Goal: Leave review/rating: Share an evaluation or opinion about a product, service, or content

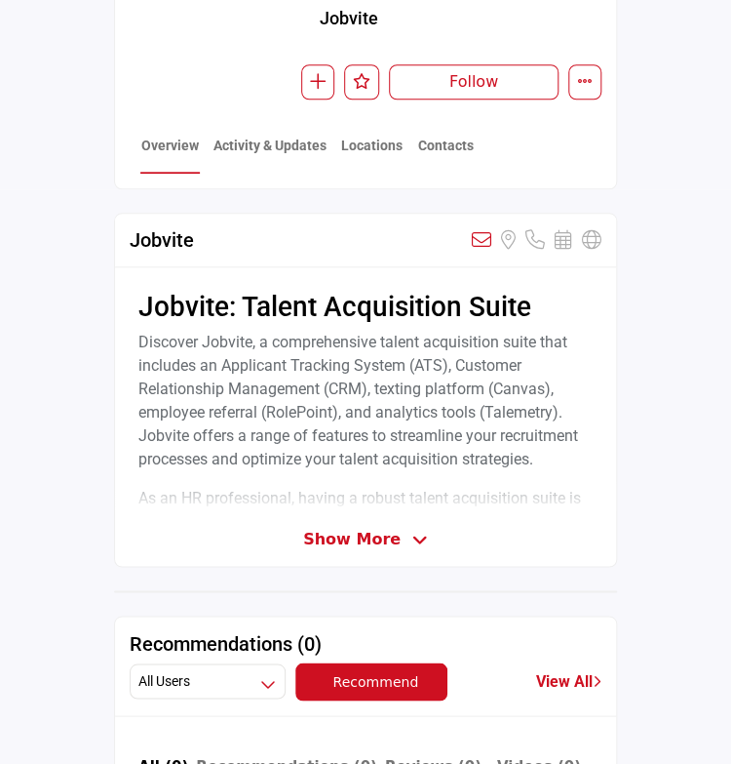
scroll to position [488, 0]
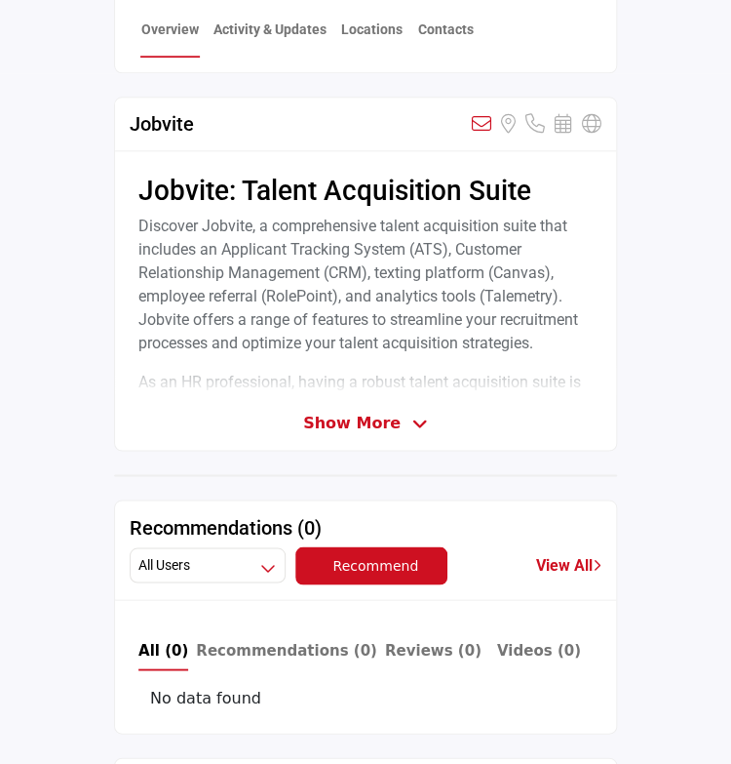
click at [331, 416] on span "Show More" at bounding box center [352, 422] width 98 height 23
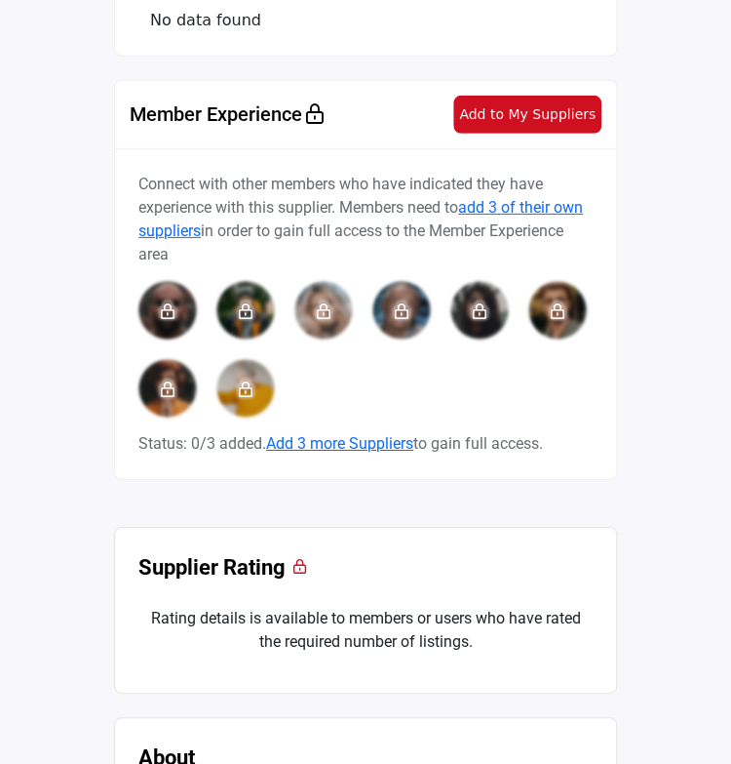
scroll to position [1365, 0]
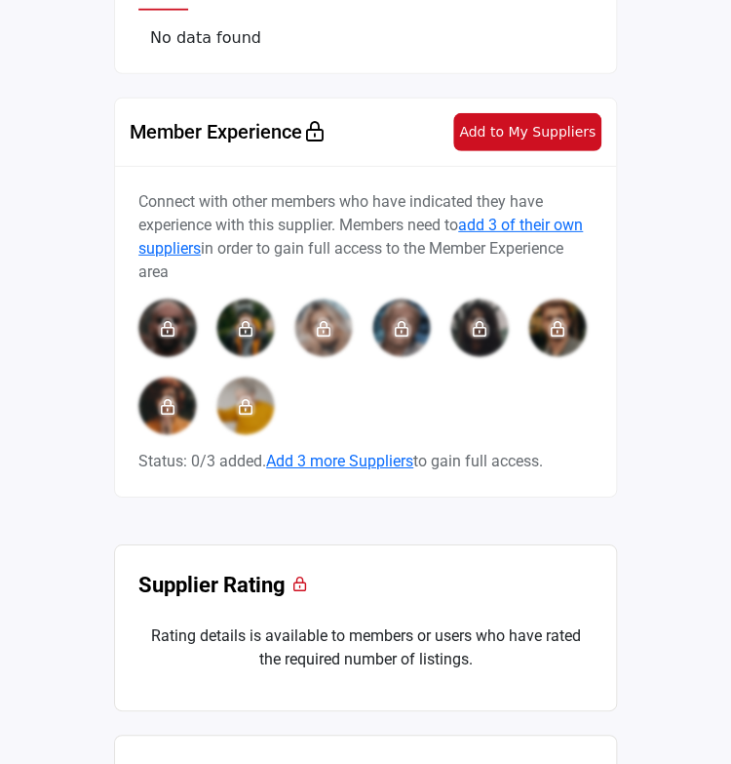
click at [547, 127] on span "Add to My Suppliers" at bounding box center [527, 132] width 137 height 16
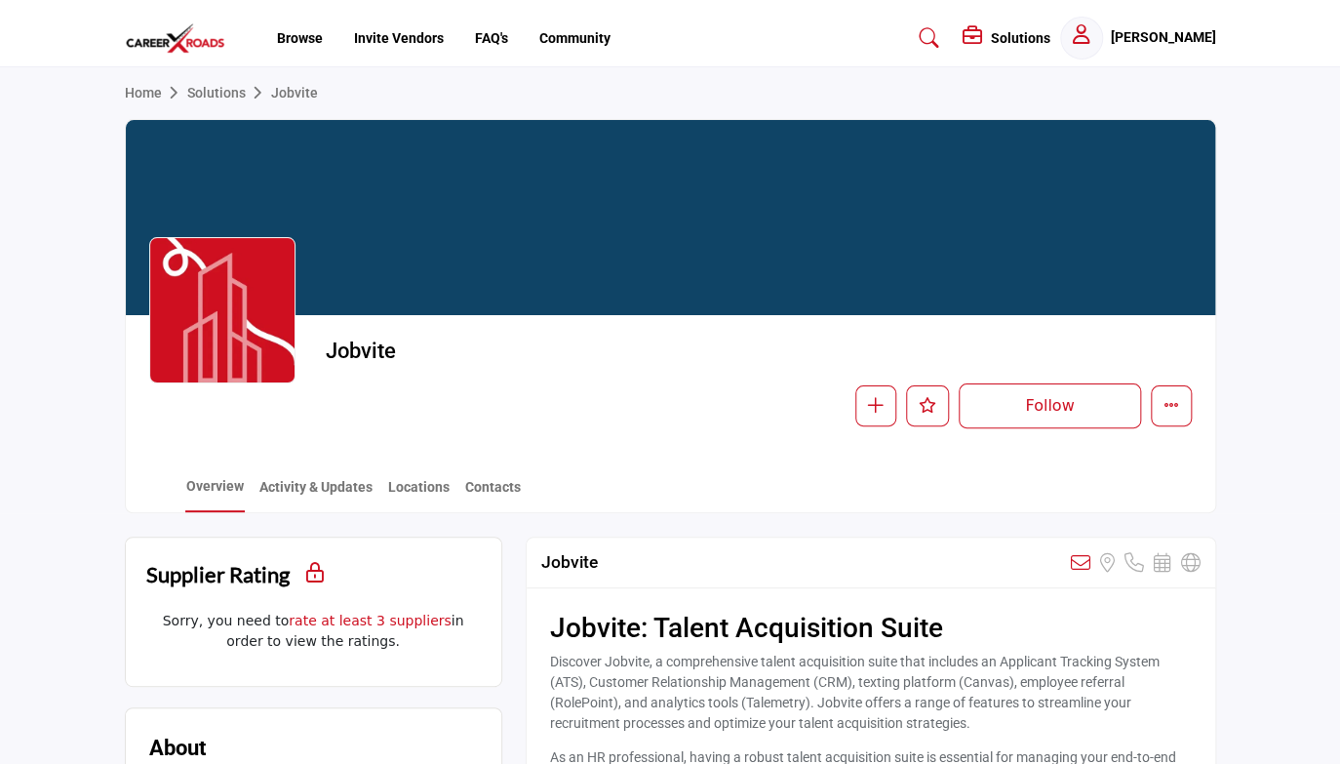
click at [216, 94] on link "Solutions" at bounding box center [229, 93] width 84 height 16
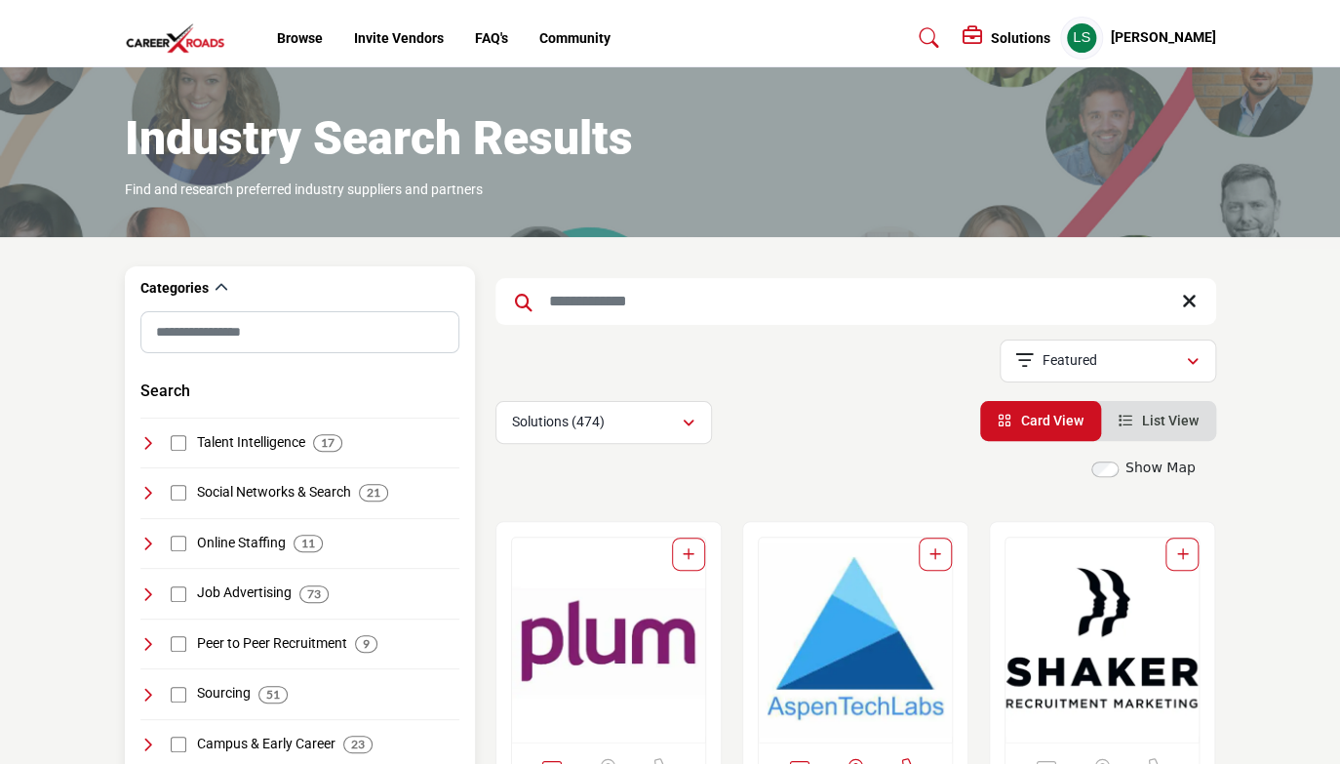
drag, startPoint x: 608, startPoint y: 306, endPoint x: 425, endPoint y: 301, distance: 183.4
click at [425, 301] on div "Categories" at bounding box center [299, 288] width 319 height 45
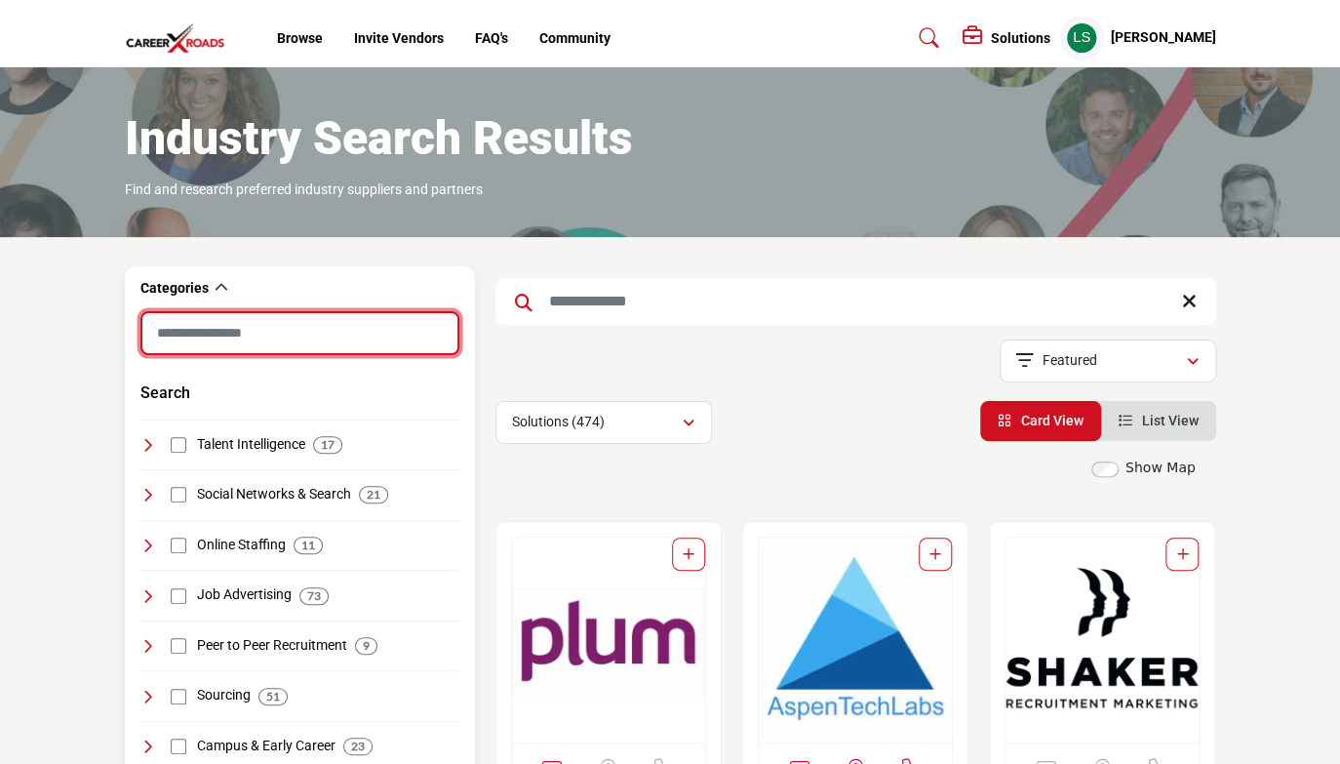
click at [343, 344] on input "Search Category" at bounding box center [299, 333] width 319 height 44
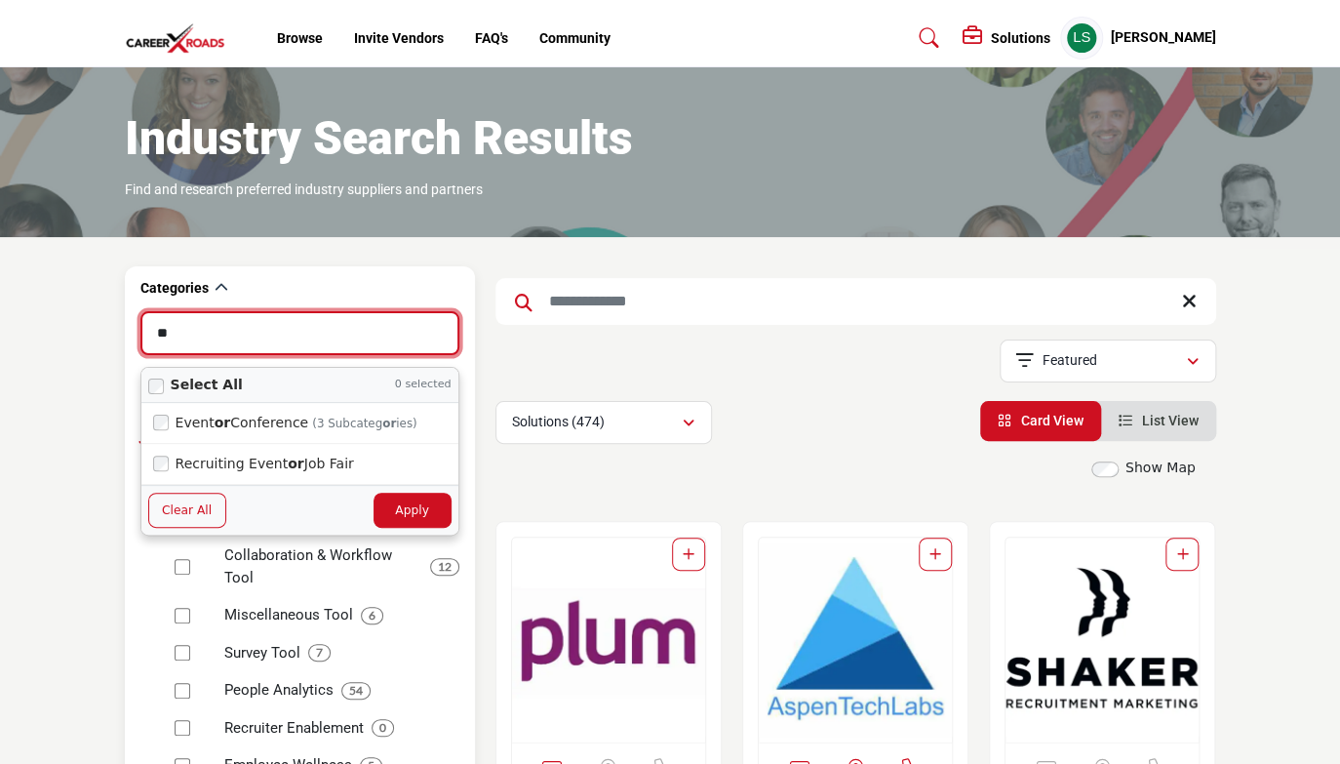
type input "*"
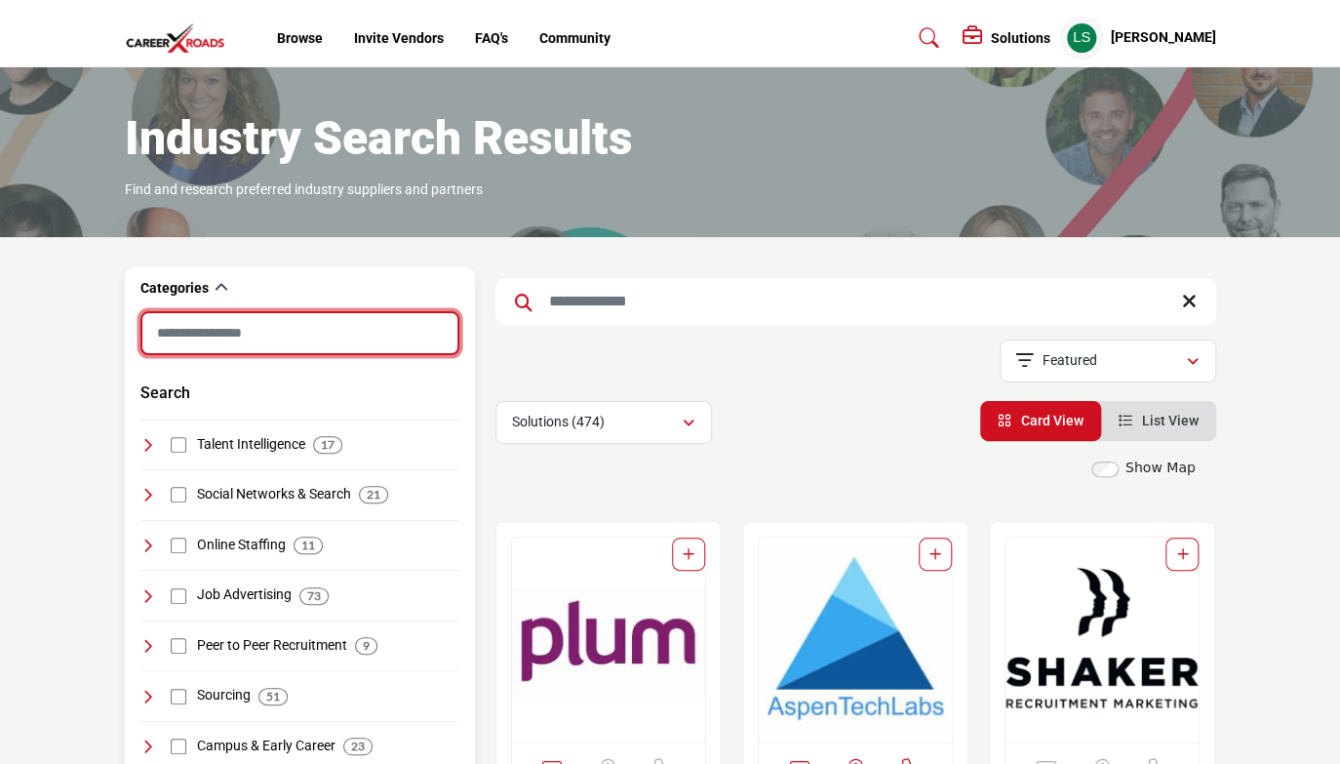
type input "*"
type input "**********"
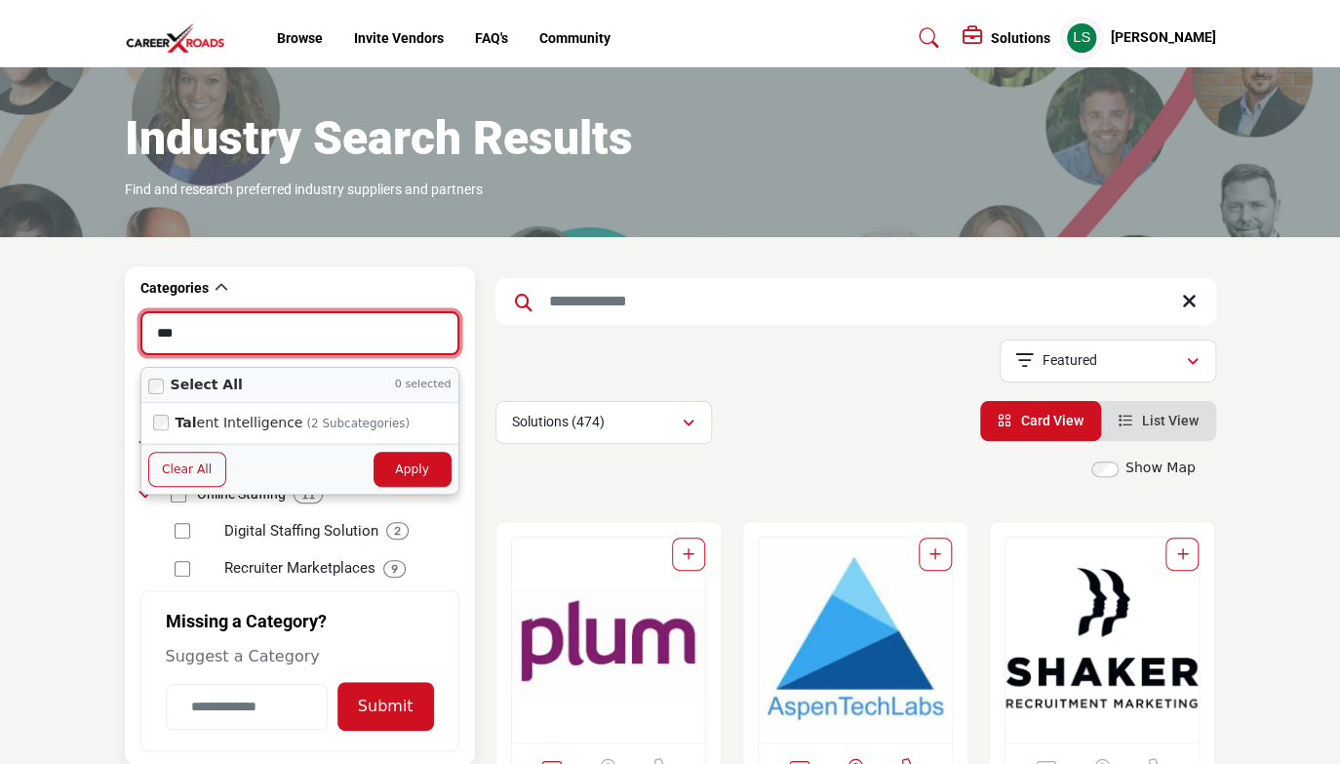
type input "****"
type input "*****"
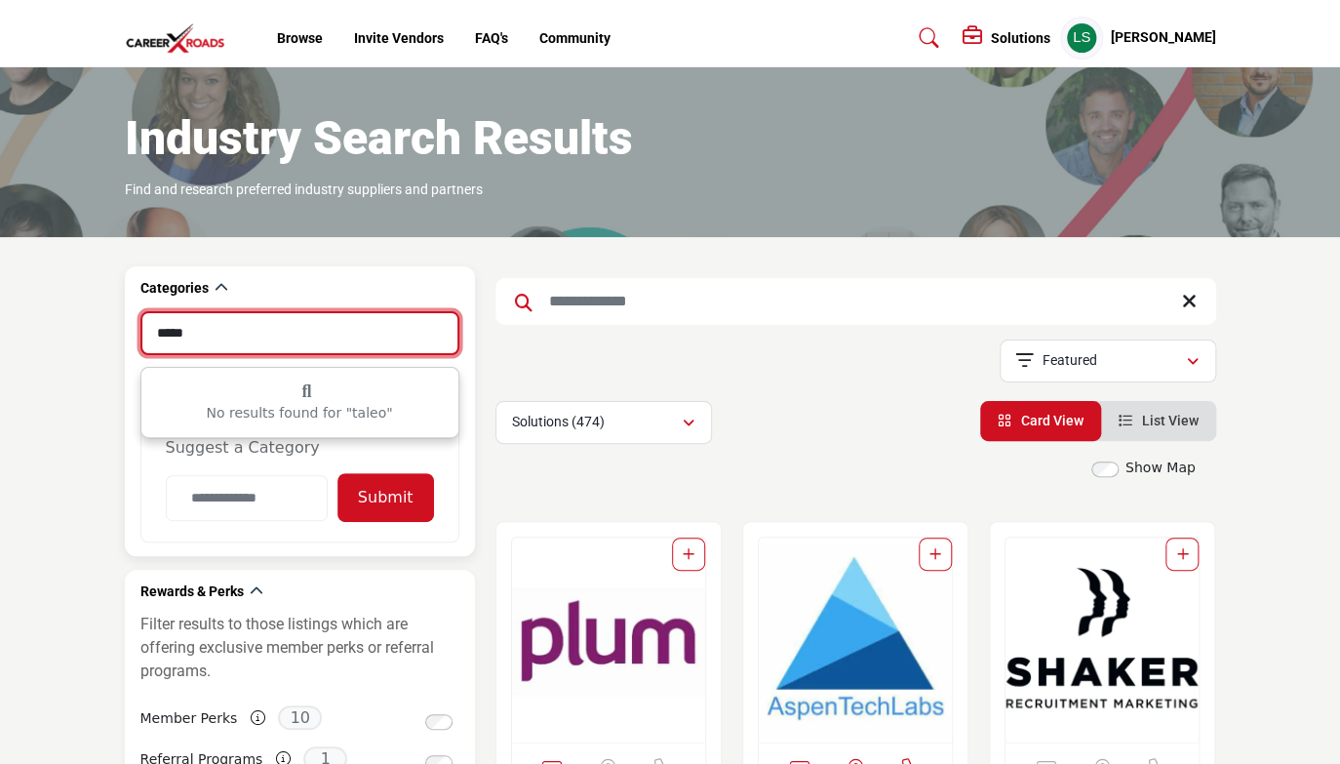
type input "**********"
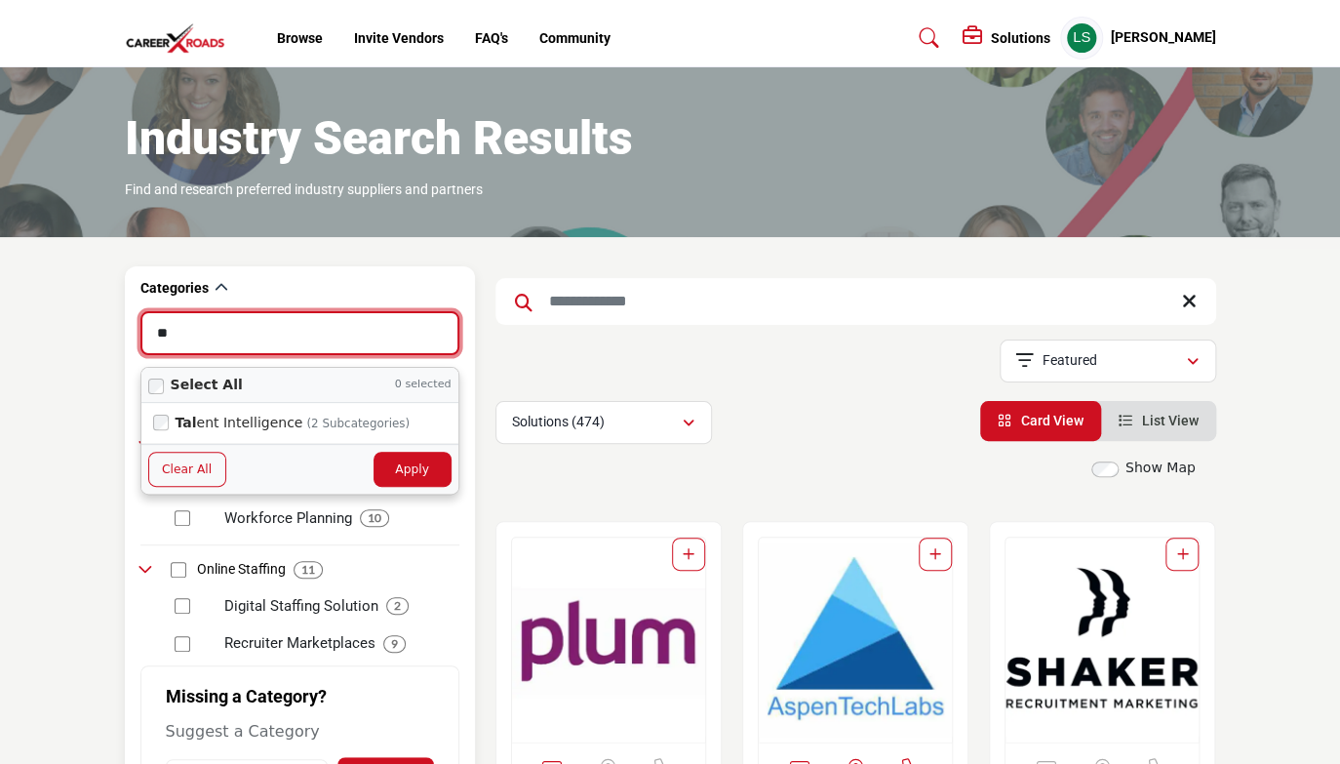
type input "*"
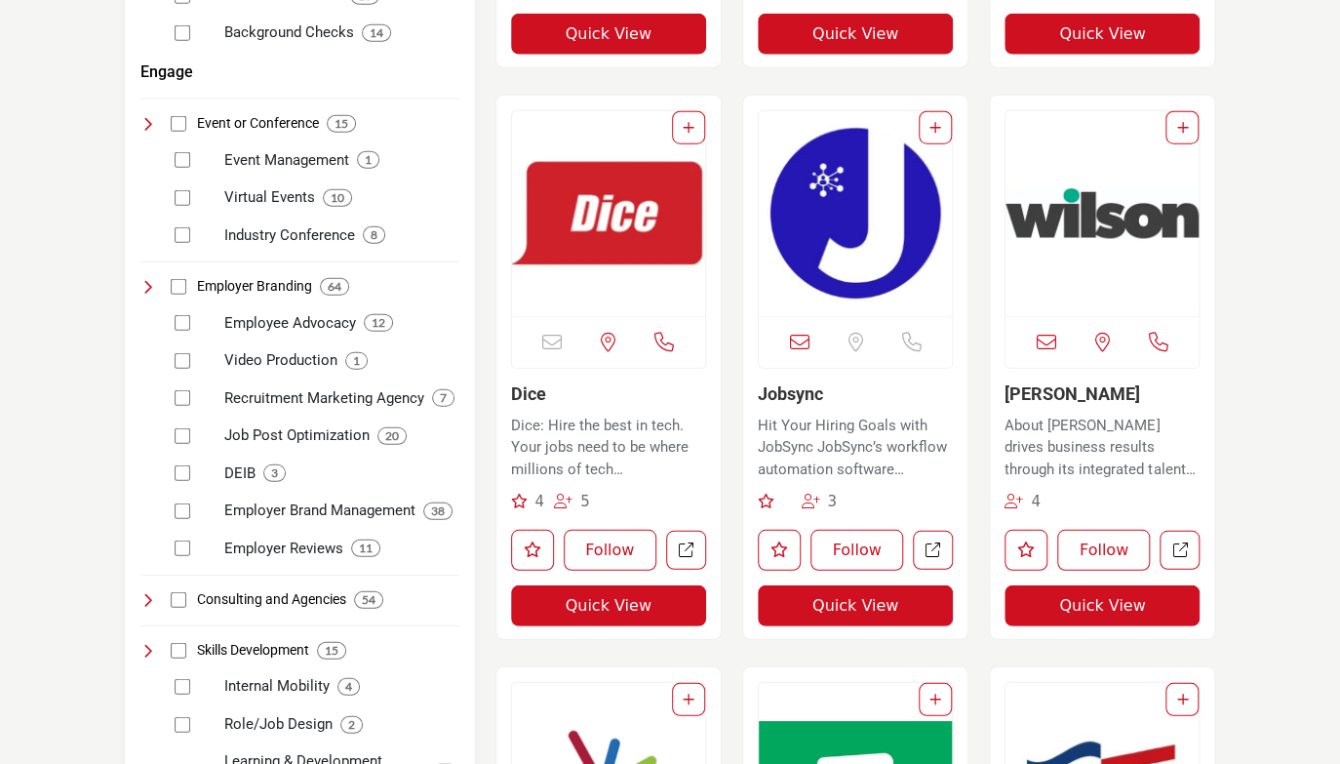
scroll to position [2340, 0]
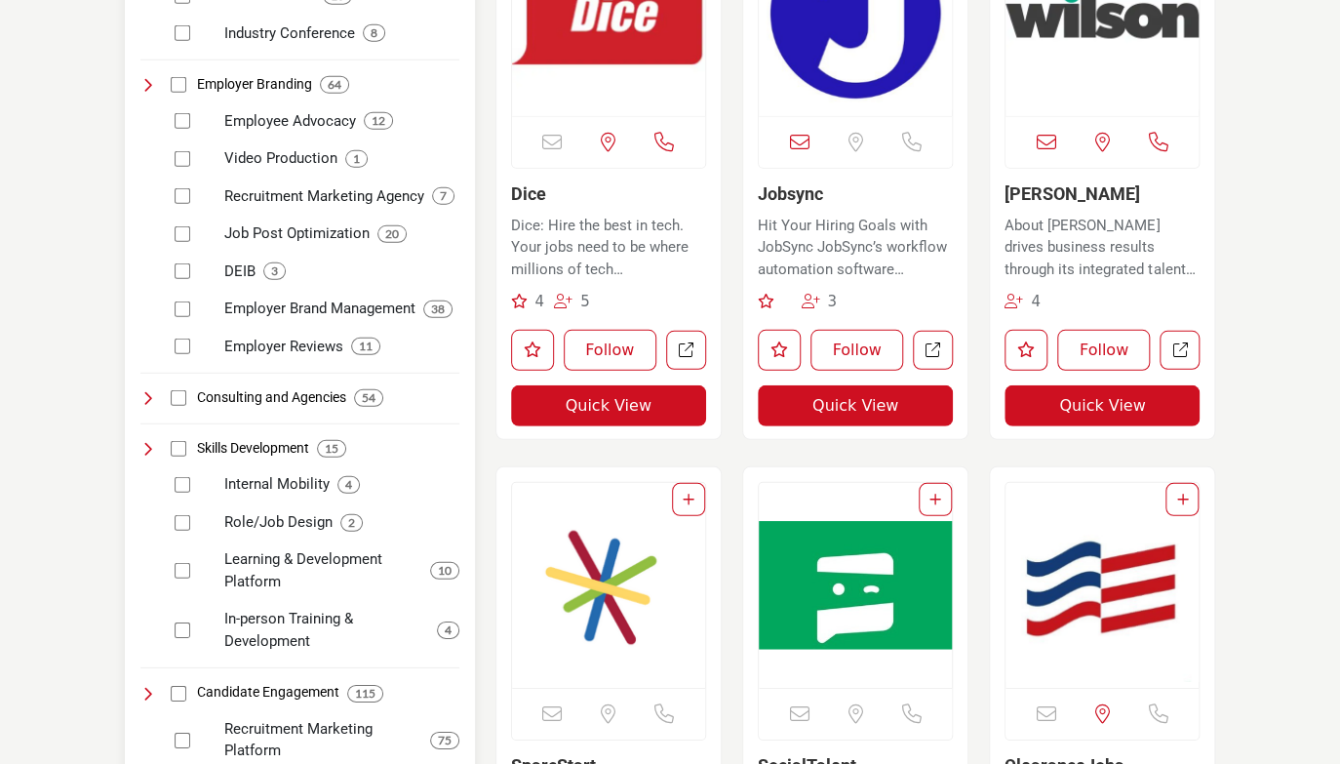
click at [412, 185] on p "Recruitment Marketing Agency" at bounding box center [324, 196] width 200 height 22
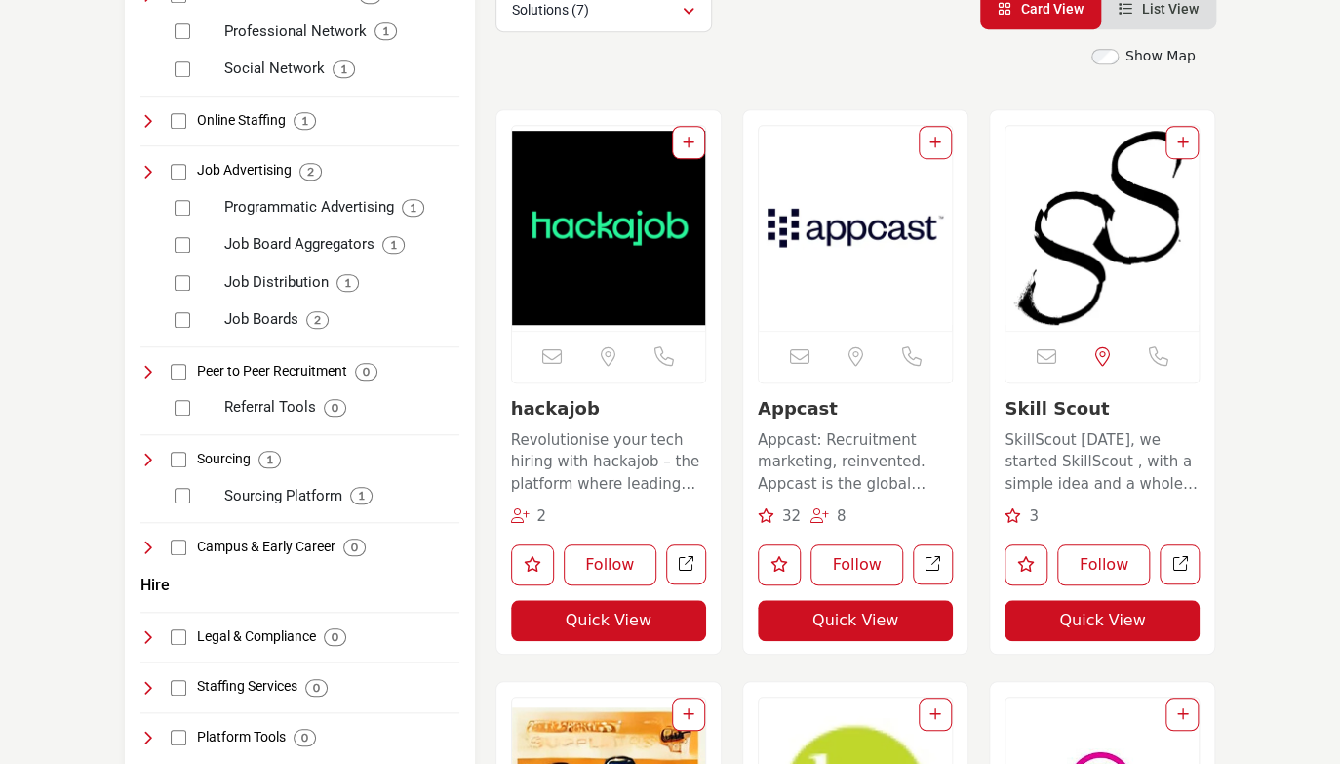
scroll to position [486, 0]
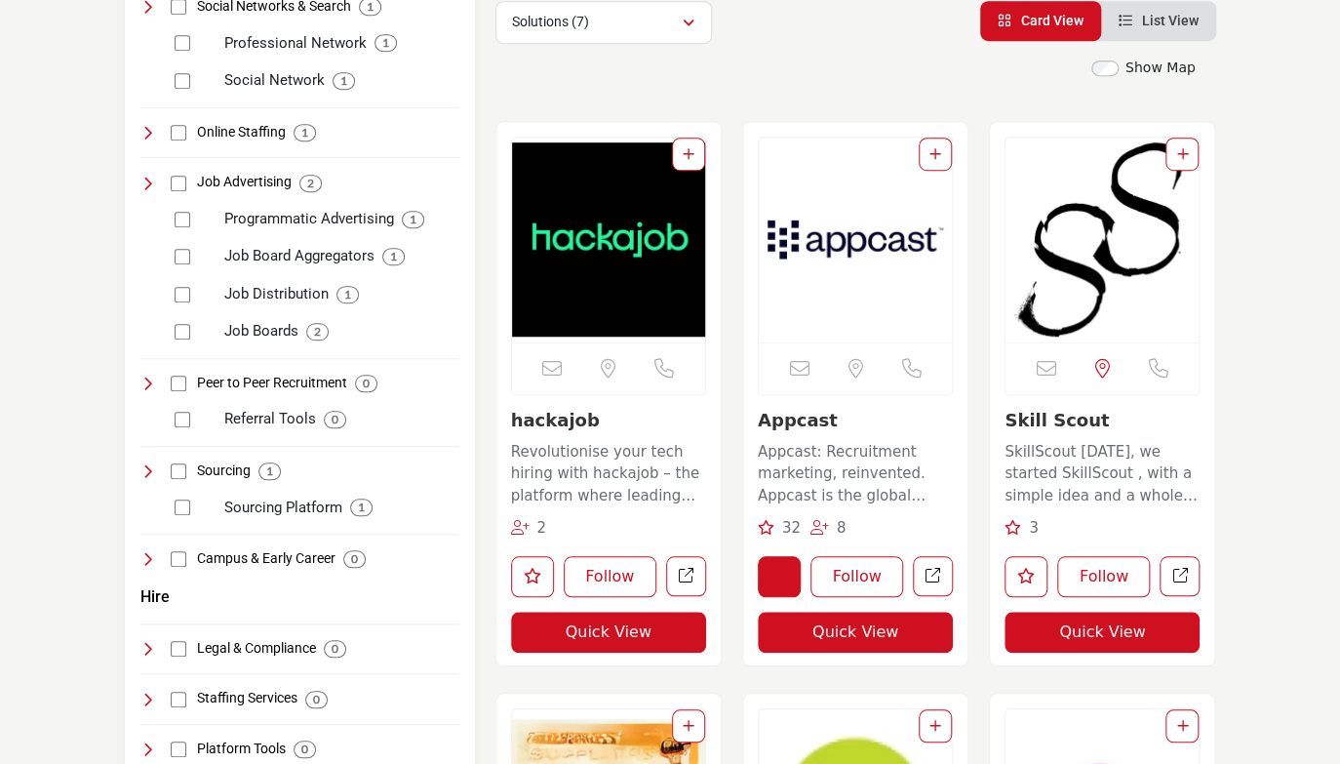
click at [784, 568] on icon "Like listing" at bounding box center [779, 576] width 18 height 16
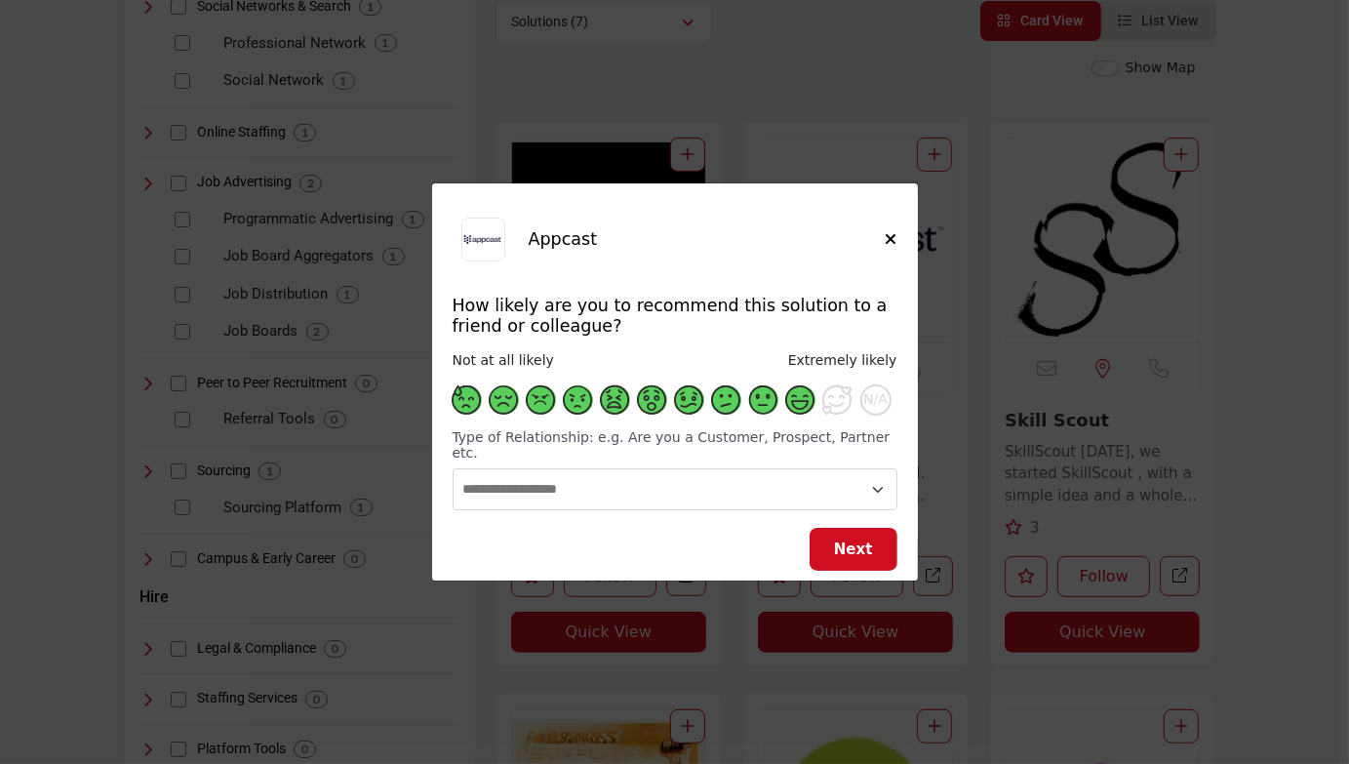
click at [789, 407] on span "Supplier Rating and Recommendation Modal for Appcast" at bounding box center [800, 399] width 29 height 29
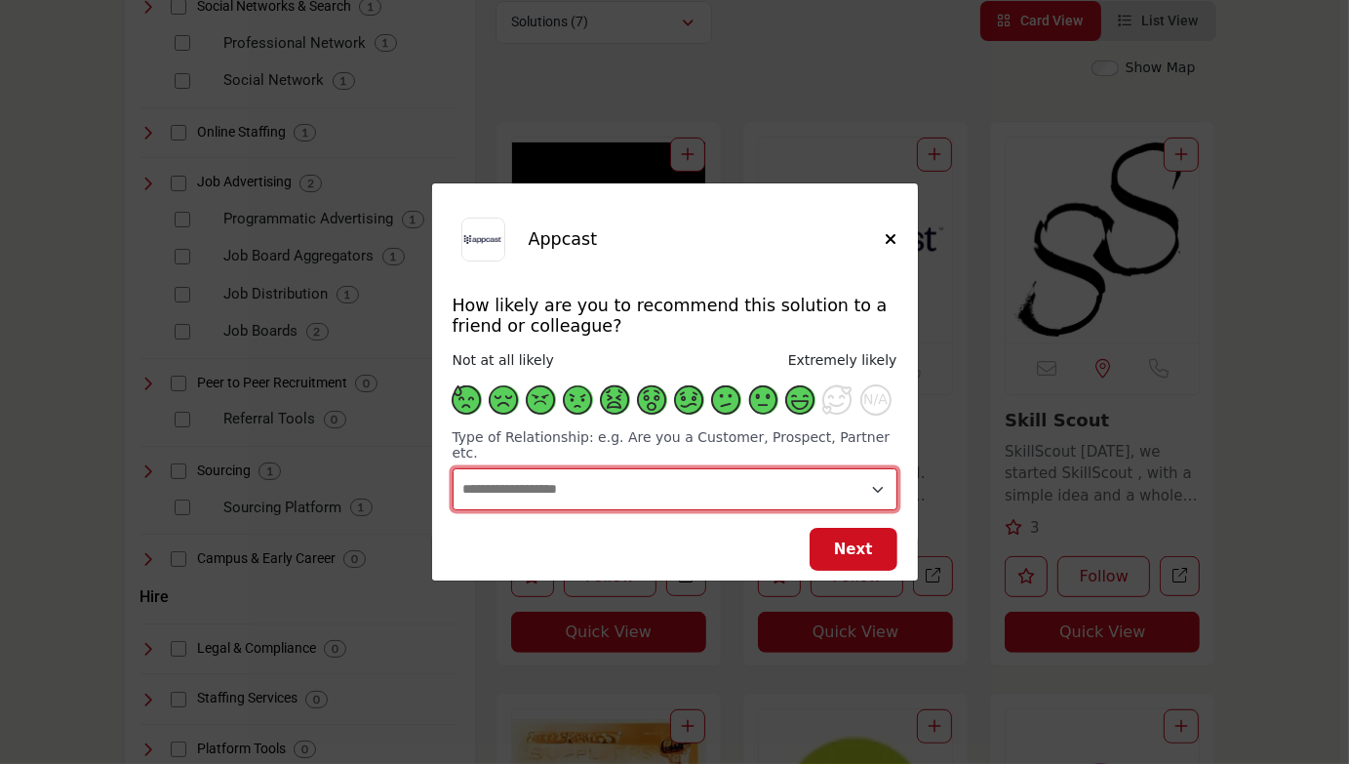
click at [745, 483] on select "**********" at bounding box center [674, 489] width 445 height 42
select select "**********"
click at [452, 468] on select "**********" at bounding box center [674, 489] width 445 height 42
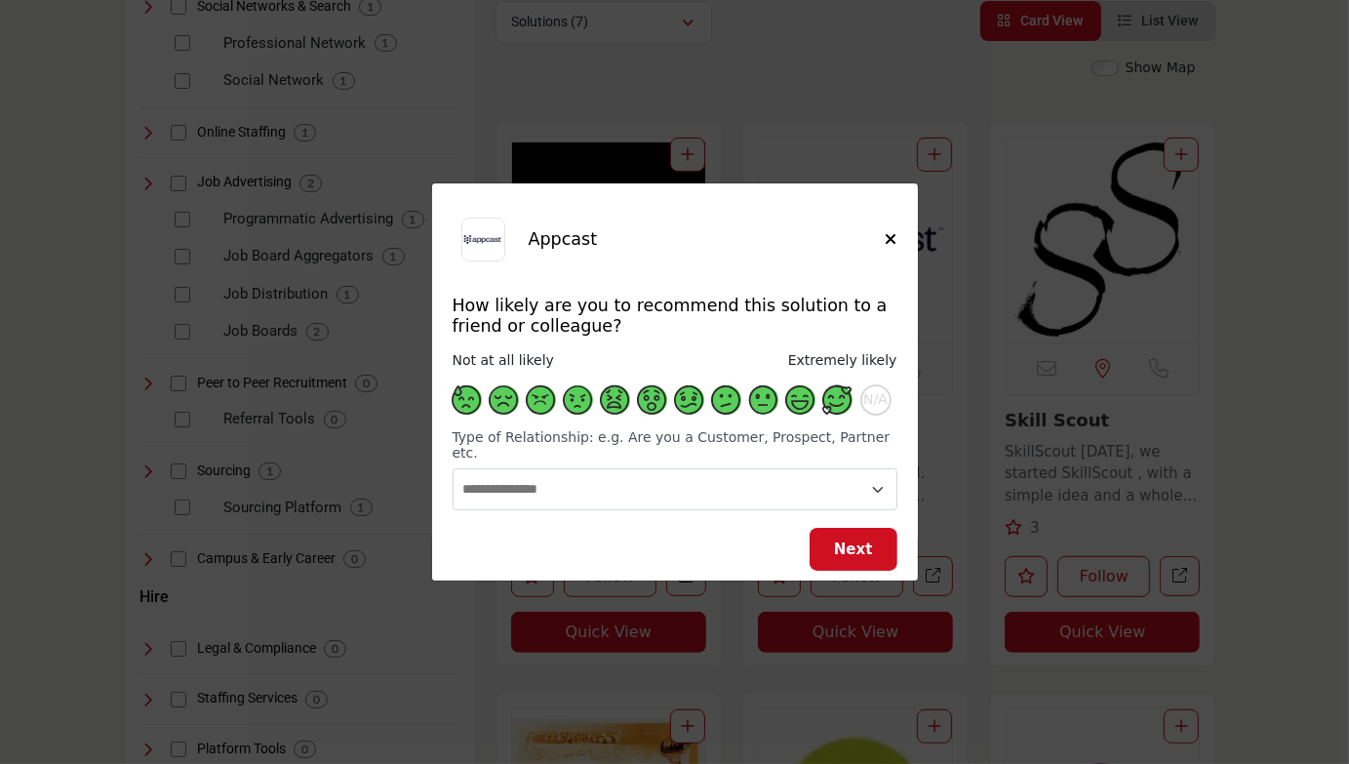
click at [838, 414] on span "Supplier Rating and Recommendation Modal for Appcast" at bounding box center [837, 399] width 29 height 29
click at [860, 540] on span "Next" at bounding box center [853, 549] width 39 height 18
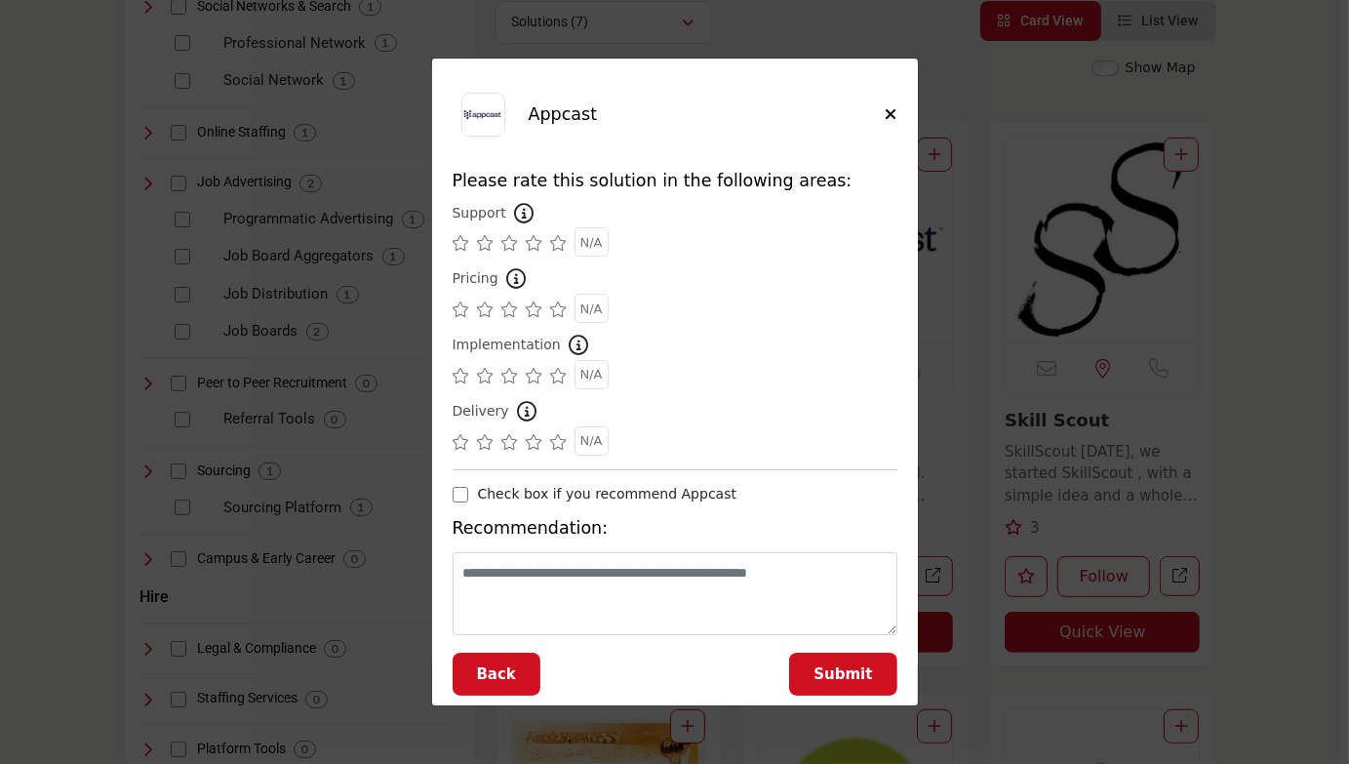
click at [530, 245] on icon "Supplier Rating and Recommendation Modal for Appcast" at bounding box center [535, 243] width 18 height 16
click at [537, 306] on icon "Supplier Rating and Recommendation Modal for Appcast" at bounding box center [535, 309] width 18 height 16
click at [538, 372] on icon "Supplier Rating and Recommendation Modal for Appcast" at bounding box center [535, 376] width 18 height 16
click at [538, 440] on icon "Supplier Rating and Recommendation Modal for Appcast" at bounding box center [535, 442] width 18 height 16
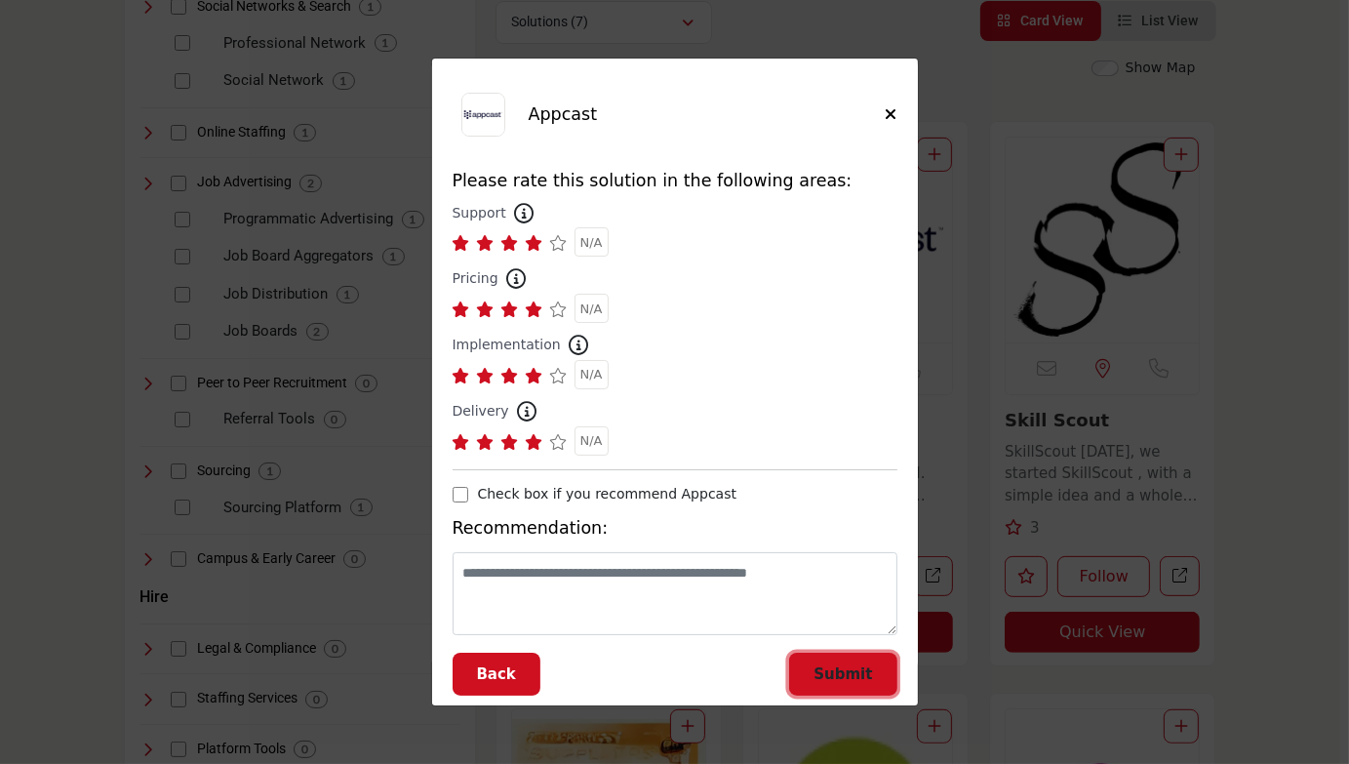
click at [843, 658] on button "Submit" at bounding box center [842, 674] width 107 height 44
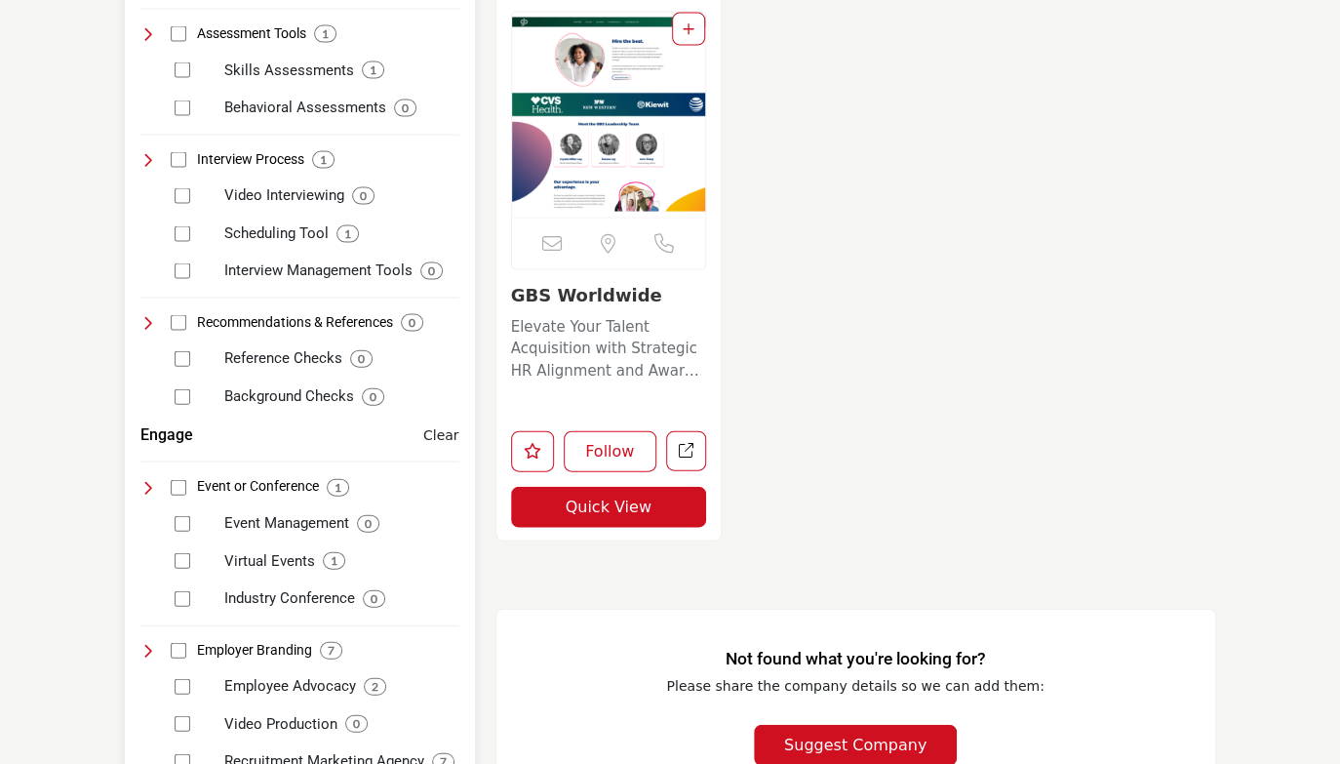
scroll to position [2143, 0]
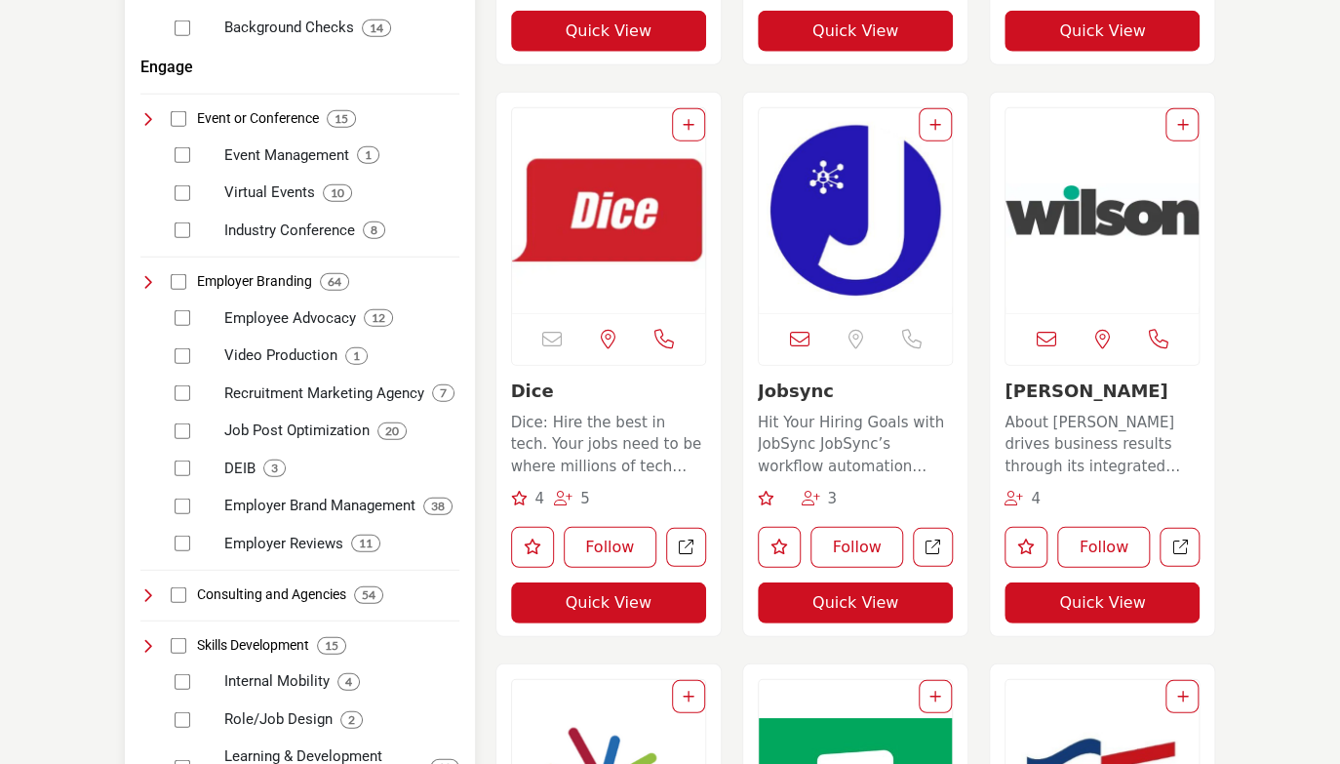
click at [181, 527] on div "Employer Reviews 11" at bounding box center [314, 537] width 292 height 38
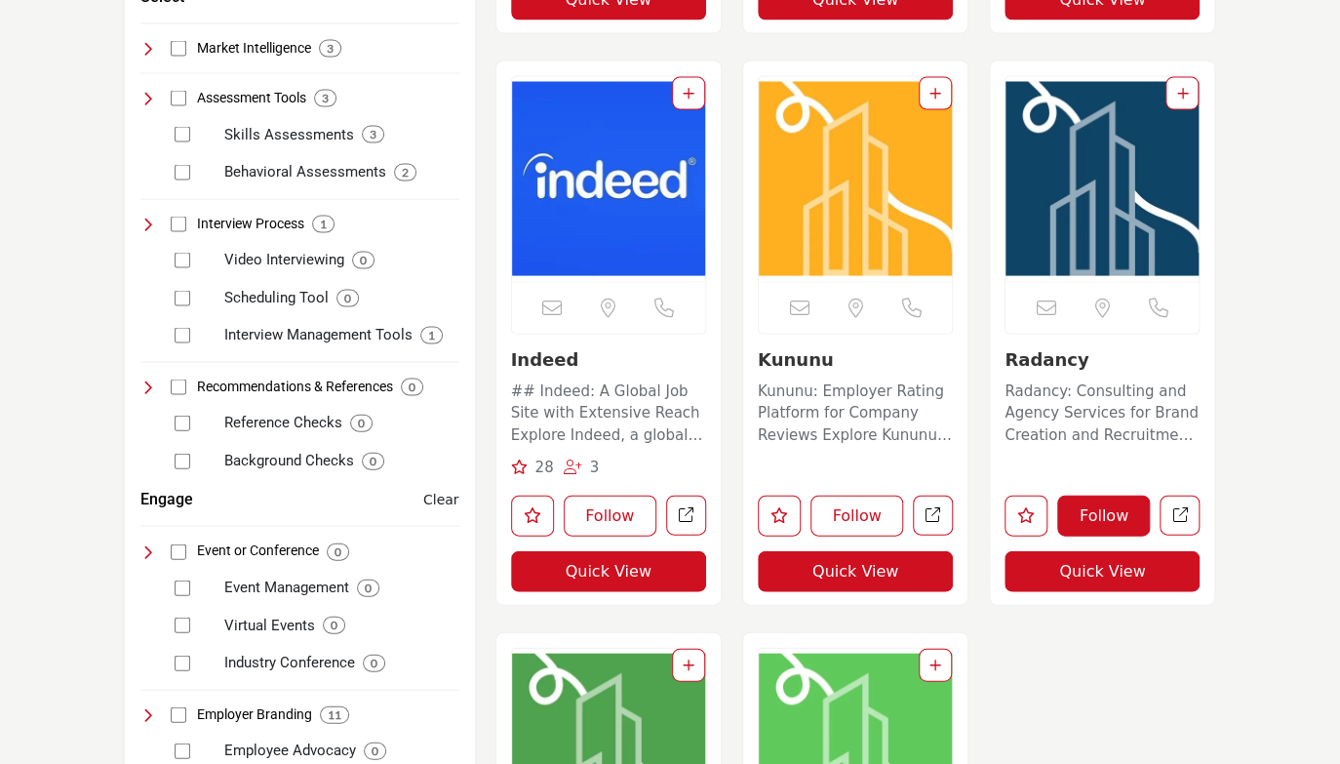
scroll to position [1656, 0]
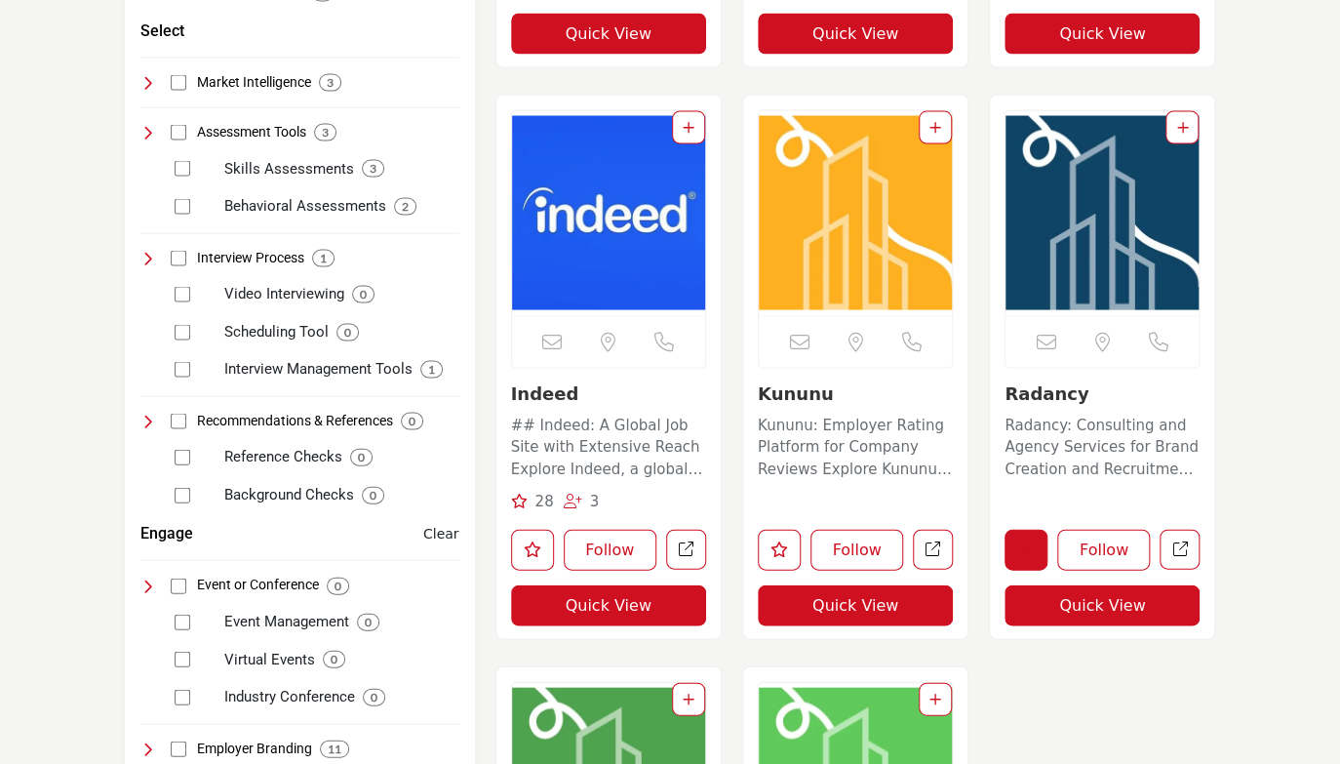
click at [1030, 551] on icon "Like listing" at bounding box center [1026, 548] width 18 height 16
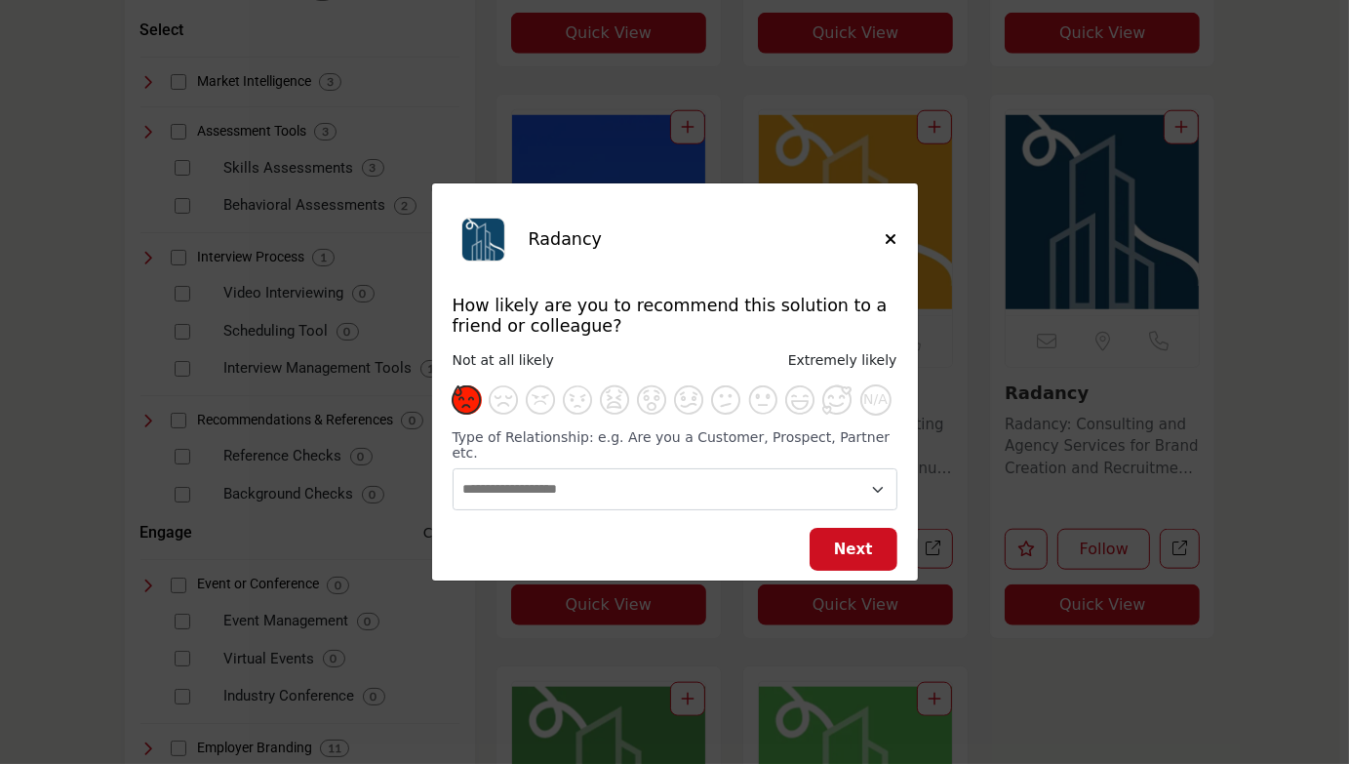
click at [464, 414] on span "Supplier Rating and Recommendation Modal for Radancy" at bounding box center [466, 399] width 29 height 29
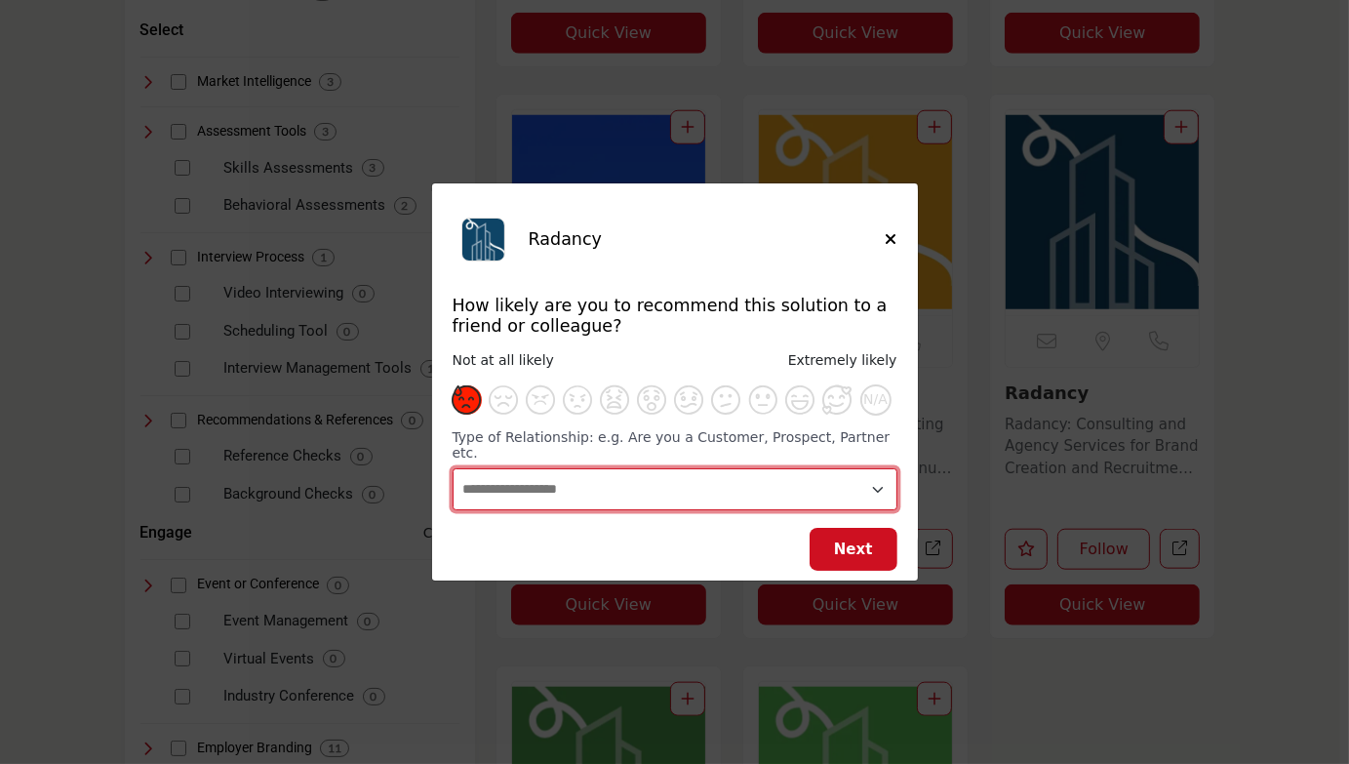
click at [739, 482] on select "**********" at bounding box center [674, 489] width 445 height 42
select select "**********"
click at [452, 468] on select "**********" at bounding box center [674, 489] width 445 height 42
click at [671, 475] on select "**********" at bounding box center [674, 489] width 445 height 42
click at [718, 477] on select "**********" at bounding box center [674, 489] width 445 height 42
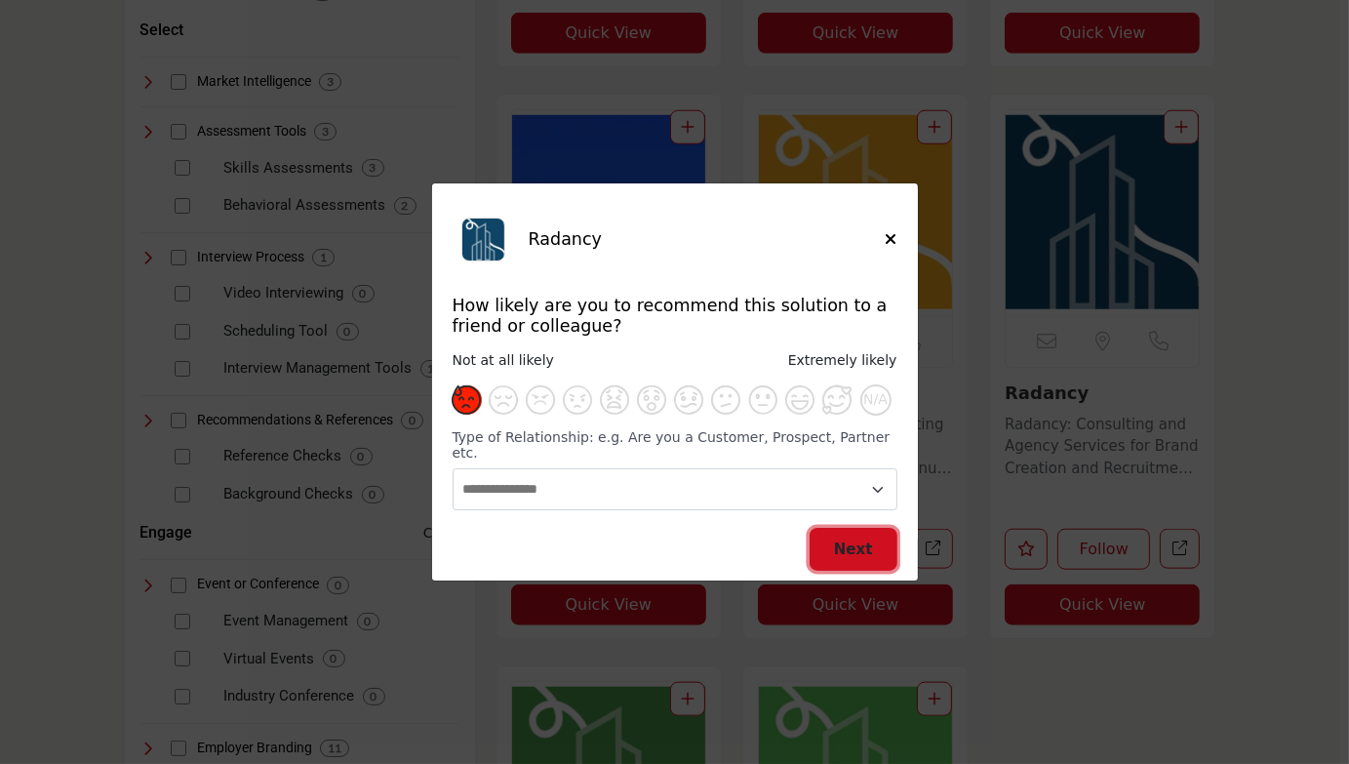
click at [827, 535] on button "Next" at bounding box center [853, 550] width 88 height 44
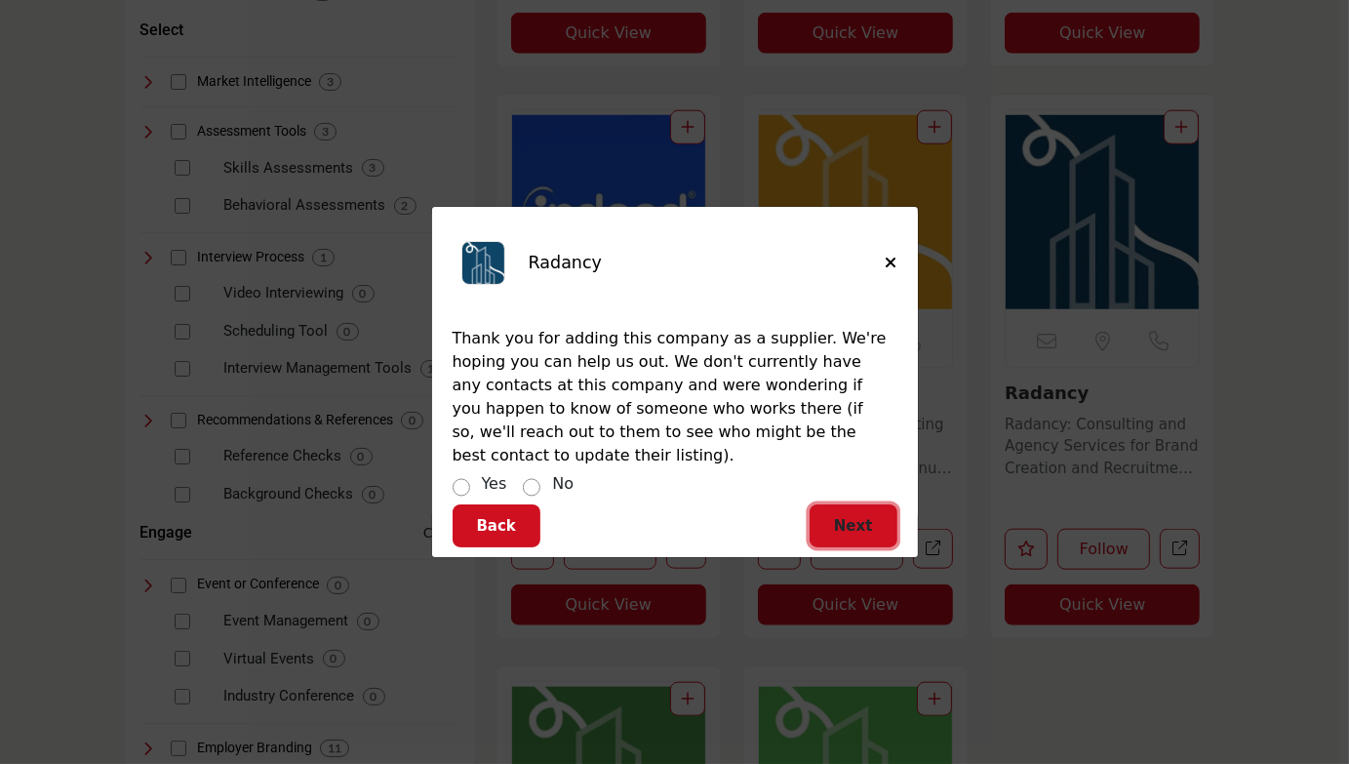
click at [859, 517] on span "Next" at bounding box center [853, 526] width 39 height 18
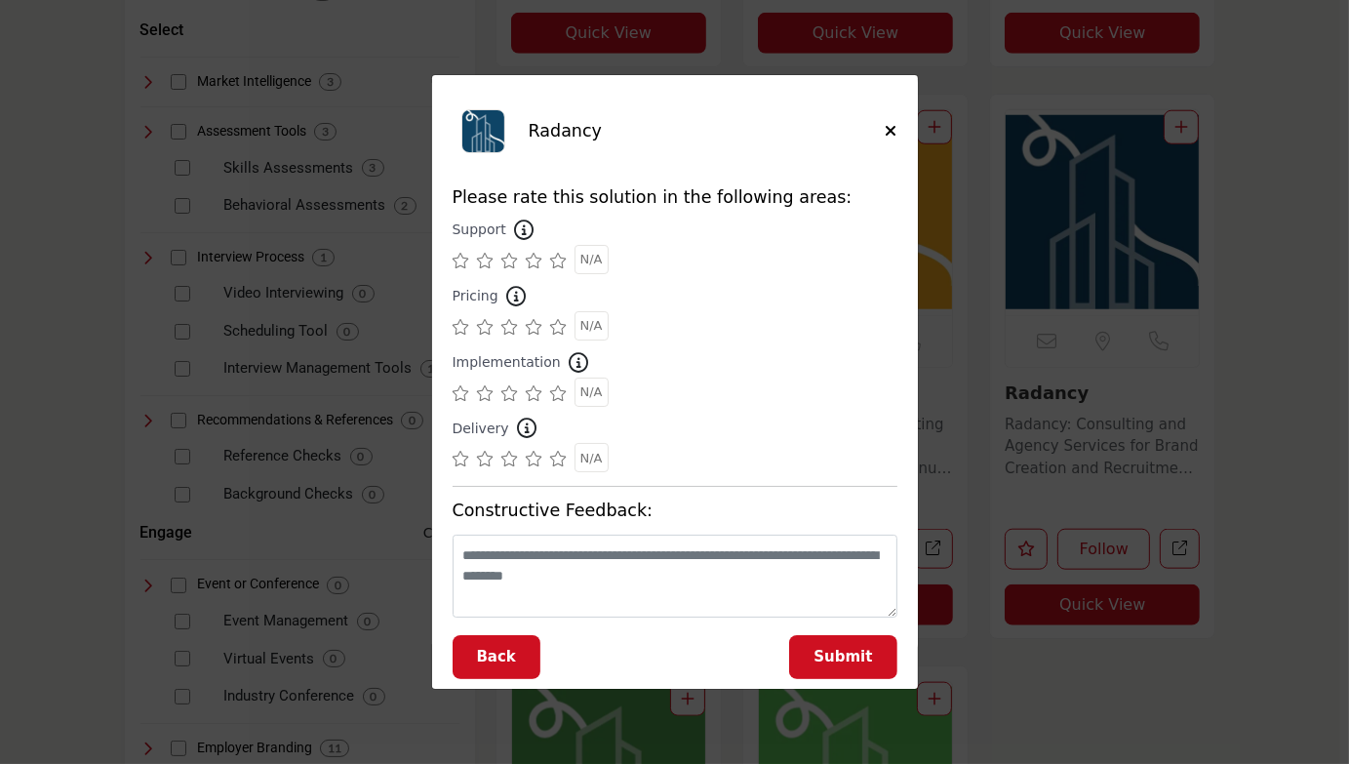
click at [459, 263] on icon "Supplier Rating and Recommendation Modal for Radancy" at bounding box center [461, 261] width 18 height 16
click at [466, 329] on icon "Supplier Rating and Recommendation Modal for Radancy" at bounding box center [461, 327] width 18 height 16
click at [456, 393] on icon "Supplier Rating and Recommendation Modal for Radancy" at bounding box center [461, 393] width 18 height 16
click at [464, 455] on icon "Supplier Rating and Recommendation Modal for Radancy" at bounding box center [461, 459] width 18 height 16
click at [823, 656] on span "Submit" at bounding box center [842, 656] width 59 height 18
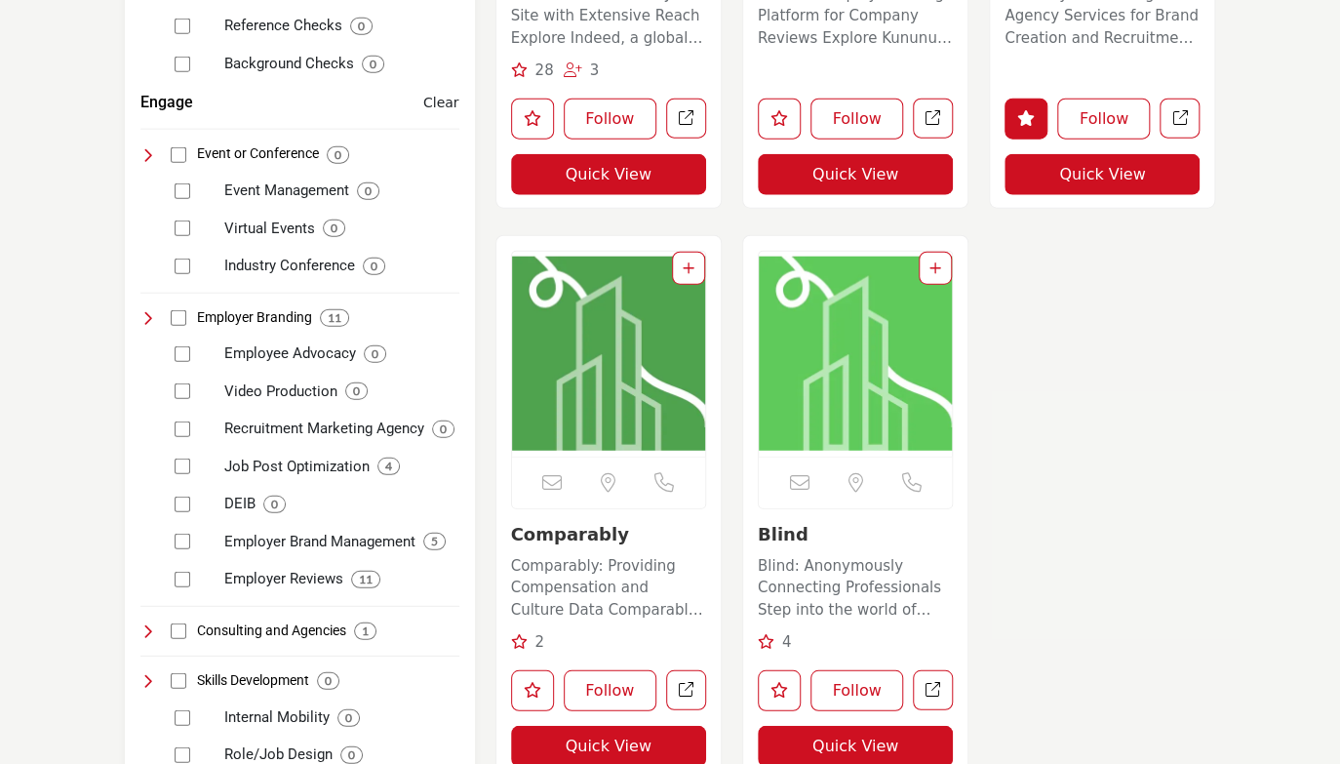
scroll to position [2143, 0]
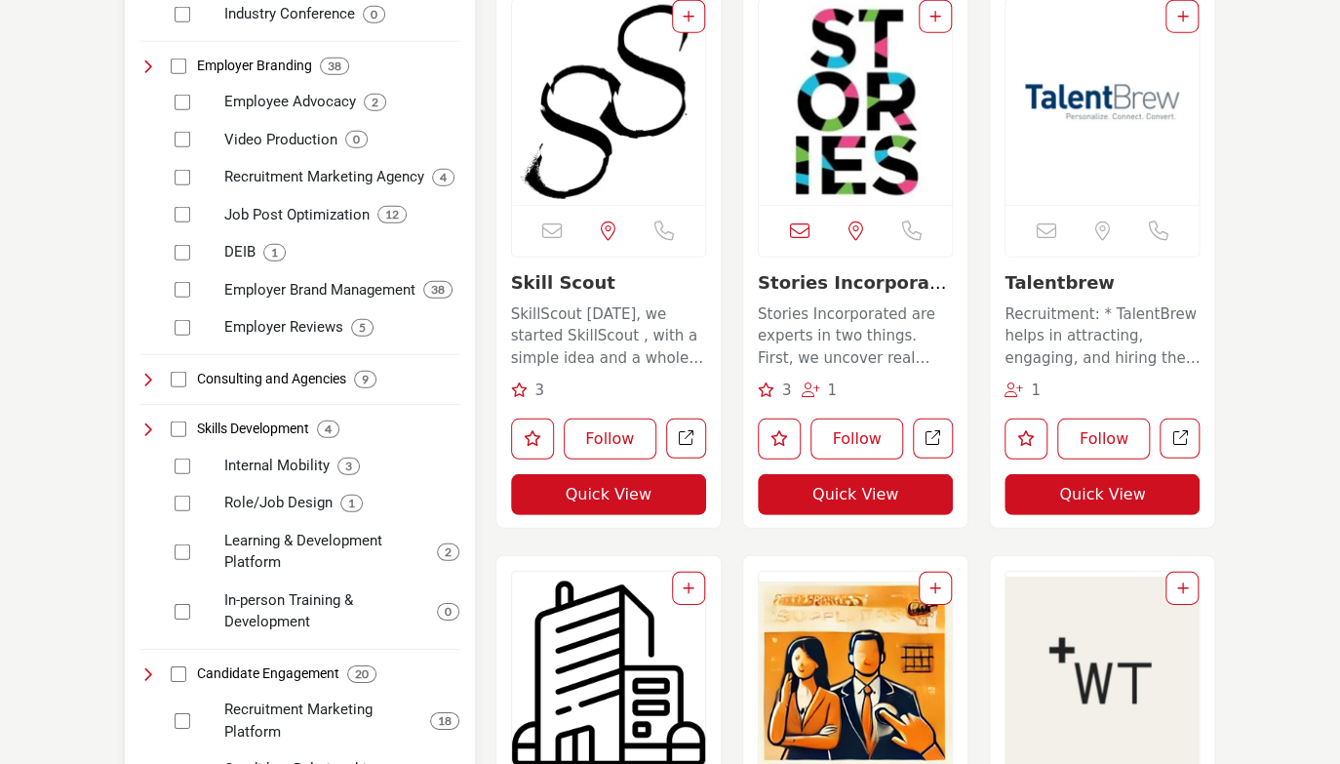
scroll to position [2292, 0]
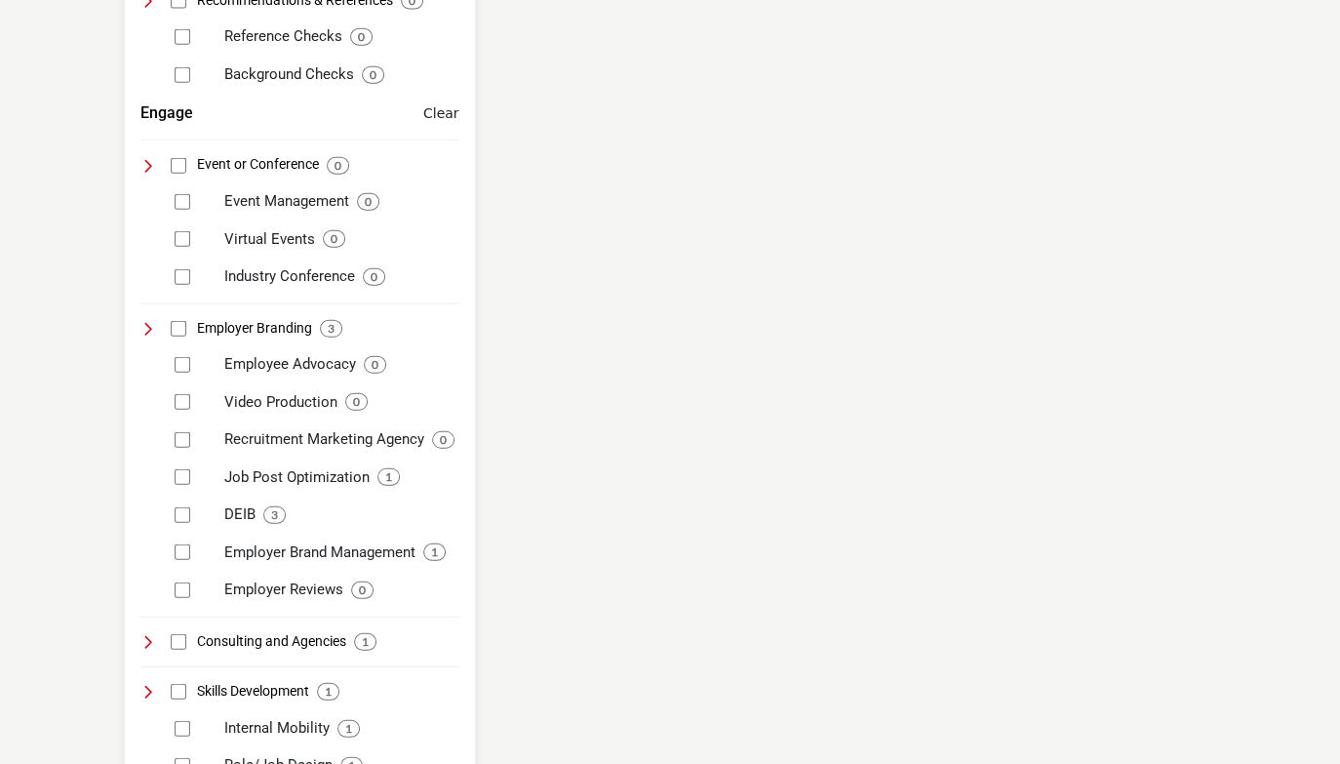
scroll to position [2194, 0]
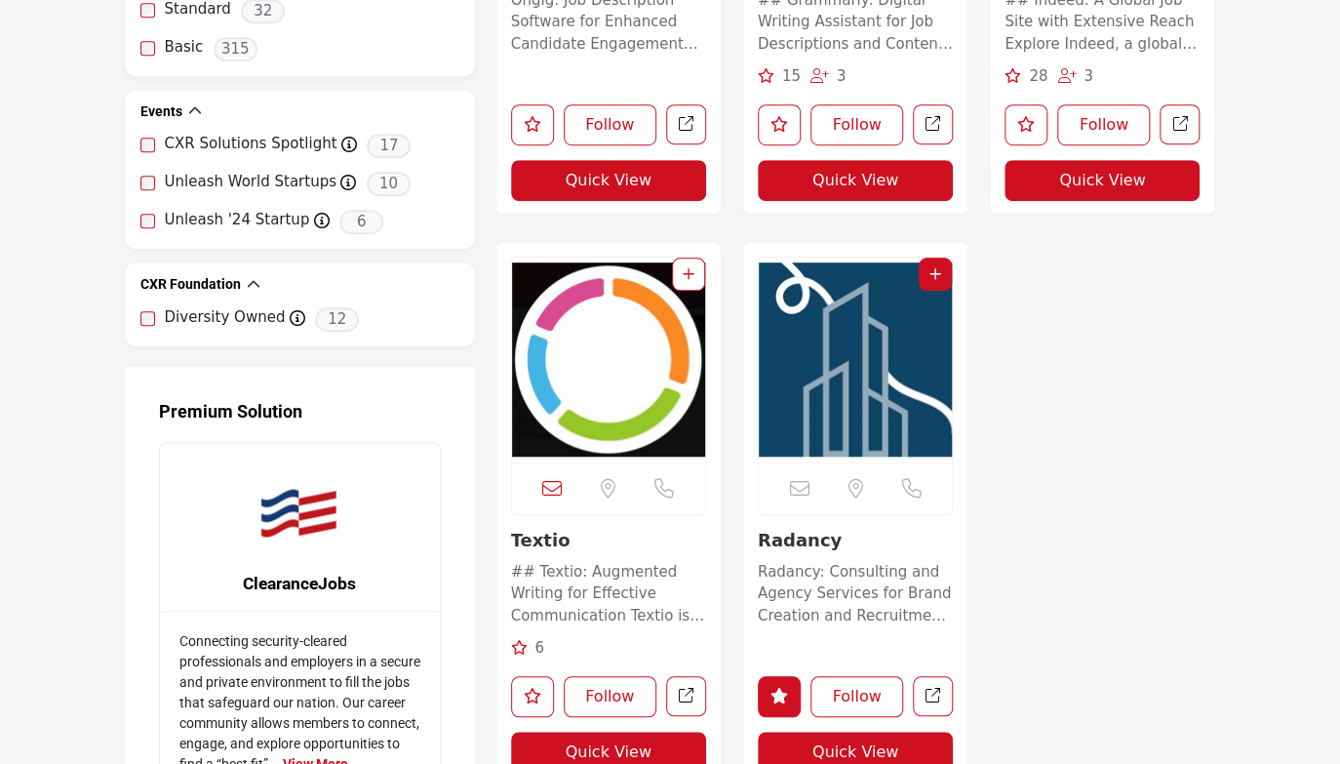
scroll to position [3901, 0]
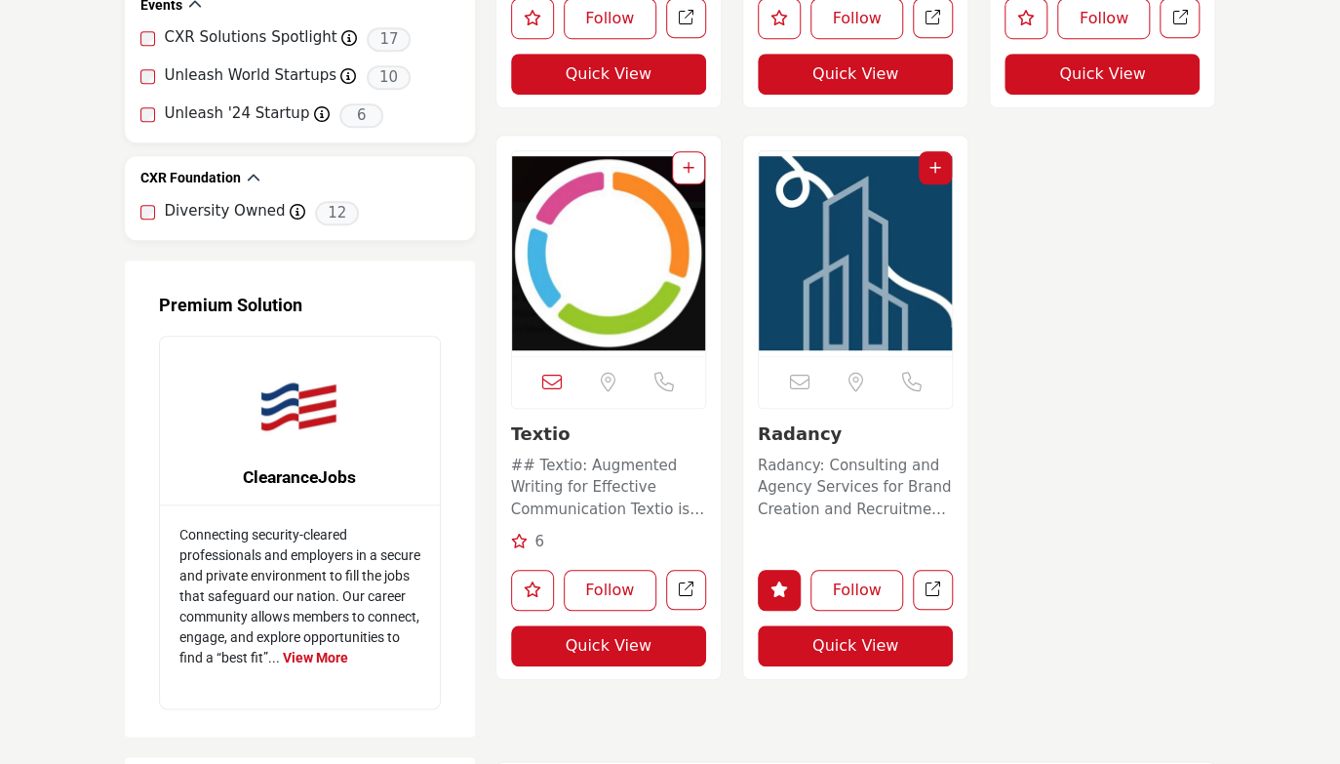
click at [522, 539] on icon at bounding box center [519, 540] width 17 height 15
click at [514, 536] on icon at bounding box center [519, 540] width 17 height 15
click at [577, 495] on p "## Textio: Augmented Writing for Effective Communication Textio is an augmented…" at bounding box center [608, 487] width 195 height 66
click at [531, 584] on icon "Like listing" at bounding box center [533, 589] width 18 height 16
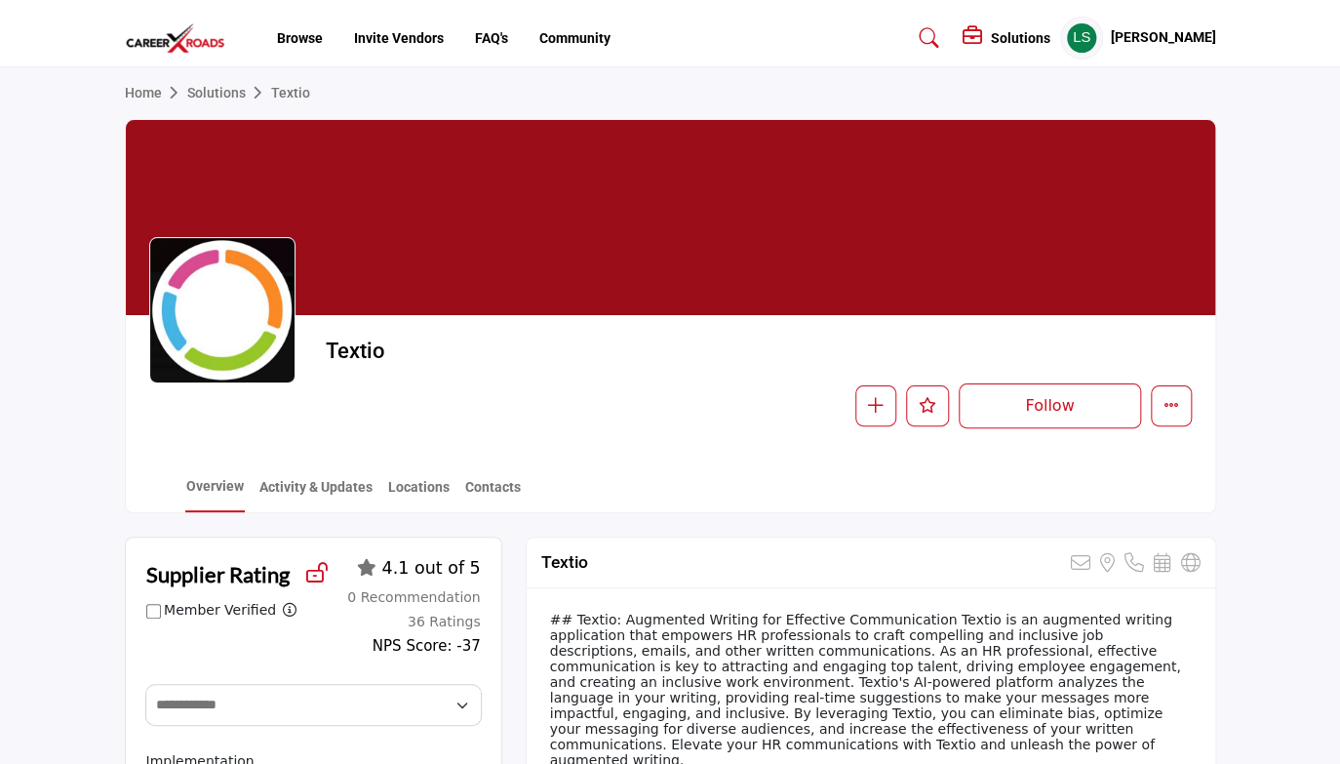
scroll to position [293, 0]
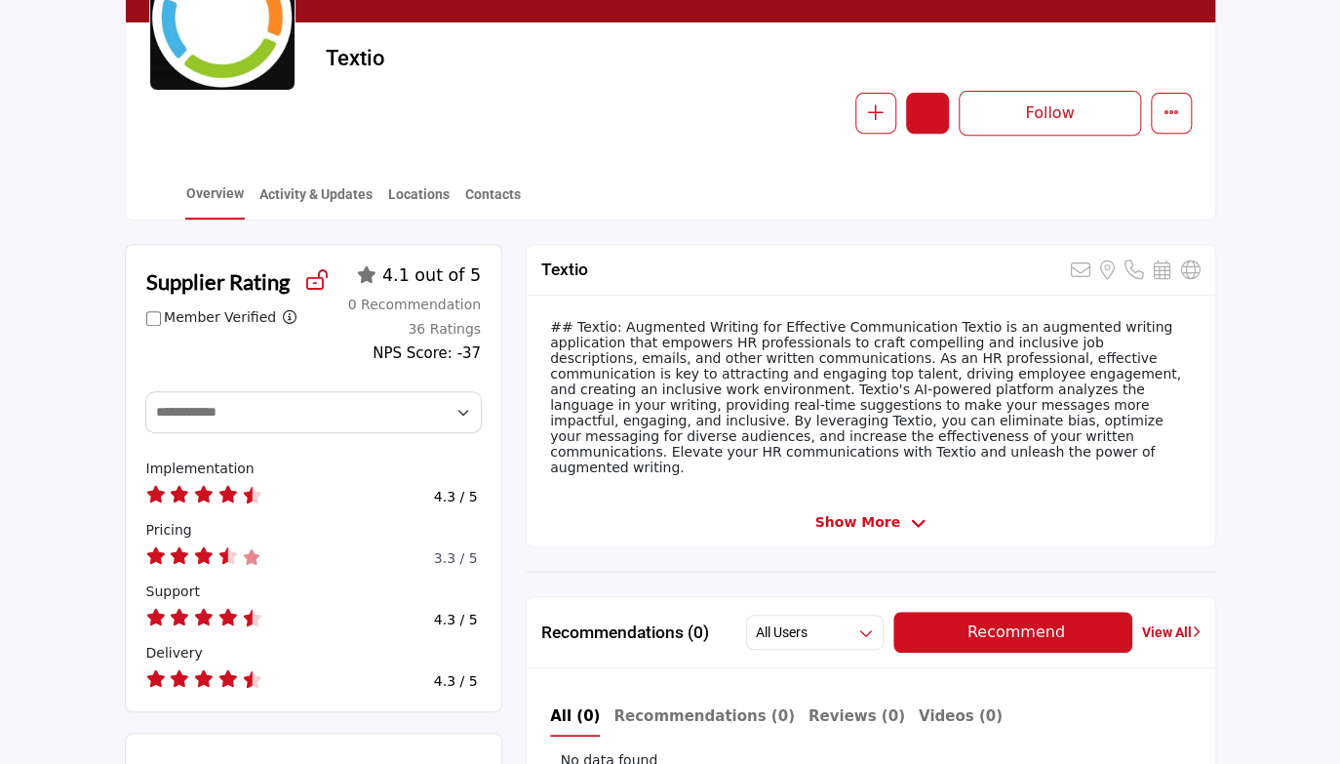
click at [922, 117] on icon "Like" at bounding box center [928, 112] width 18 height 16
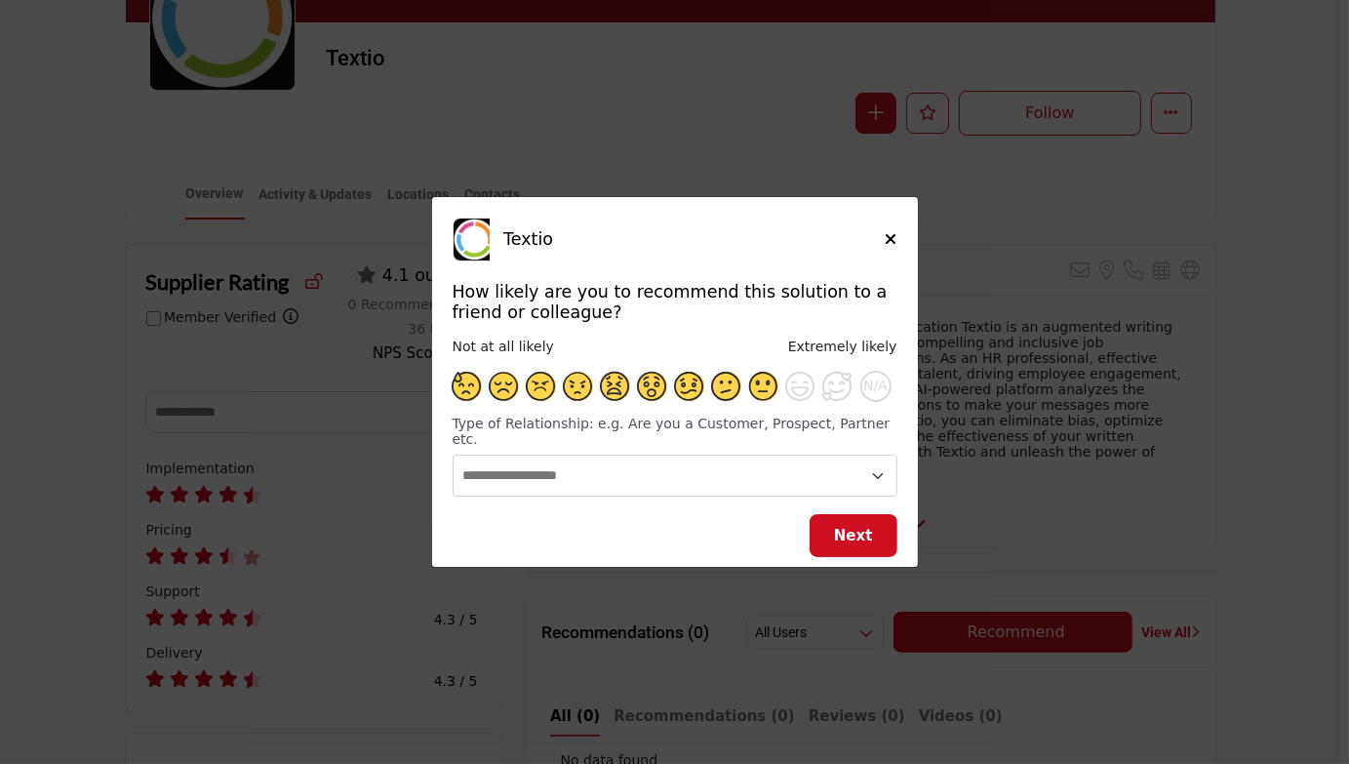
click at [761, 393] on span "Supplier Rating and Recommendation Modal for Textio" at bounding box center [763, 386] width 29 height 29
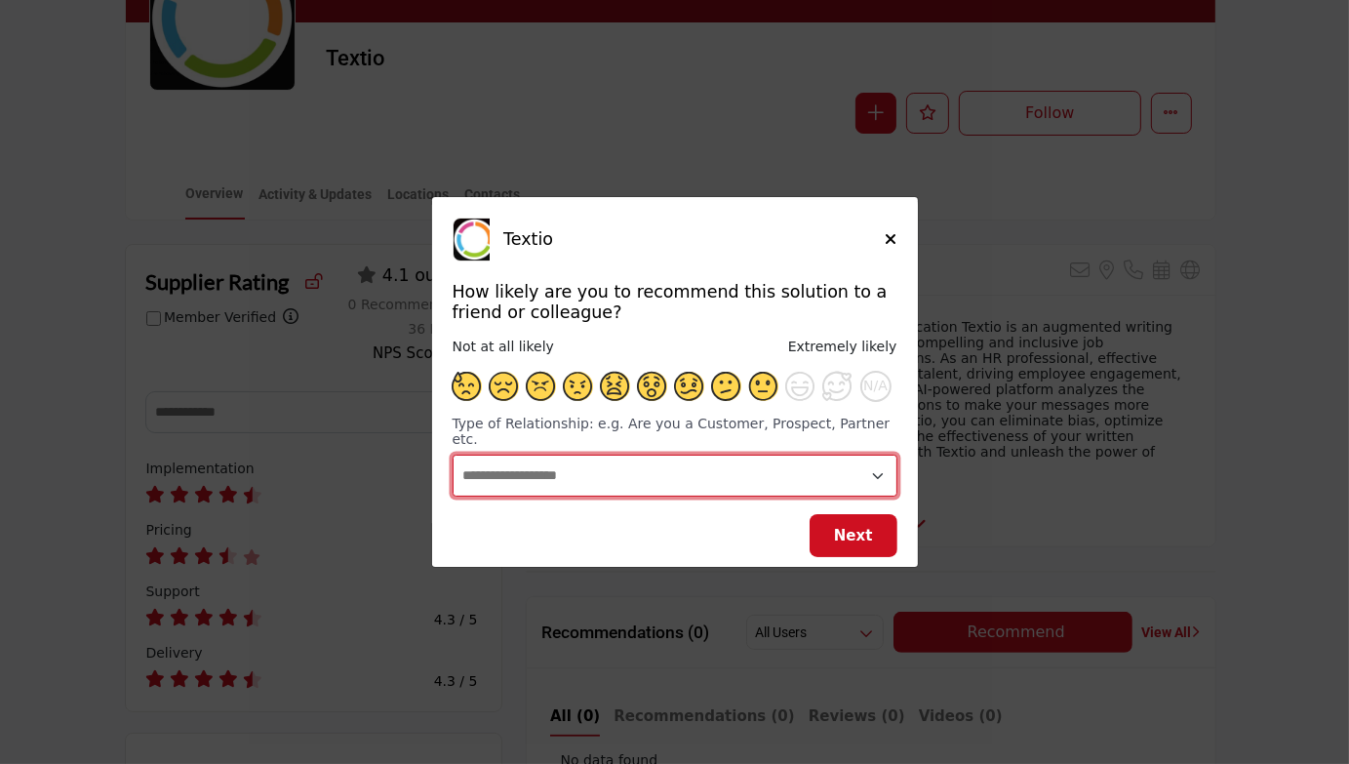
click at [787, 464] on select "**********" at bounding box center [674, 475] width 445 height 42
select select "**********"
click at [452, 454] on select "**********" at bounding box center [674, 475] width 445 height 42
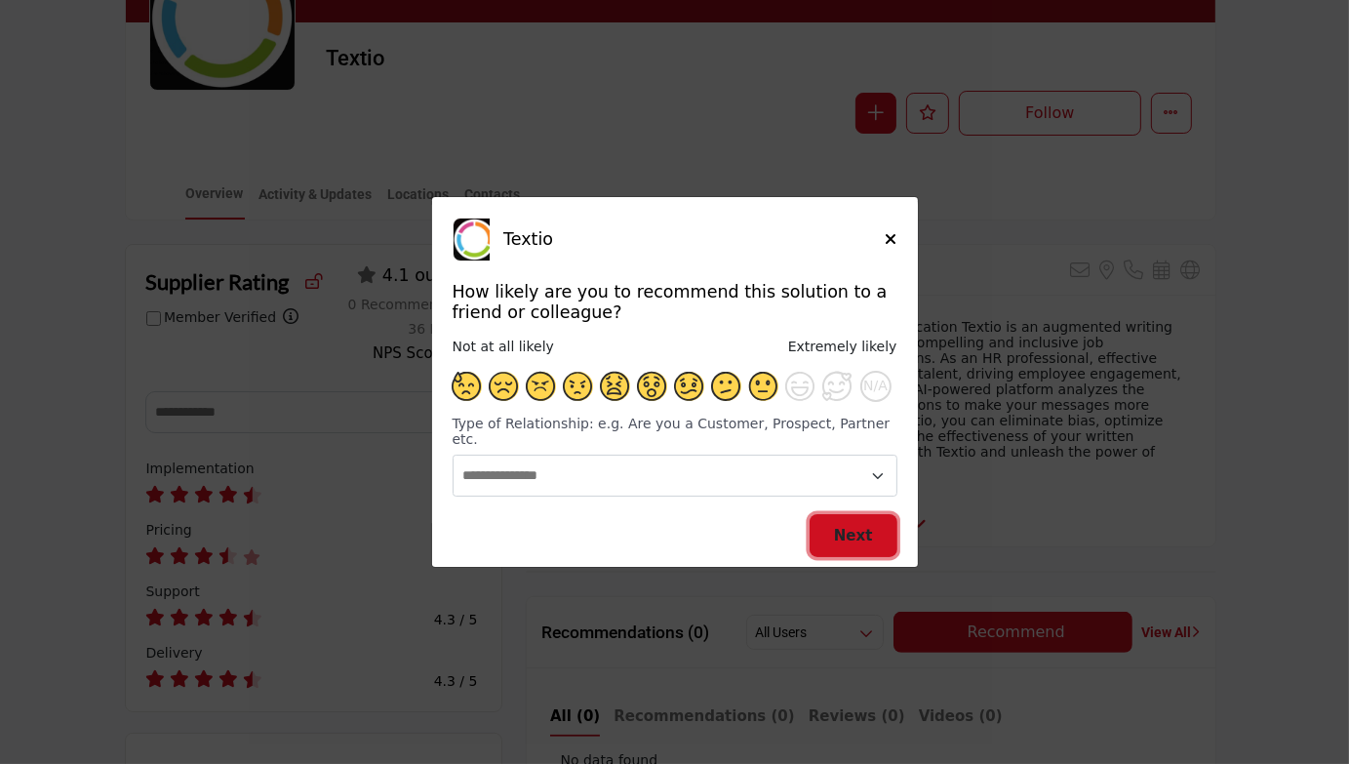
click at [850, 537] on button "Next" at bounding box center [853, 536] width 88 height 44
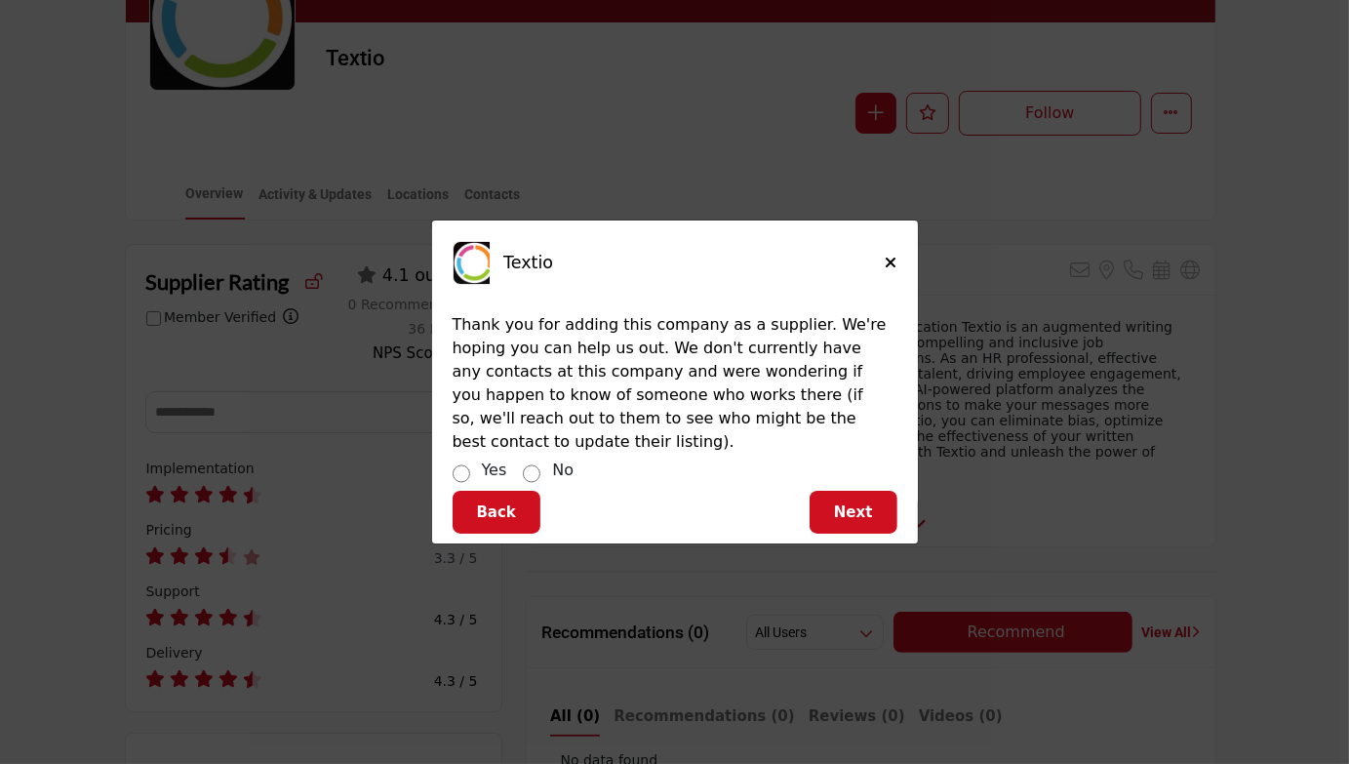
click at [546, 458] on div "Yes No" at bounding box center [674, 472] width 445 height 28
click at [518, 463] on div "Yes No" at bounding box center [674, 472] width 445 height 28
click at [823, 490] on button "Next" at bounding box center [853, 512] width 88 height 44
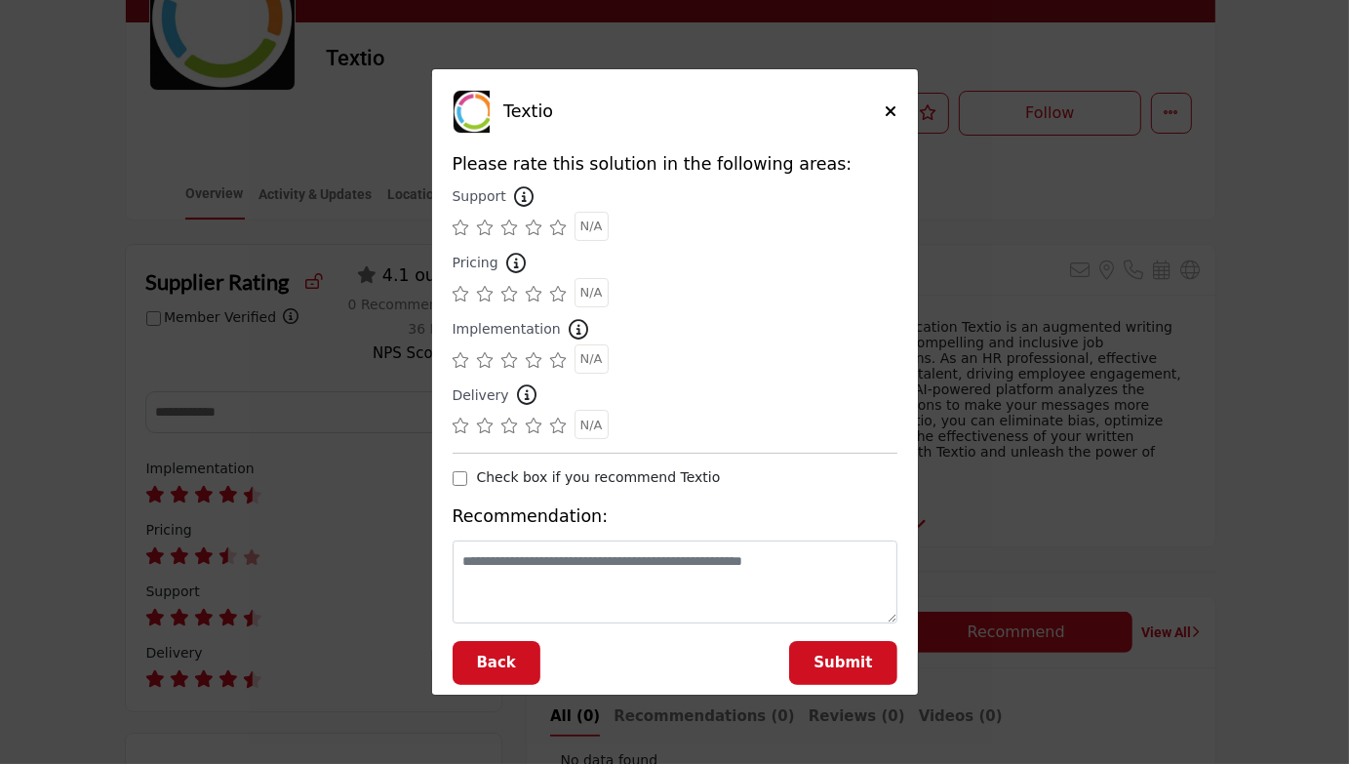
click at [510, 228] on icon "Supplier Rating and Recommendation Modal for Textio" at bounding box center [510, 227] width 18 height 16
click at [524, 229] on div "Supplier Rating and Recommendation Modal for Textio" at bounding box center [674, 226] width 445 height 29
click at [535, 234] on icon "Supplier Rating and Recommendation Modal for Textio" at bounding box center [535, 227] width 18 height 16
click at [506, 294] on icon "Supplier Rating and Recommendation Modal for Textio" at bounding box center [510, 294] width 18 height 16
click at [528, 362] on icon "Supplier Rating and Recommendation Modal for Textio" at bounding box center [535, 360] width 18 height 16
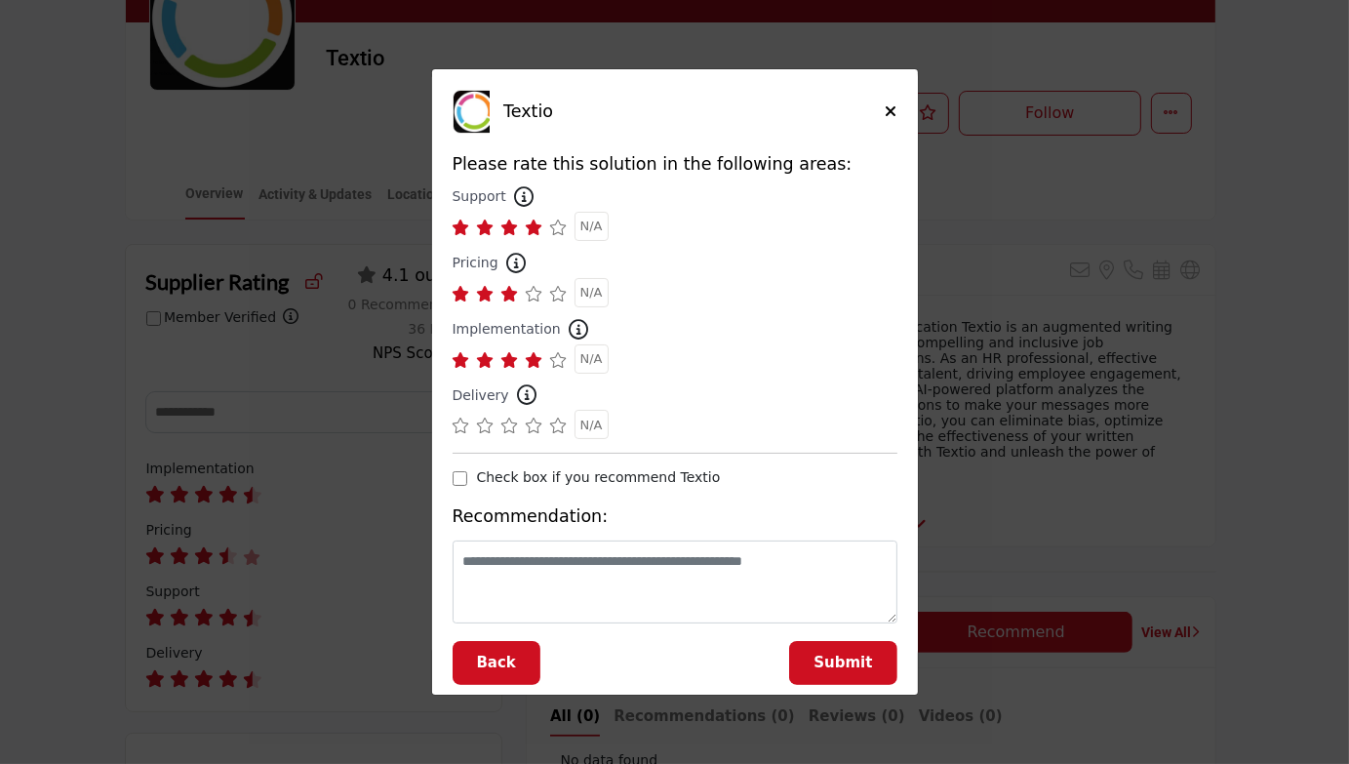
click at [527, 427] on icon "Supplier Rating and Recommendation Modal for Textio" at bounding box center [535, 425] width 18 height 16
click at [818, 660] on button "Submit" at bounding box center [842, 663] width 107 height 44
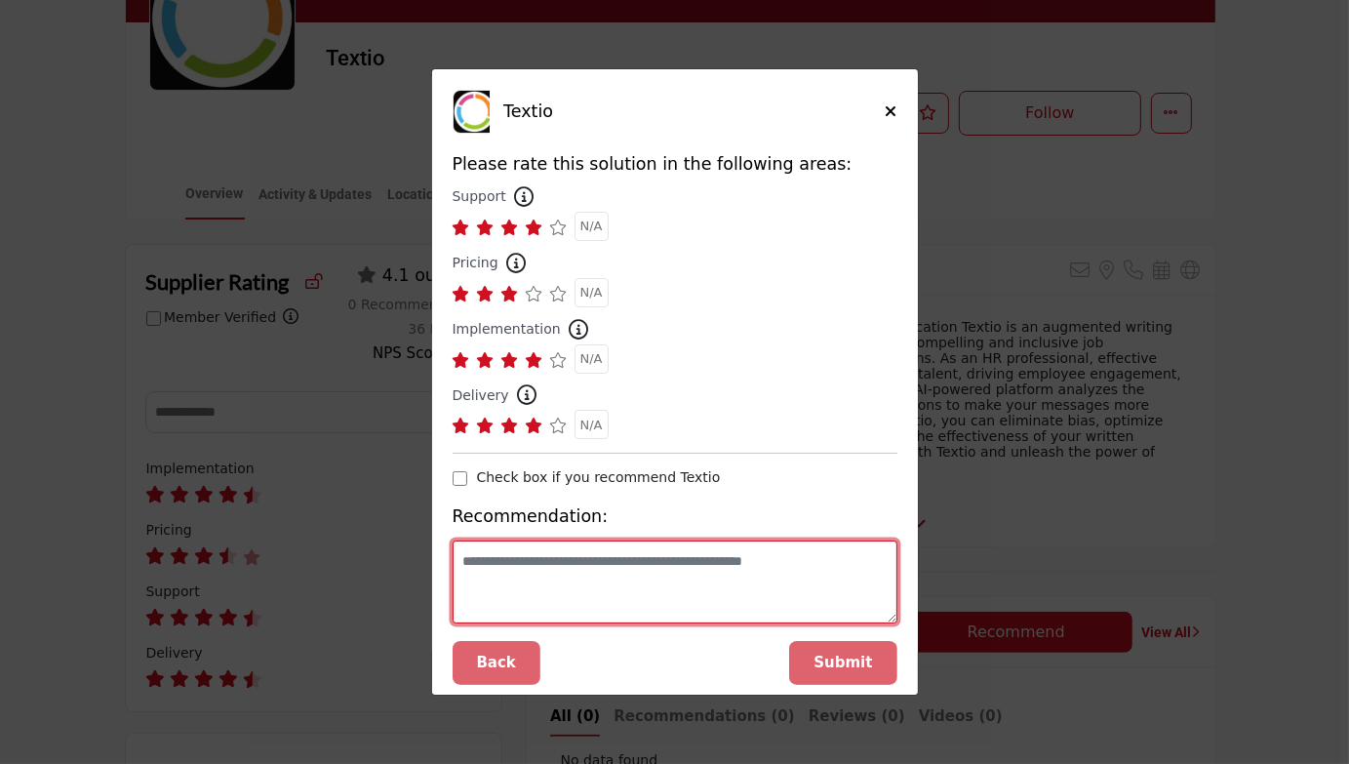
click at [692, 569] on textarea "Supplier Rating and Recommendation Modal for Textio" at bounding box center [674, 581] width 445 height 83
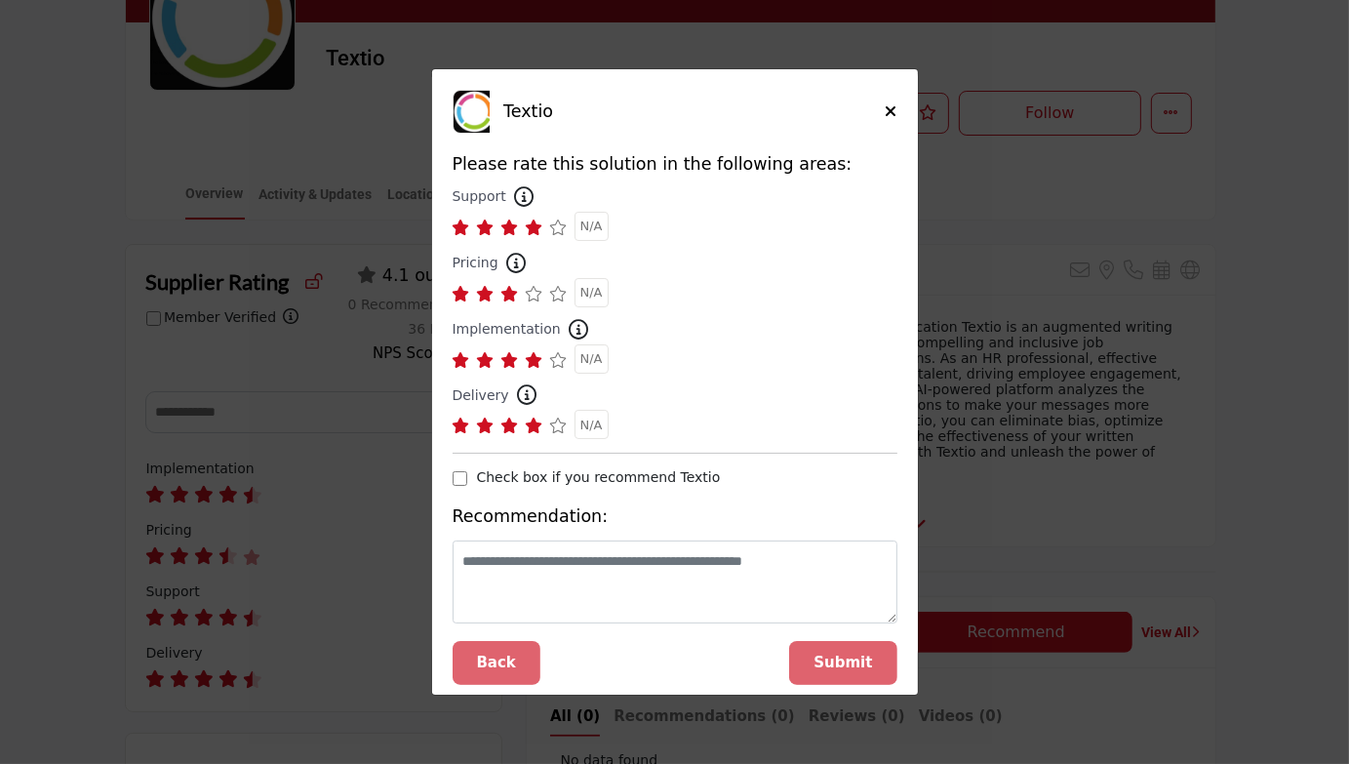
click at [856, 683] on div "Submit" at bounding box center [842, 663] width 107 height 44
click at [846, 662] on div "Submit" at bounding box center [842, 663] width 107 height 44
click at [694, 146] on div "Textio How likely are you to recommend this solution to a friend or colleague? …" at bounding box center [675, 363] width 486 height 588
click at [1261, 416] on div "Textio How likely are you to recommend this solution to a friend or colleague? …" at bounding box center [674, 382] width 1349 height 764
click at [834, 666] on div "Submit" at bounding box center [842, 663] width 107 height 44
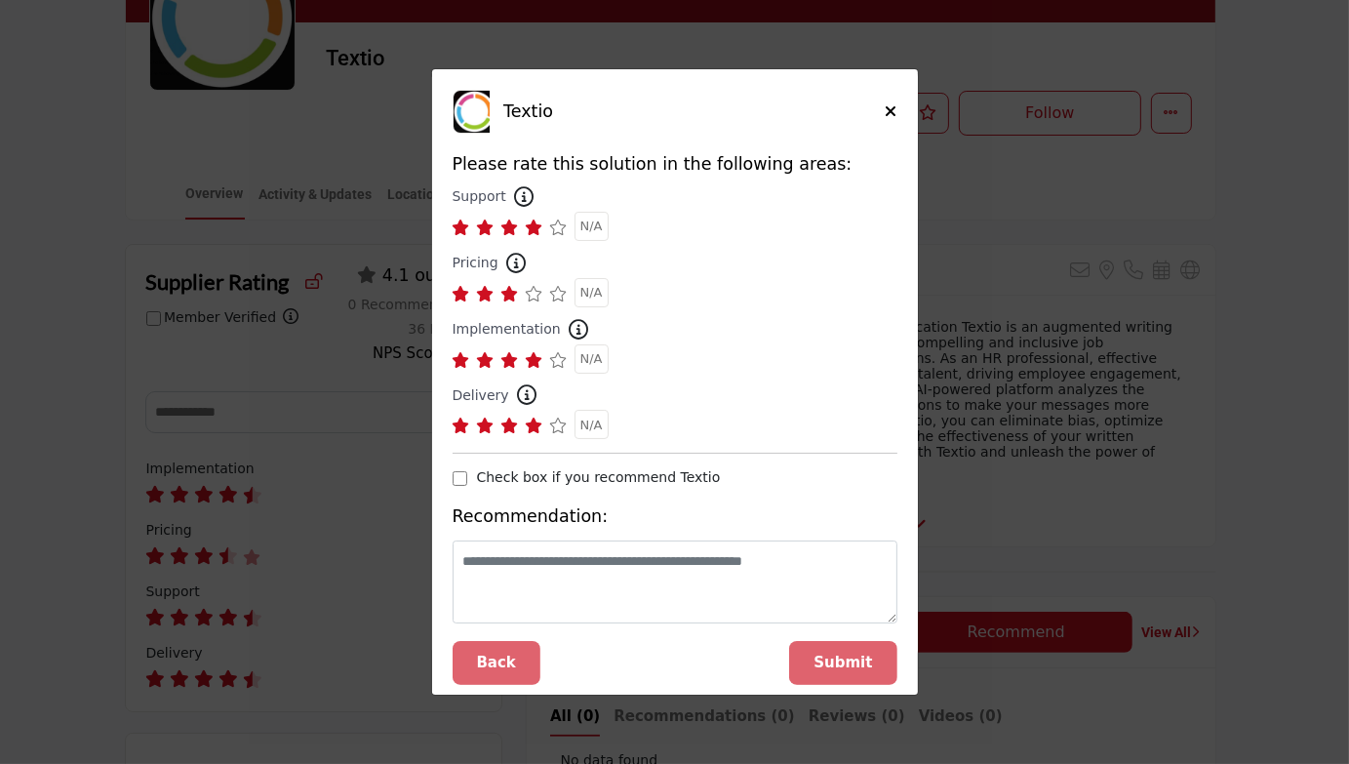
click at [834, 666] on div "Submit" at bounding box center [842, 663] width 107 height 44
click at [713, 167] on h5 "Please rate this solution in the following areas:" at bounding box center [674, 164] width 445 height 20
click at [468, 476] on div "Check box if you recommend Textio" at bounding box center [674, 479] width 445 height 25
click at [834, 653] on div "Submit" at bounding box center [842, 663] width 107 height 44
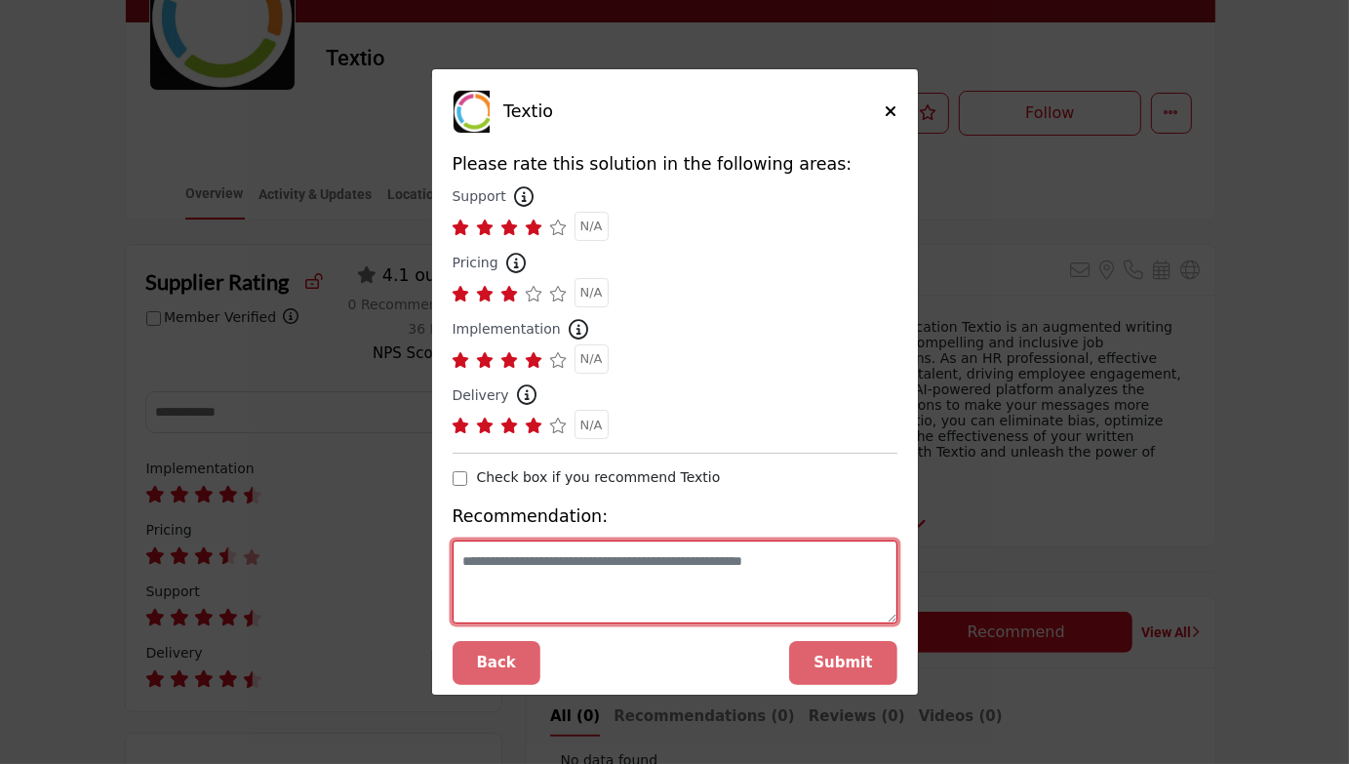
click at [576, 550] on textarea "Supplier Rating and Recommendation Modal for Textio" at bounding box center [674, 581] width 445 height 83
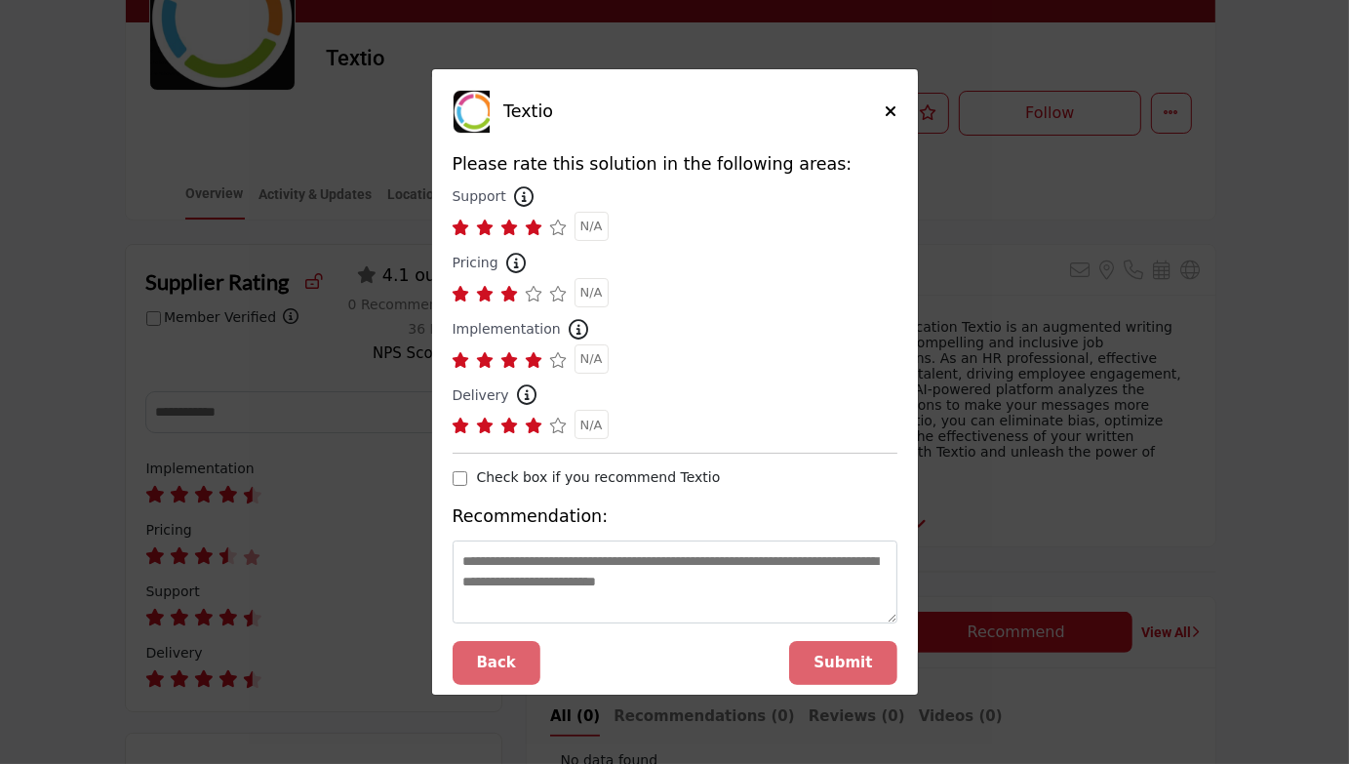
click at [825, 650] on div "Submit" at bounding box center [842, 663] width 107 height 44
click at [825, 663] on div "Submit" at bounding box center [842, 663] width 107 height 44
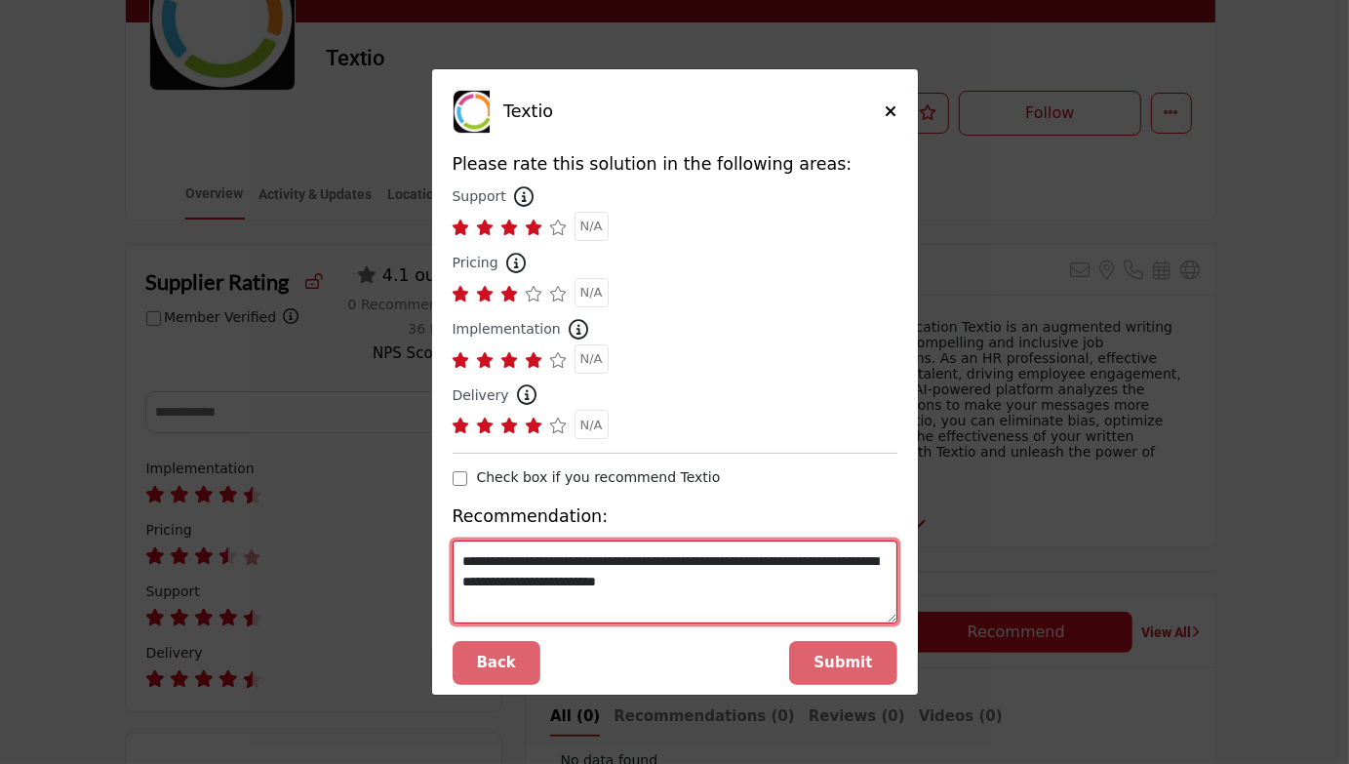
click at [740, 599] on textarea "**********" at bounding box center [674, 581] width 445 height 83
type textarea "**********"
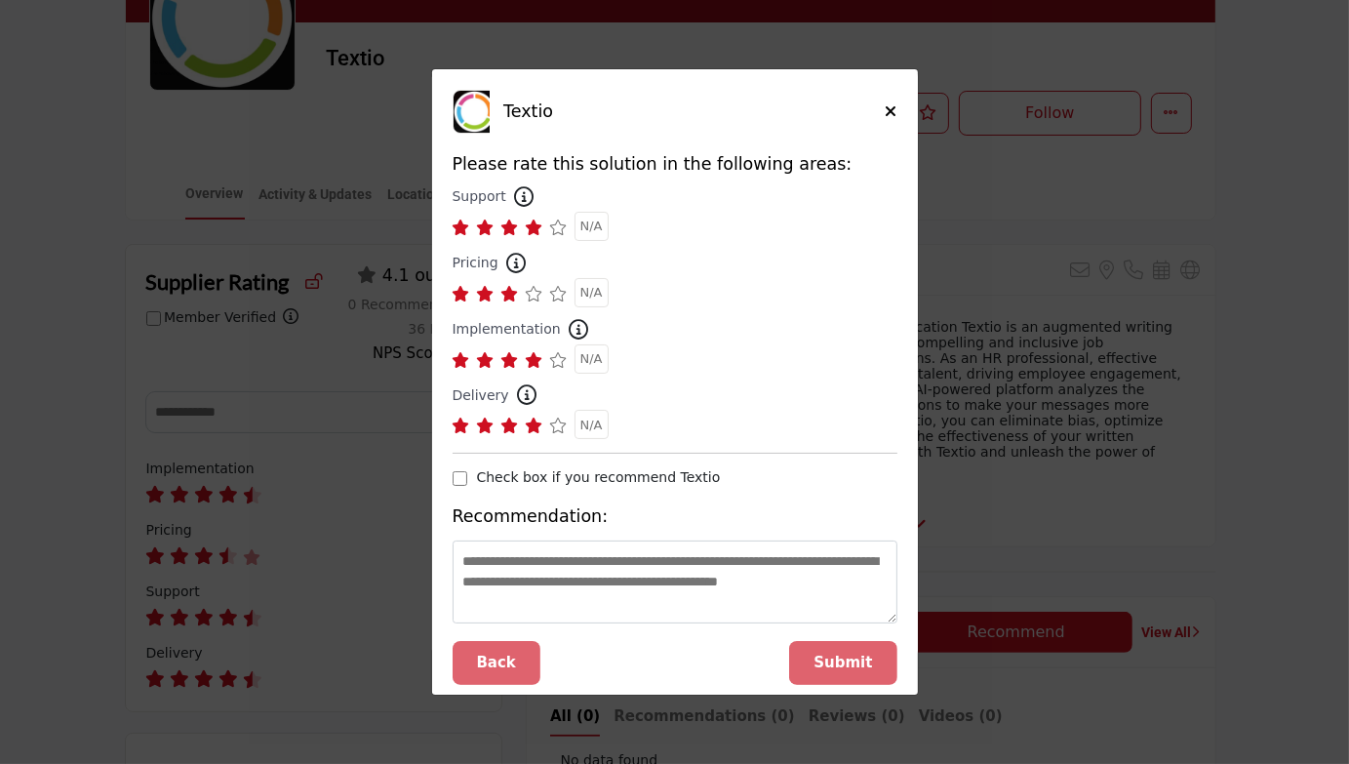
click at [530, 223] on icon "Supplier Rating and Recommendation Modal for Textio" at bounding box center [535, 227] width 18 height 16
click at [533, 224] on icon "Supplier Rating and Recommendation Modal for Textio" at bounding box center [535, 227] width 18 height 16
click at [558, 229] on icon "Supplier Rating and Recommendation Modal for Textio" at bounding box center [559, 227] width 18 height 16
click at [541, 225] on icon "Supplier Rating and Recommendation Modal for Textio" at bounding box center [535, 227] width 18 height 16
click at [839, 662] on div "Submit" at bounding box center [842, 663] width 107 height 44
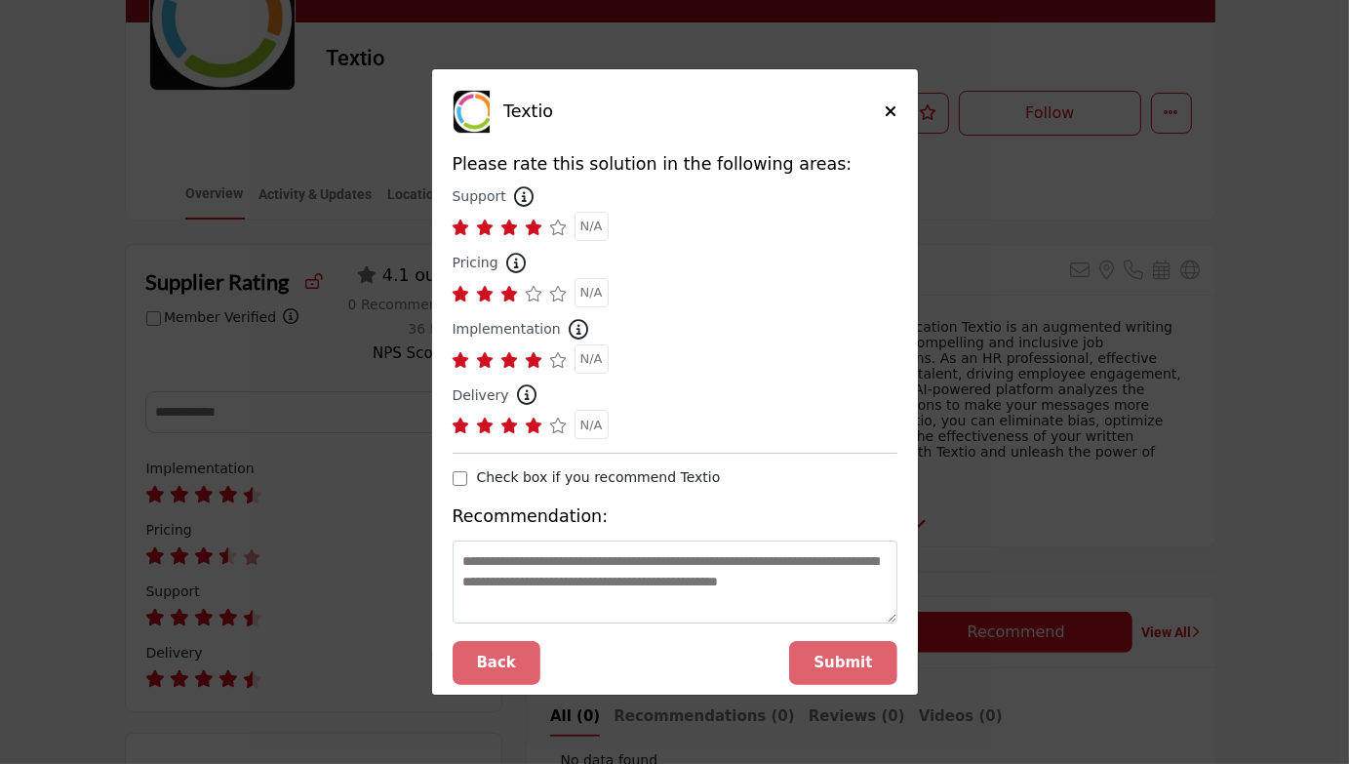
click at [499, 662] on div "Back" at bounding box center [502, 663] width 101 height 44
click at [885, 114] on icon "Close" at bounding box center [891, 111] width 12 height 16
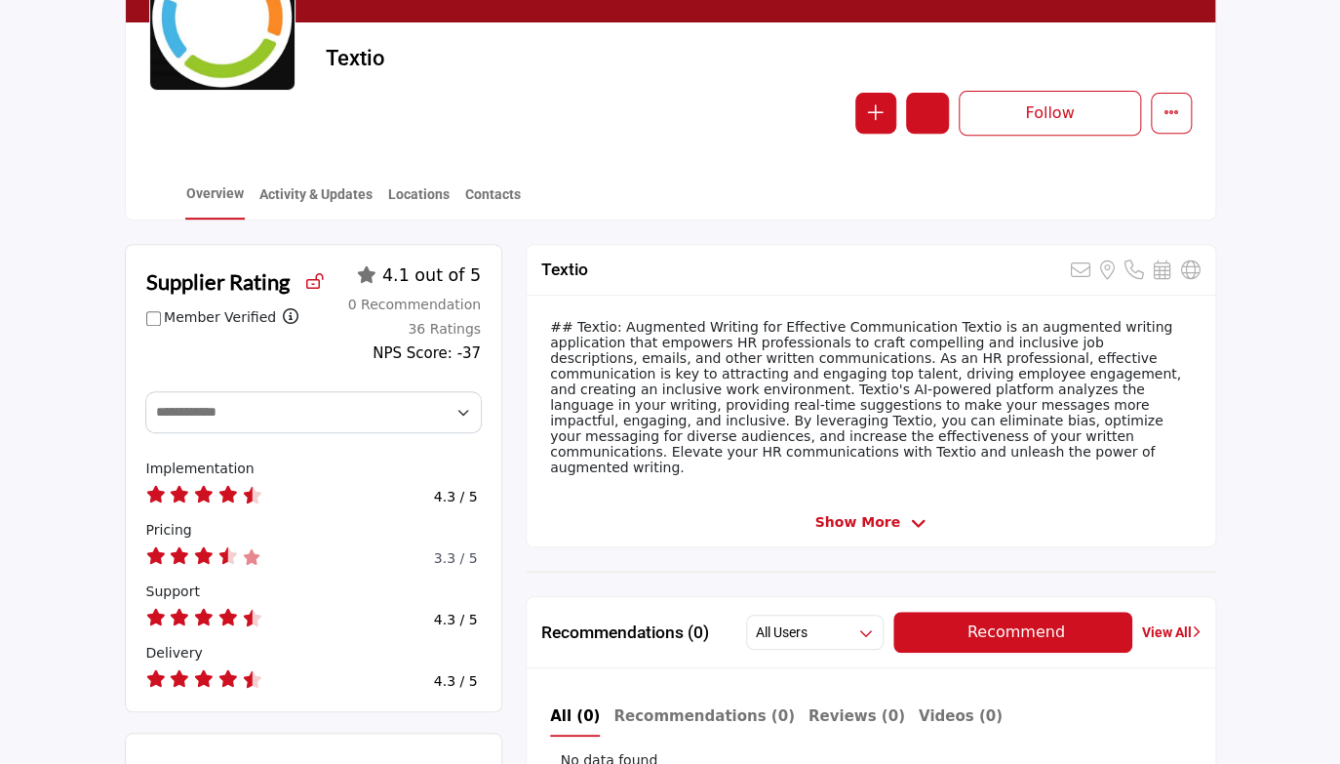
click at [923, 120] on icon "Like" at bounding box center [928, 112] width 18 height 16
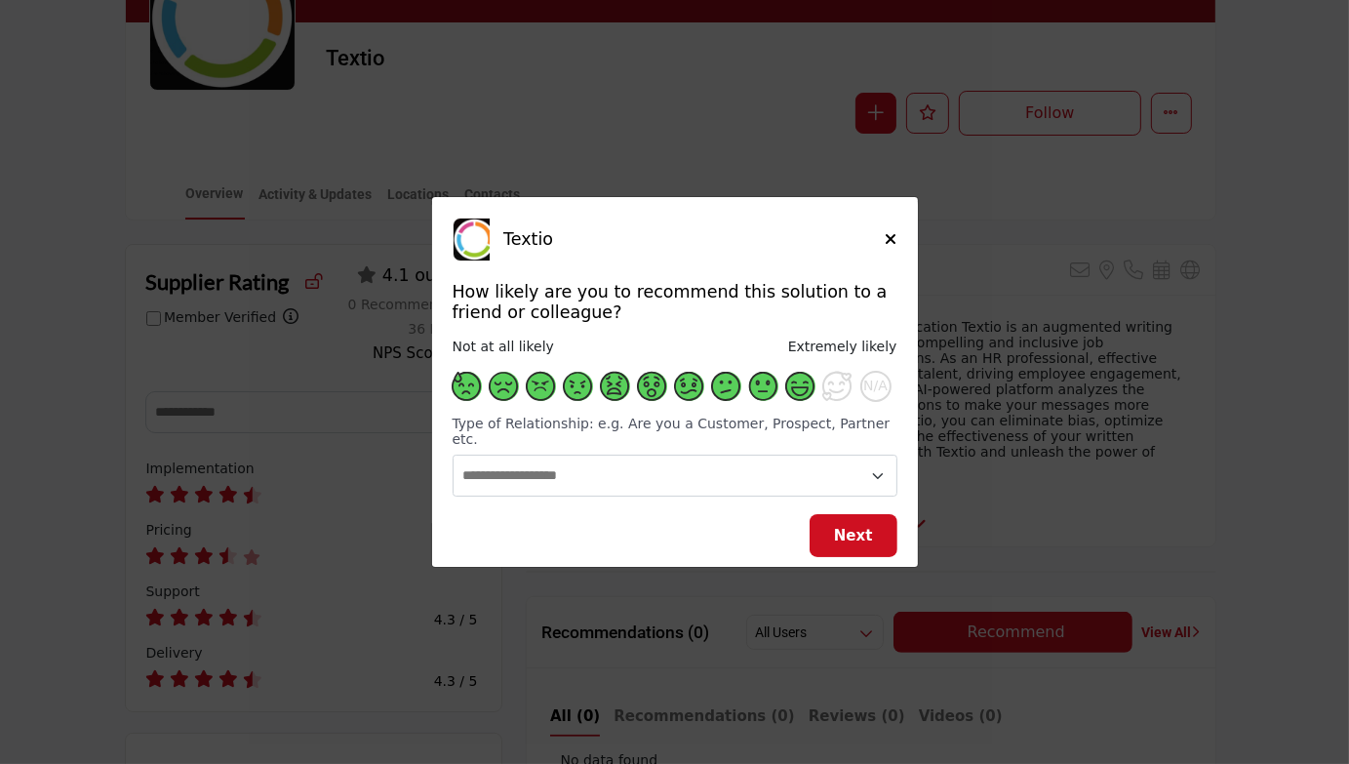
click at [804, 393] on span "Supplier Rating and Recommendation Modal for Textio" at bounding box center [800, 386] width 29 height 29
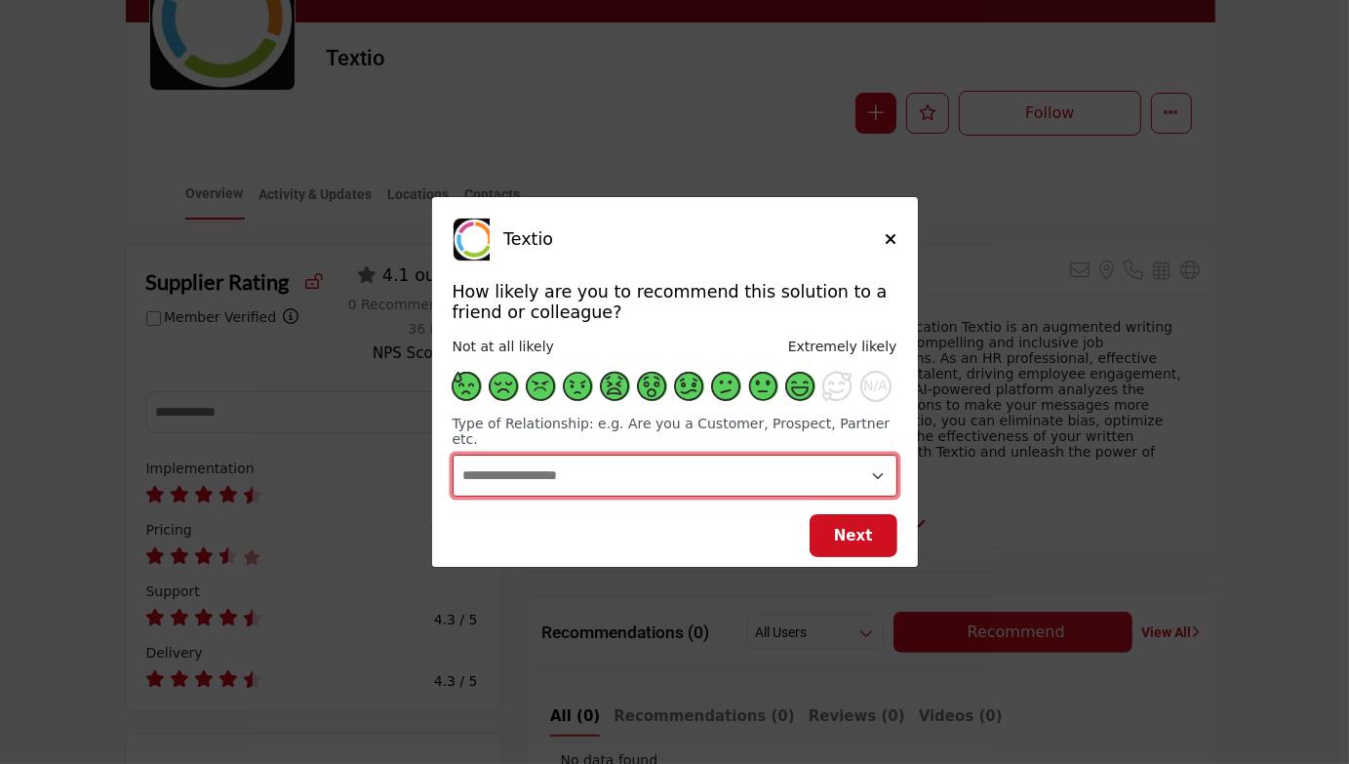
click at [706, 470] on select "**********" at bounding box center [674, 475] width 445 height 42
click at [452, 454] on select "**********" at bounding box center [674, 475] width 445 height 42
click at [590, 483] on select "**********" at bounding box center [674, 475] width 445 height 42
select select "**********"
click at [452, 454] on select "**********" at bounding box center [674, 475] width 445 height 42
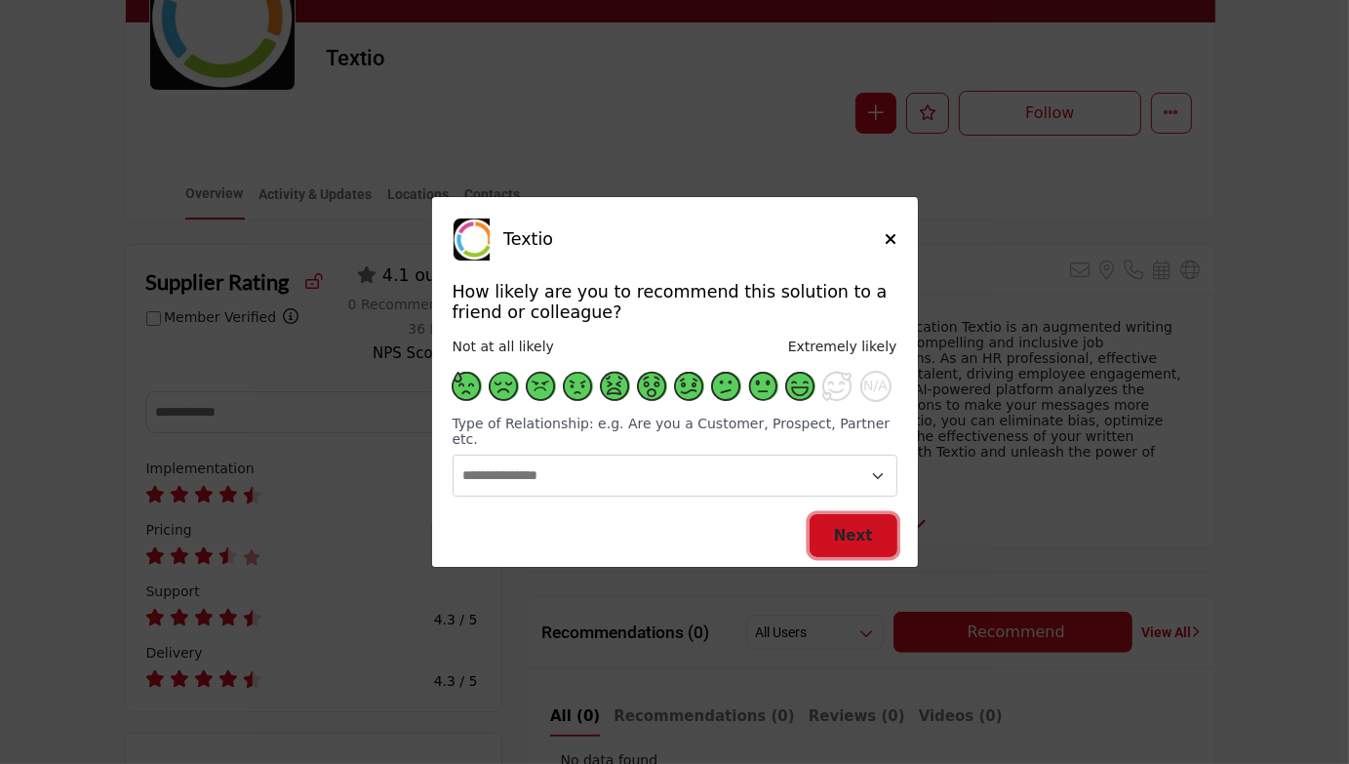
click at [840, 527] on span "Next" at bounding box center [853, 536] width 39 height 18
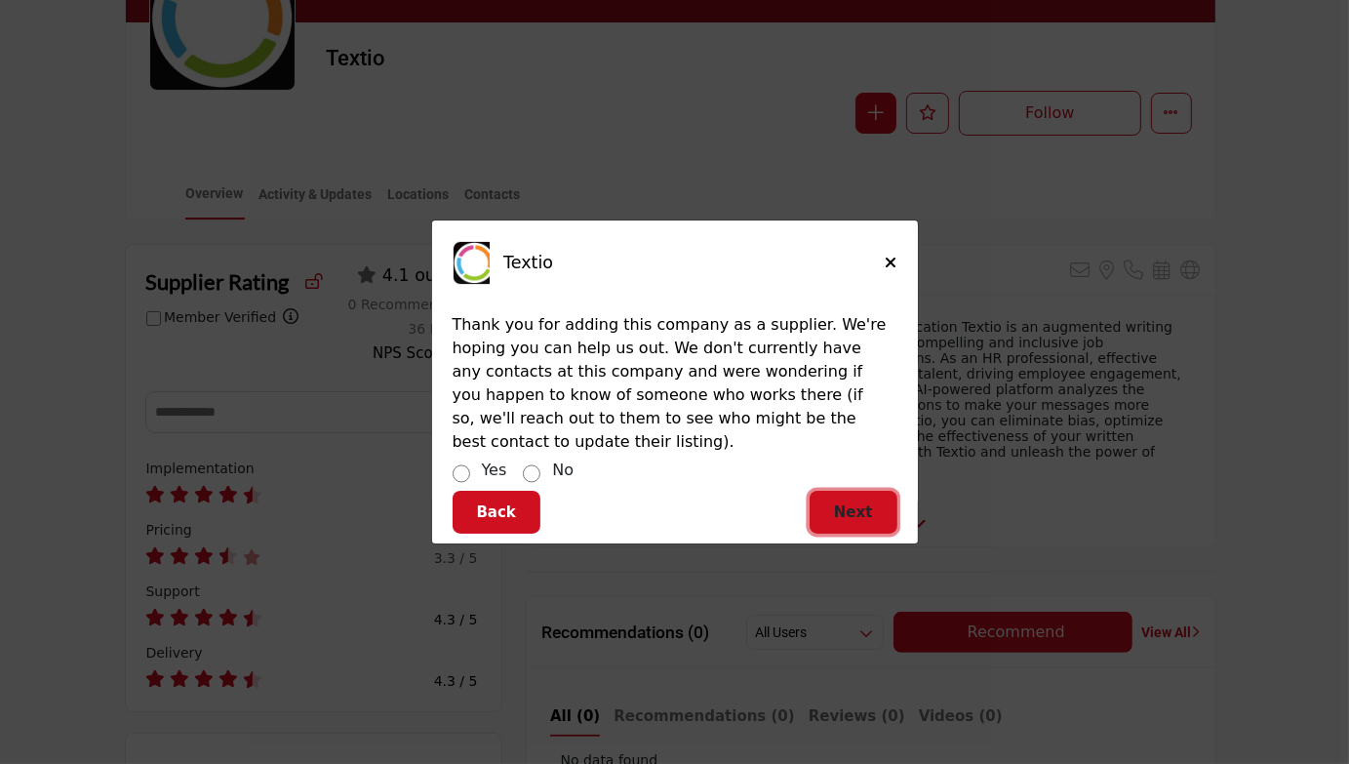
click at [848, 490] on button "Next" at bounding box center [853, 512] width 88 height 44
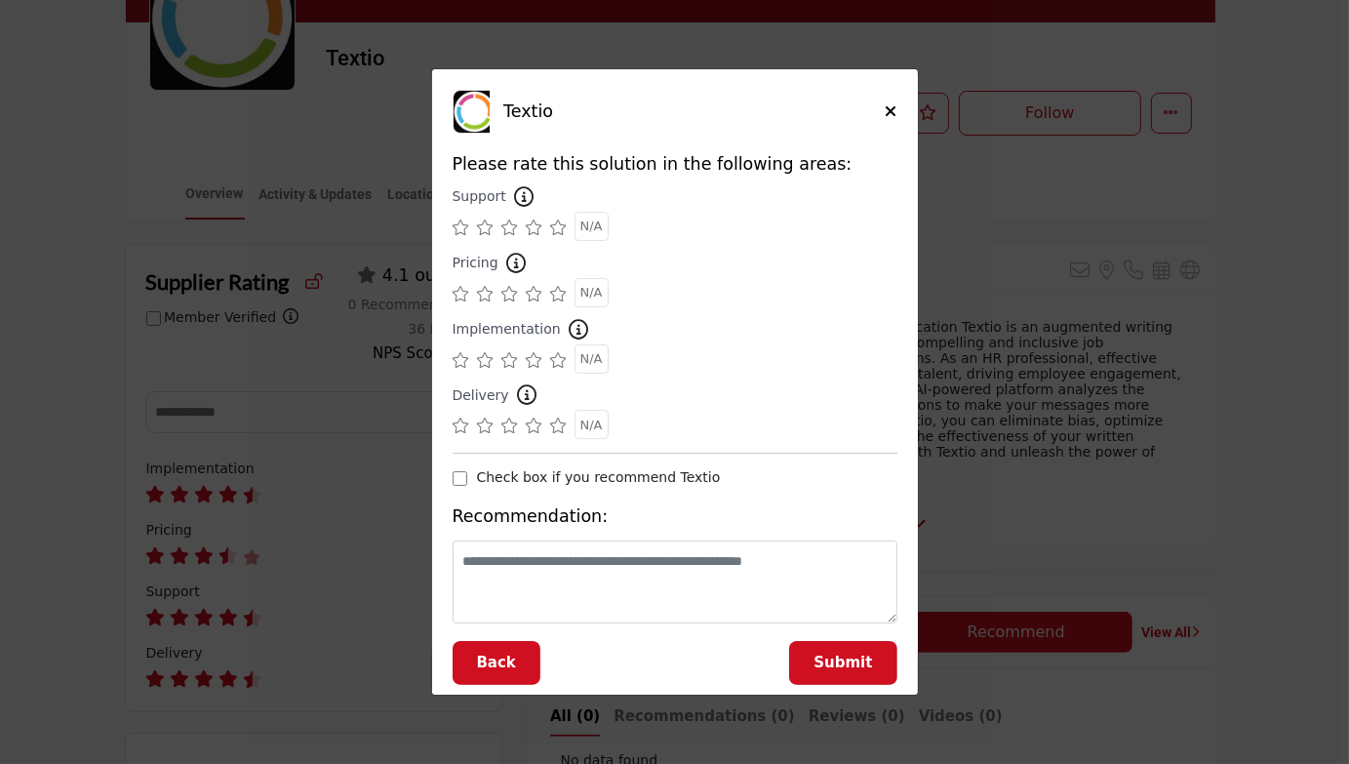
click at [533, 227] on icon "Supplier Rating and Recommendation Modal for Textio" at bounding box center [535, 227] width 18 height 16
click at [513, 295] on icon "Supplier Rating and Recommendation Modal for Textio" at bounding box center [510, 294] width 18 height 16
click at [529, 365] on icon "Supplier Rating and Recommendation Modal for Textio" at bounding box center [535, 360] width 18 height 16
click at [535, 430] on icon "Supplier Rating and Recommendation Modal for Textio" at bounding box center [535, 425] width 18 height 16
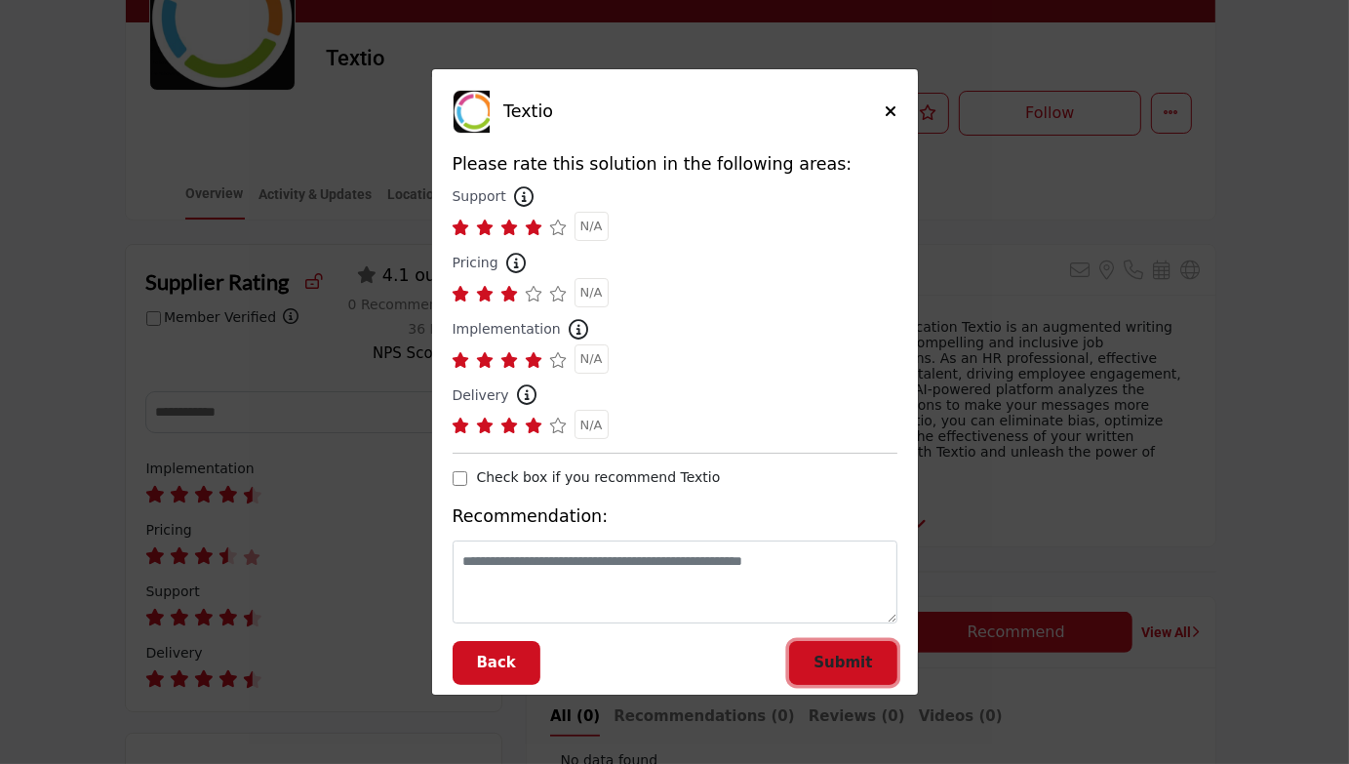
click at [833, 668] on span "Submit" at bounding box center [842, 662] width 59 height 18
drag, startPoint x: 575, startPoint y: 405, endPoint x: 654, endPoint y: 93, distance: 321.9
click at [654, 93] on div "Textio" at bounding box center [674, 112] width 445 height 44
click at [501, 650] on div "Back" at bounding box center [502, 663] width 101 height 44
click at [882, 125] on div "Textio" at bounding box center [674, 112] width 445 height 44
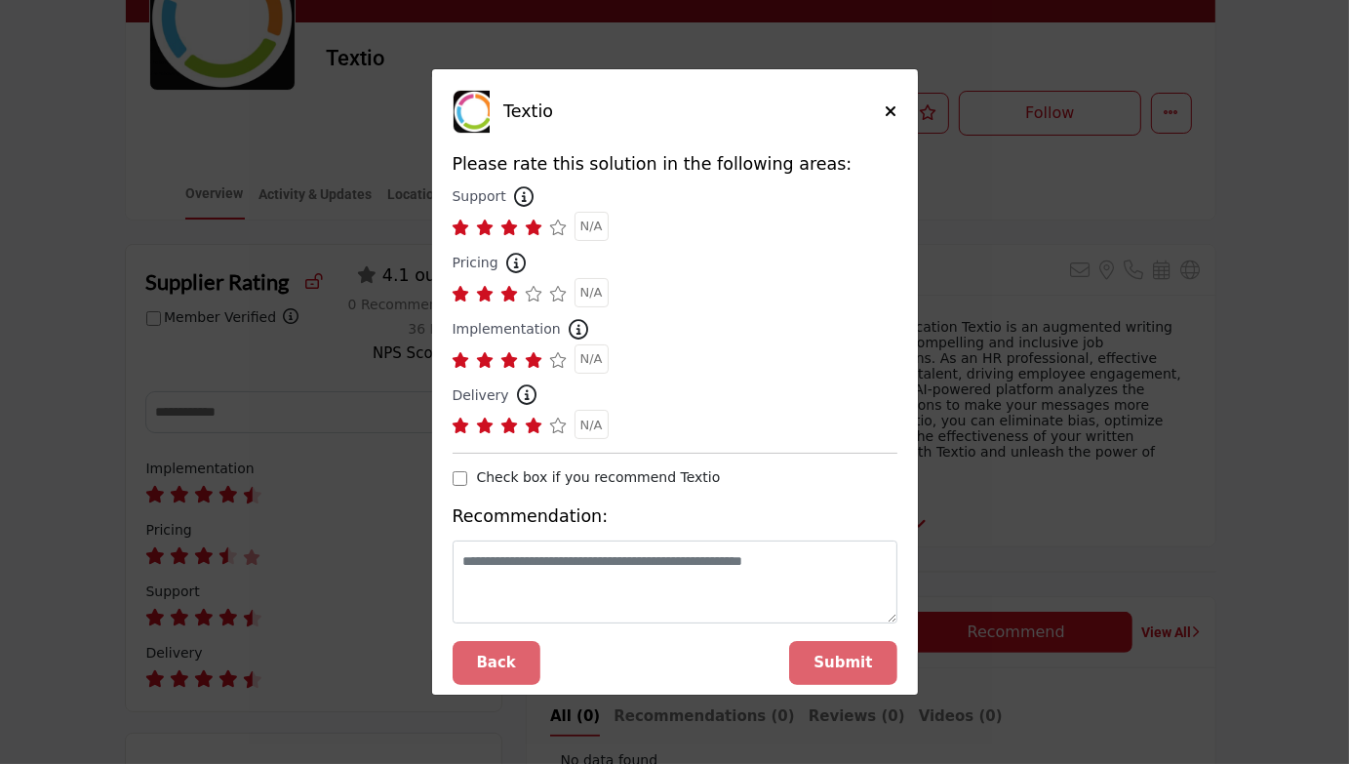
click at [905, 99] on div "Textio How likely are you to recommend this solution to a friend or colleague? …" at bounding box center [675, 363] width 486 height 588
click at [872, 119] on h5 "Textio" at bounding box center [693, 111] width 381 height 20
click at [893, 107] on icon "Close" at bounding box center [891, 111] width 12 height 16
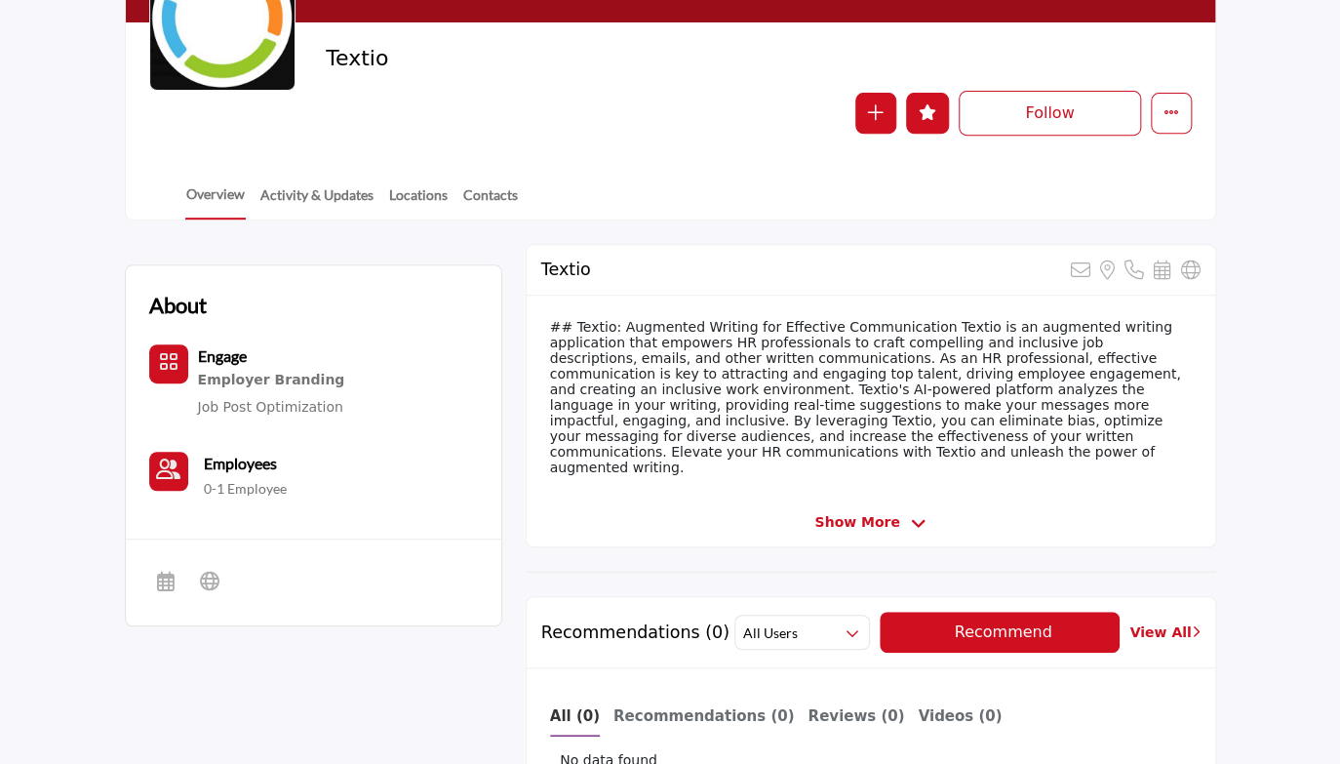
scroll to position [293, 0]
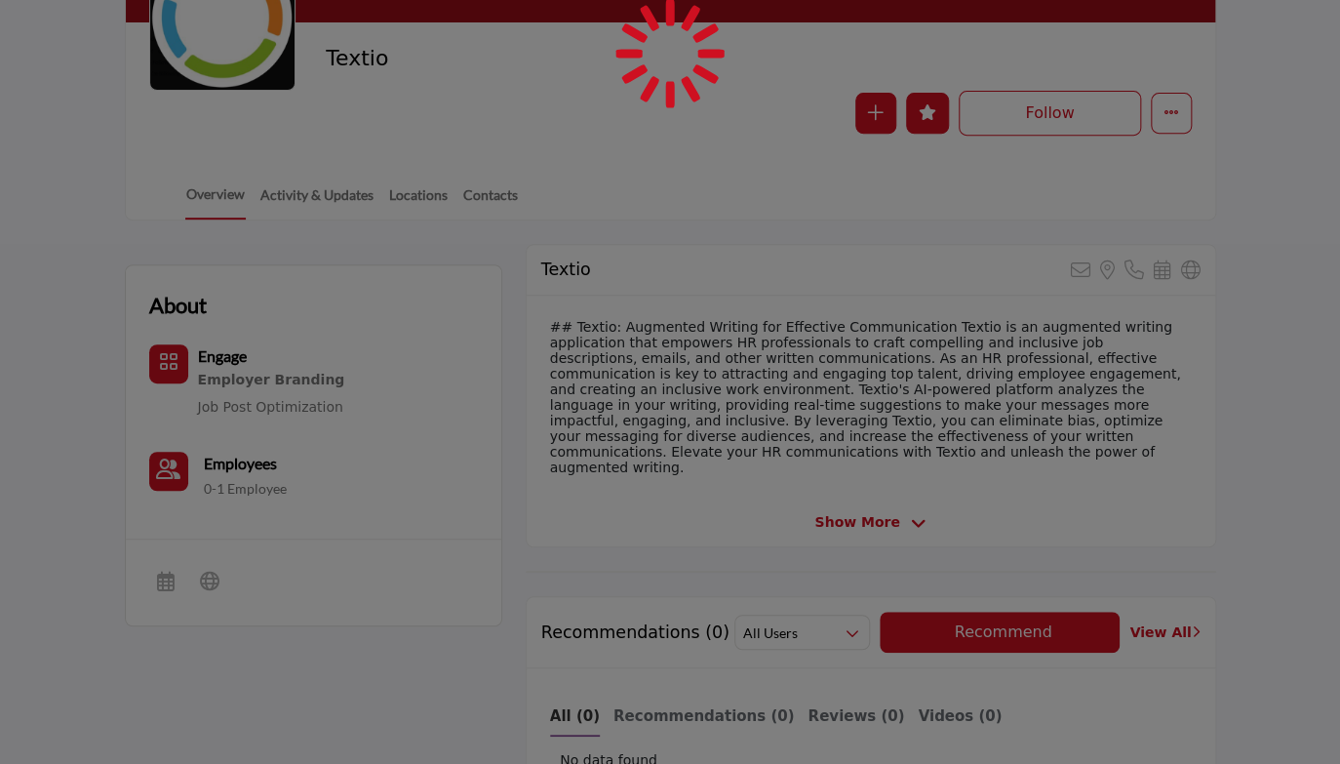
click at [845, 161] on div at bounding box center [670, 382] width 1340 height 764
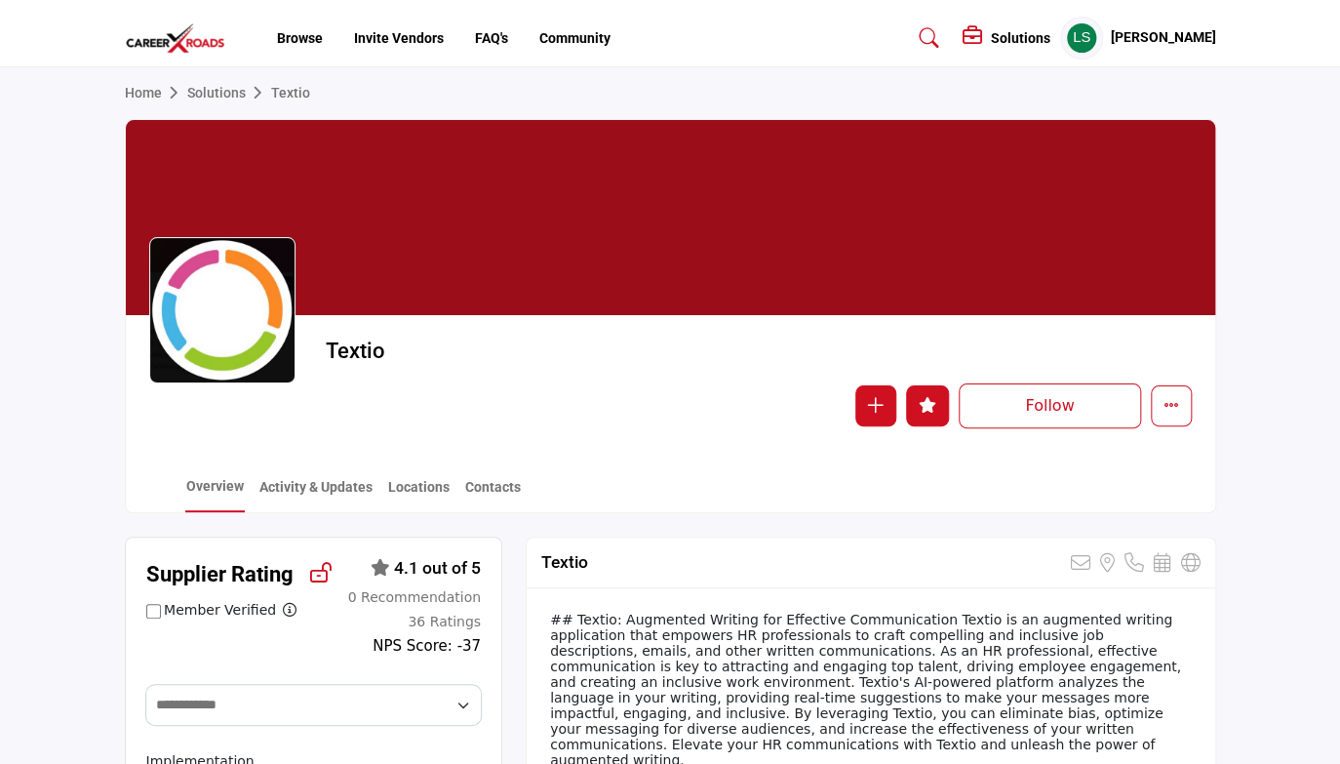
scroll to position [0, 0]
click at [200, 90] on link "Solutions" at bounding box center [229, 93] width 84 height 16
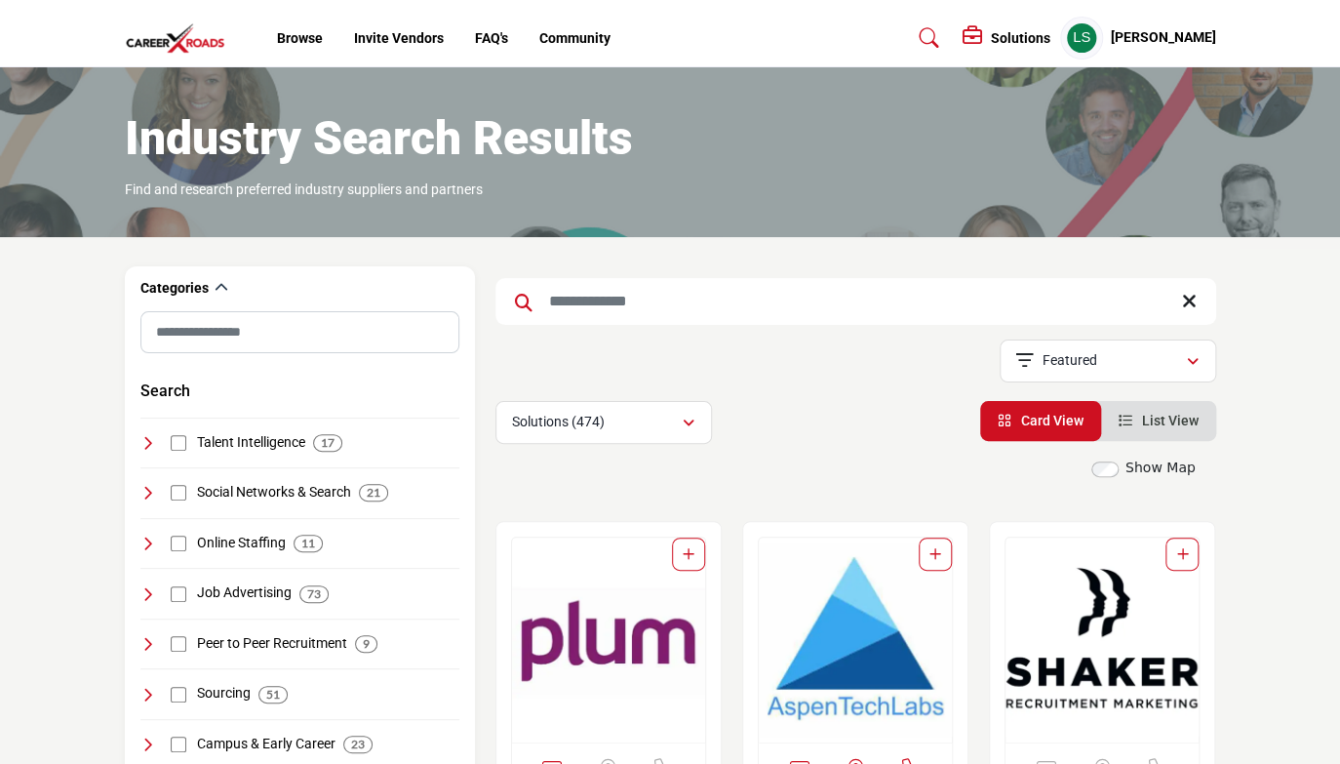
click at [575, 306] on input "Search Keyword" at bounding box center [855, 301] width 721 height 47
type input "*******"
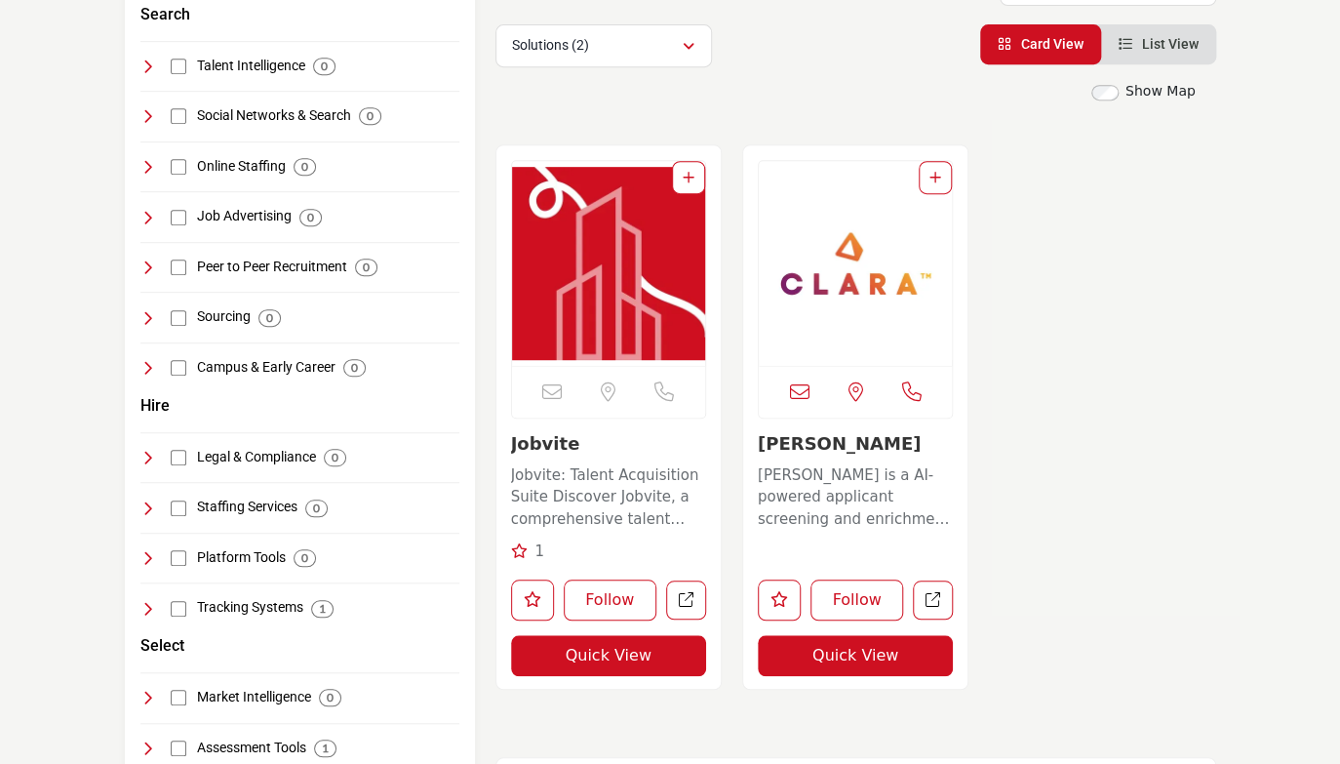
scroll to position [403, 0]
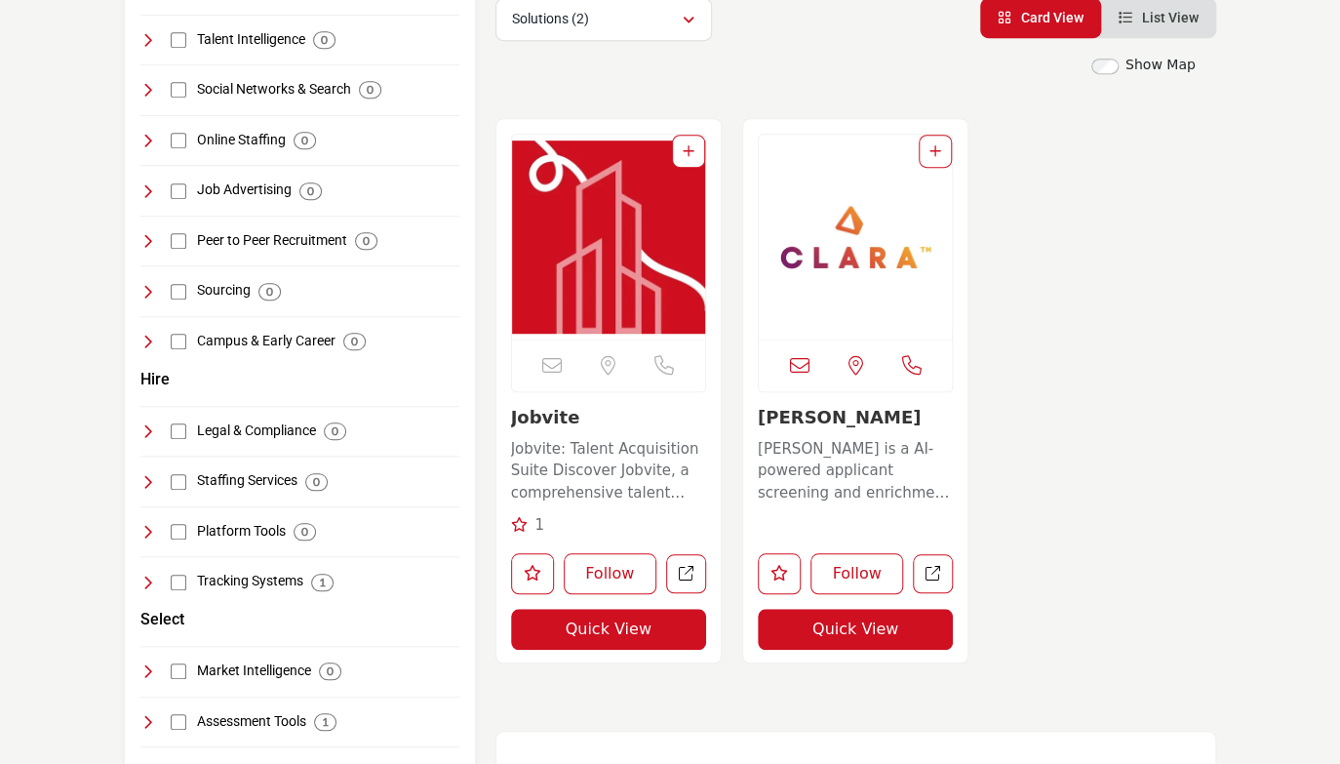
drag, startPoint x: 585, startPoint y: 455, endPoint x: 594, endPoint y: 438, distance: 19.6
click at [585, 455] on p "Jobvite: Talent Acquisition Suite Discover Jobvite, a comprehensive talent acqu…" at bounding box center [608, 471] width 195 height 66
click at [594, 438] on p "Jobvite: Talent Acquisition Suite Discover Jobvite, a comprehensive talent acqu…" at bounding box center [608, 471] width 195 height 66
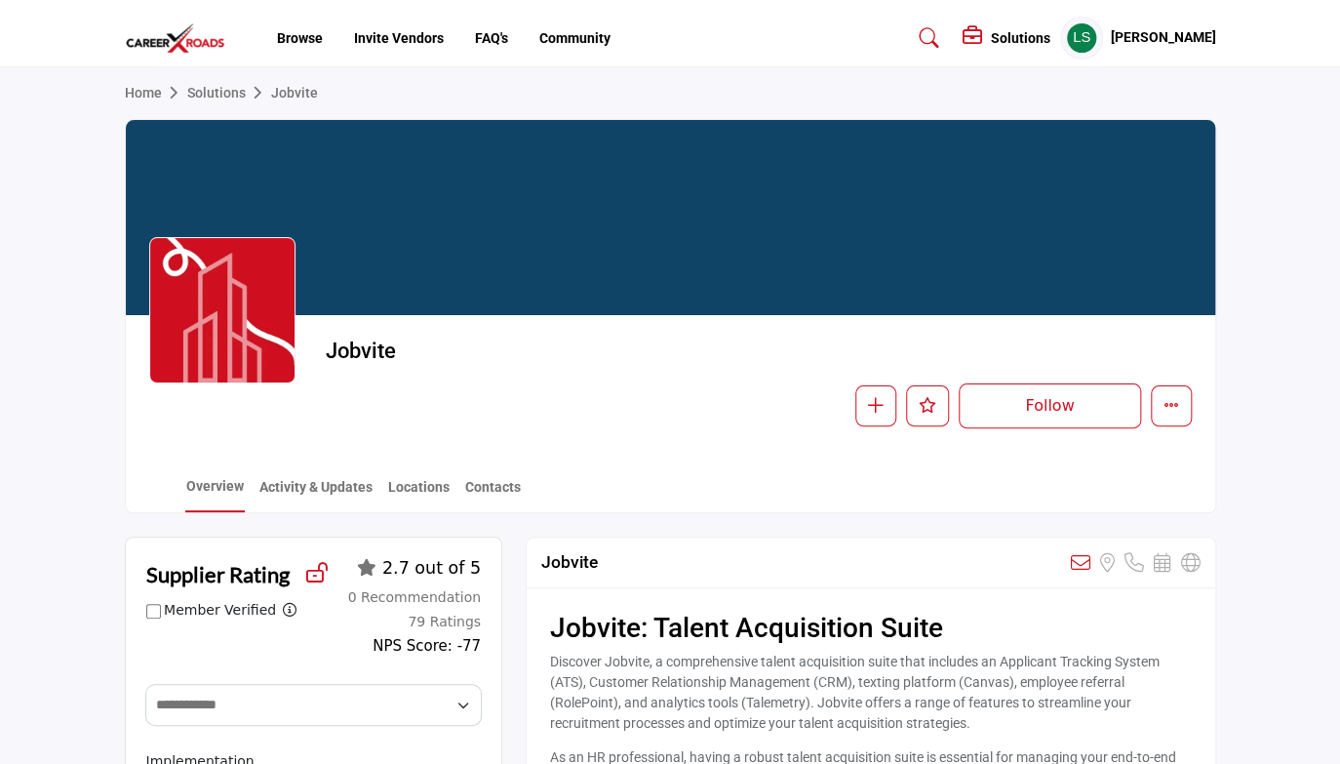
click at [1260, 298] on section "Home Solutions Jobvite Jobvite Follow Following Message Recommend Add to My Sup…" at bounding box center [670, 290] width 1340 height 446
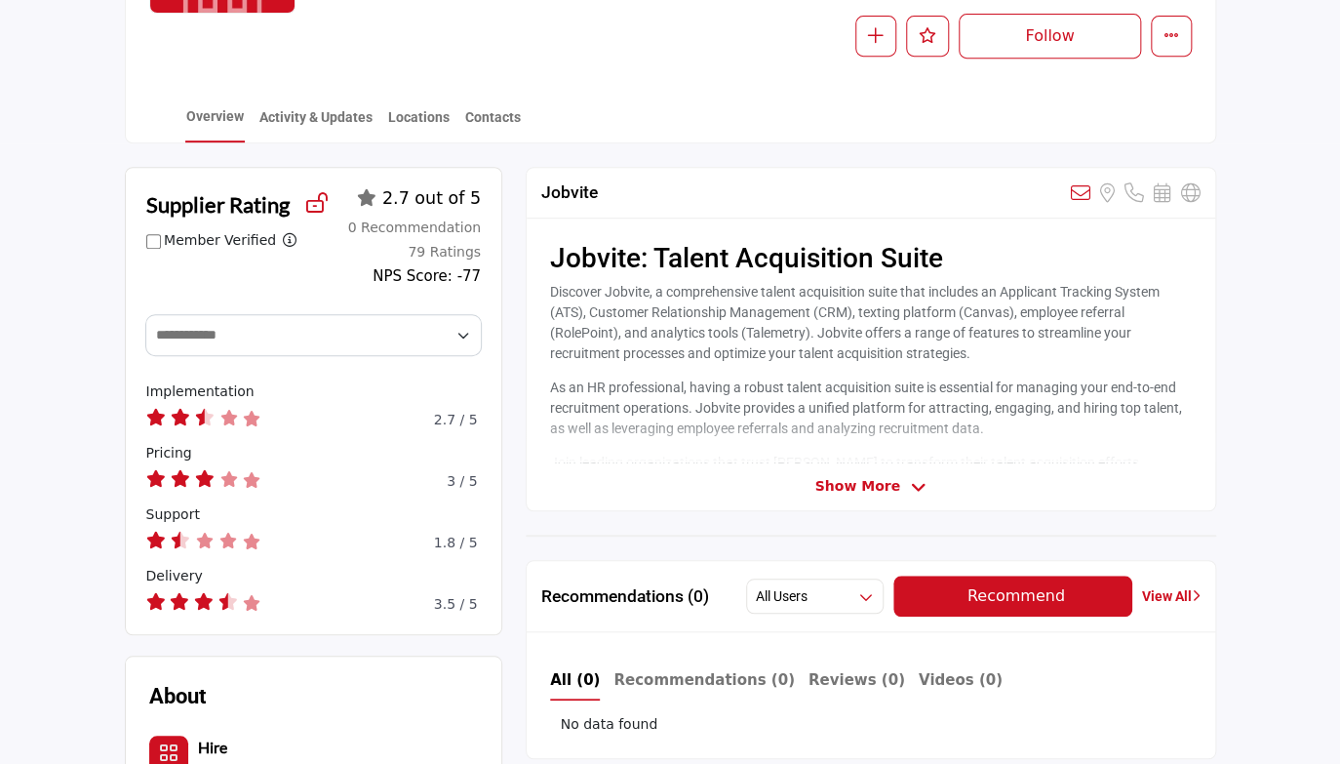
scroll to position [374, 0]
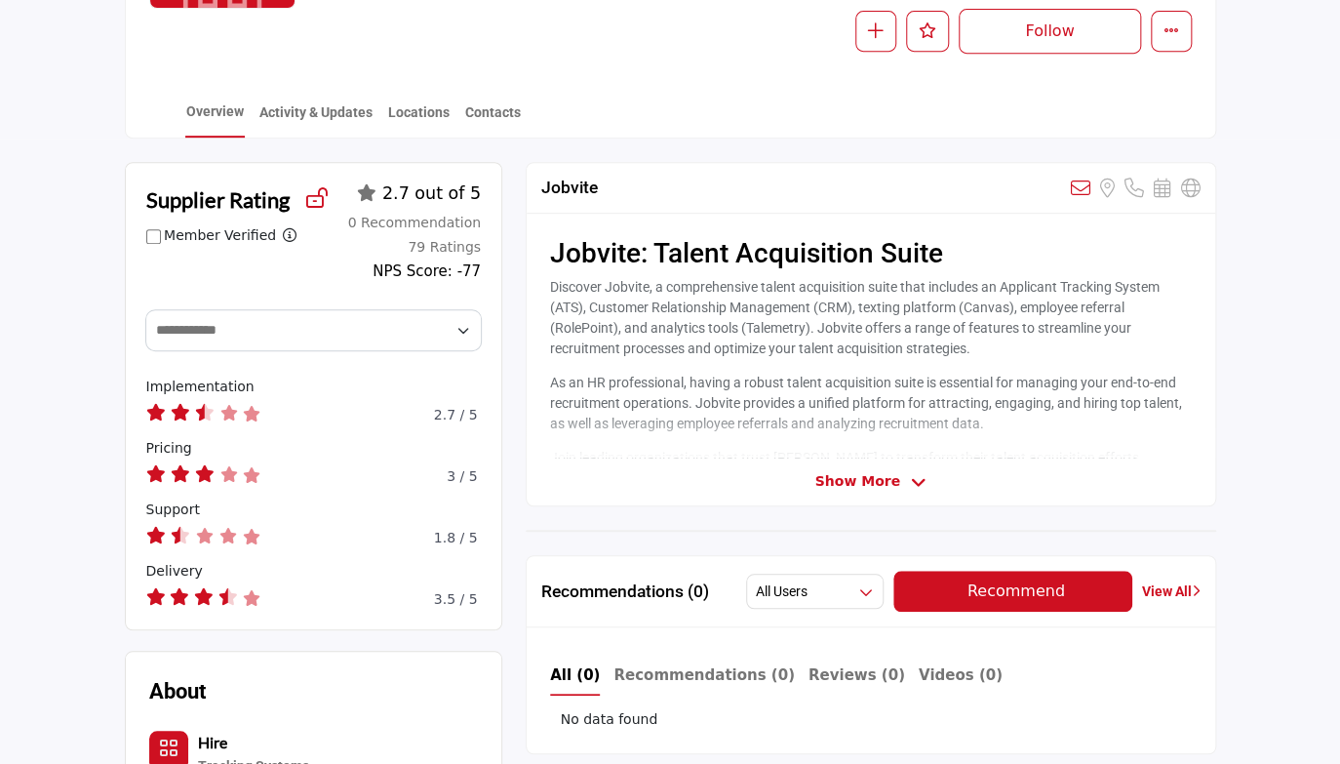
click at [78, 290] on section "Supplier Rating Member Verified" at bounding box center [670, 614] width 1340 height 952
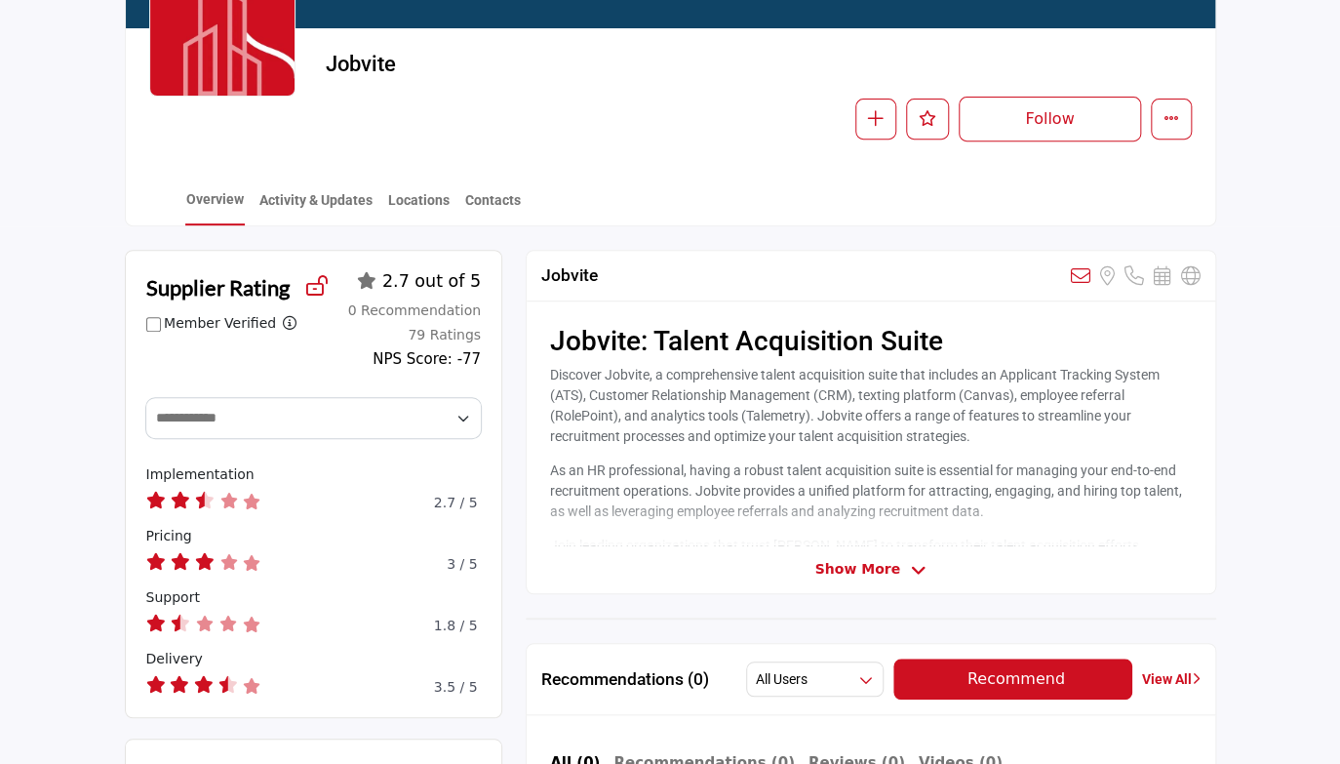
scroll to position [218, 0]
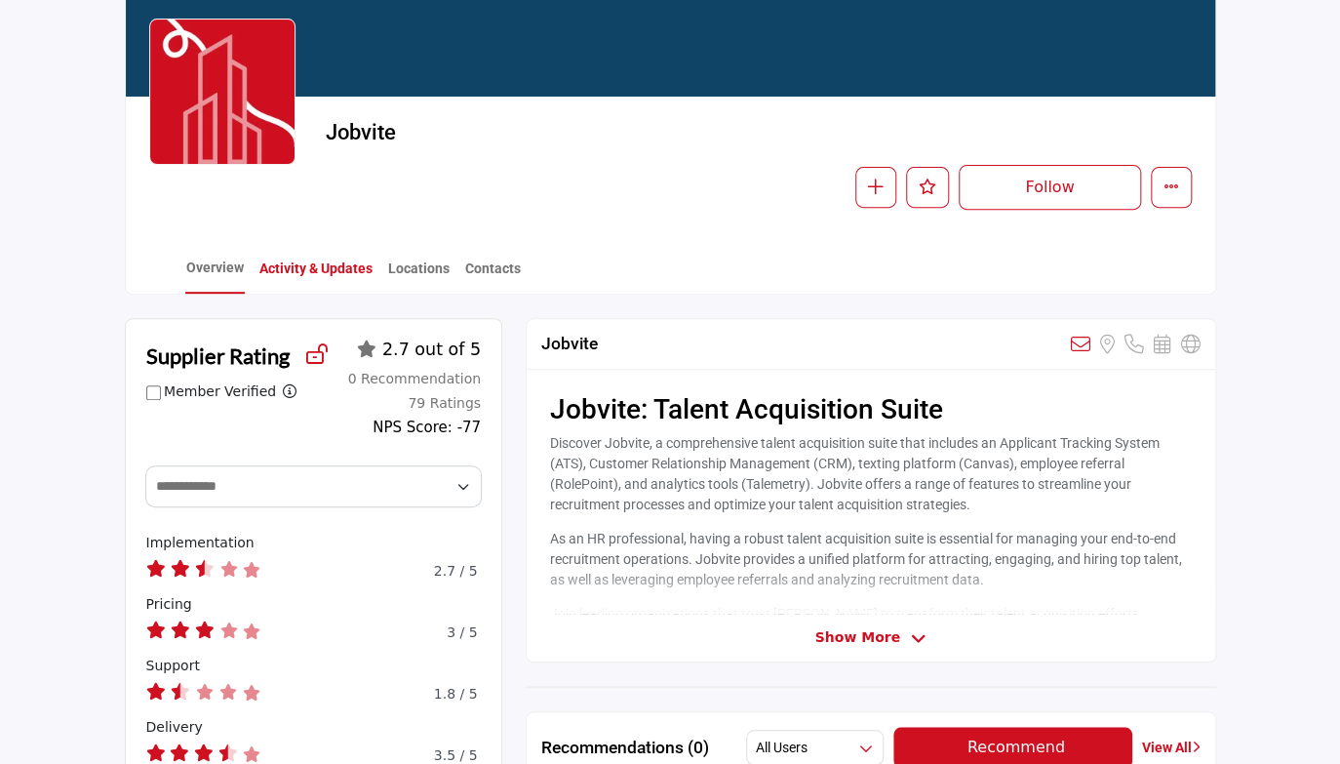
click at [321, 275] on link "Activity & Updates" at bounding box center [315, 275] width 115 height 34
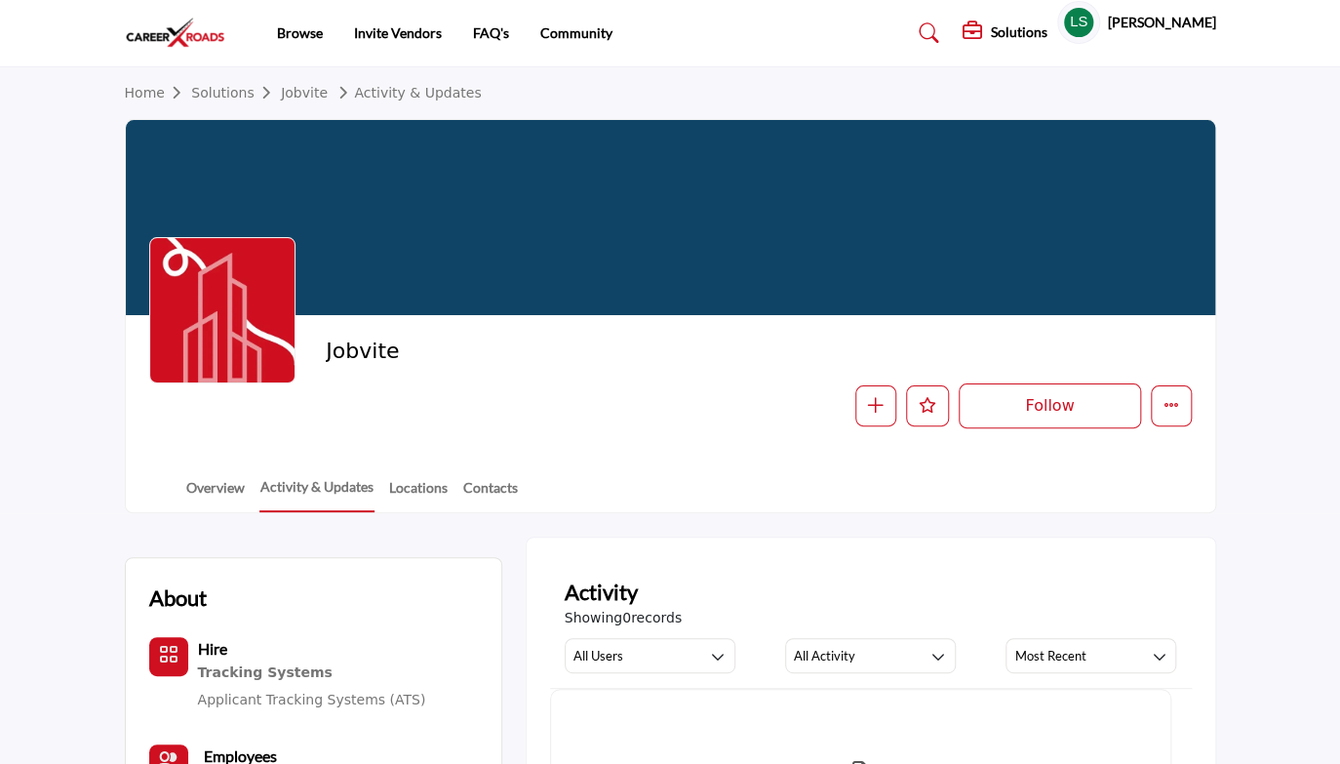
click at [0, 0] on div at bounding box center [0, 0] width 0 height 0
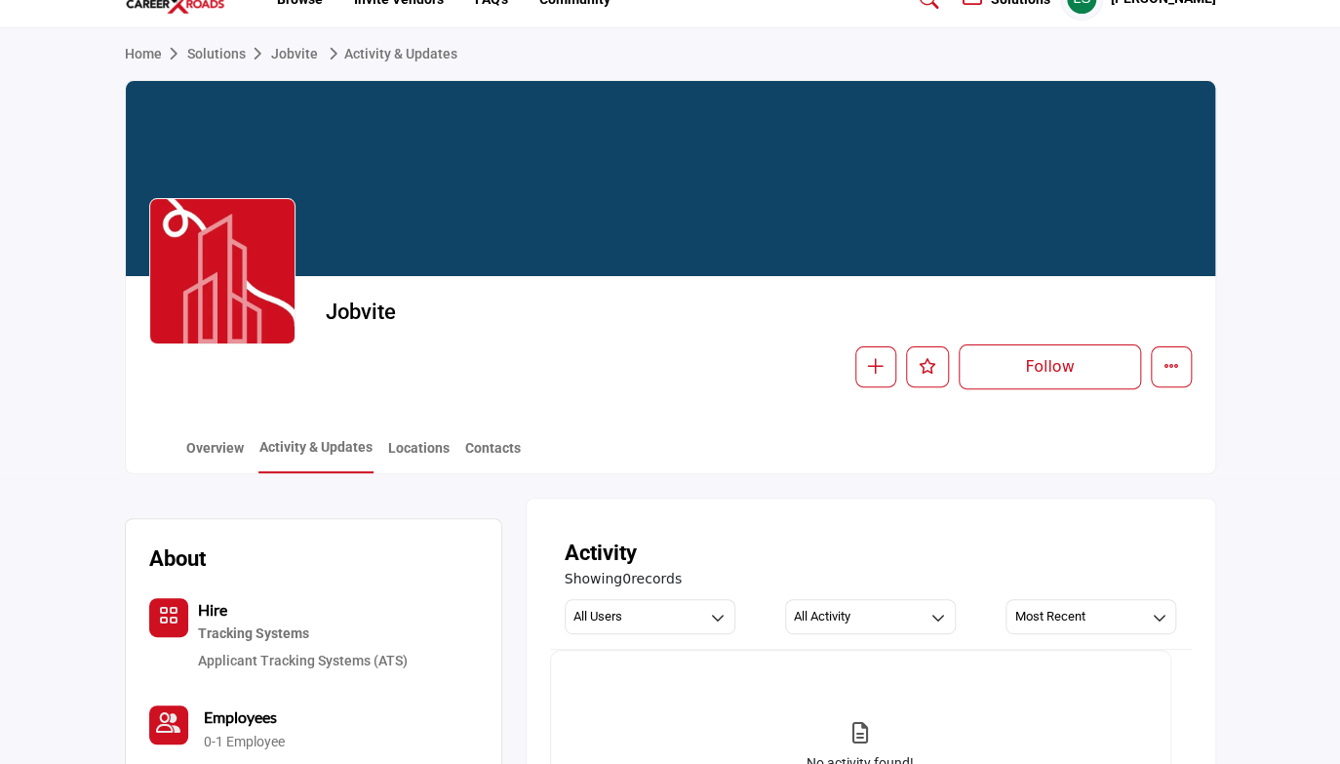
scroll to position [78, 0]
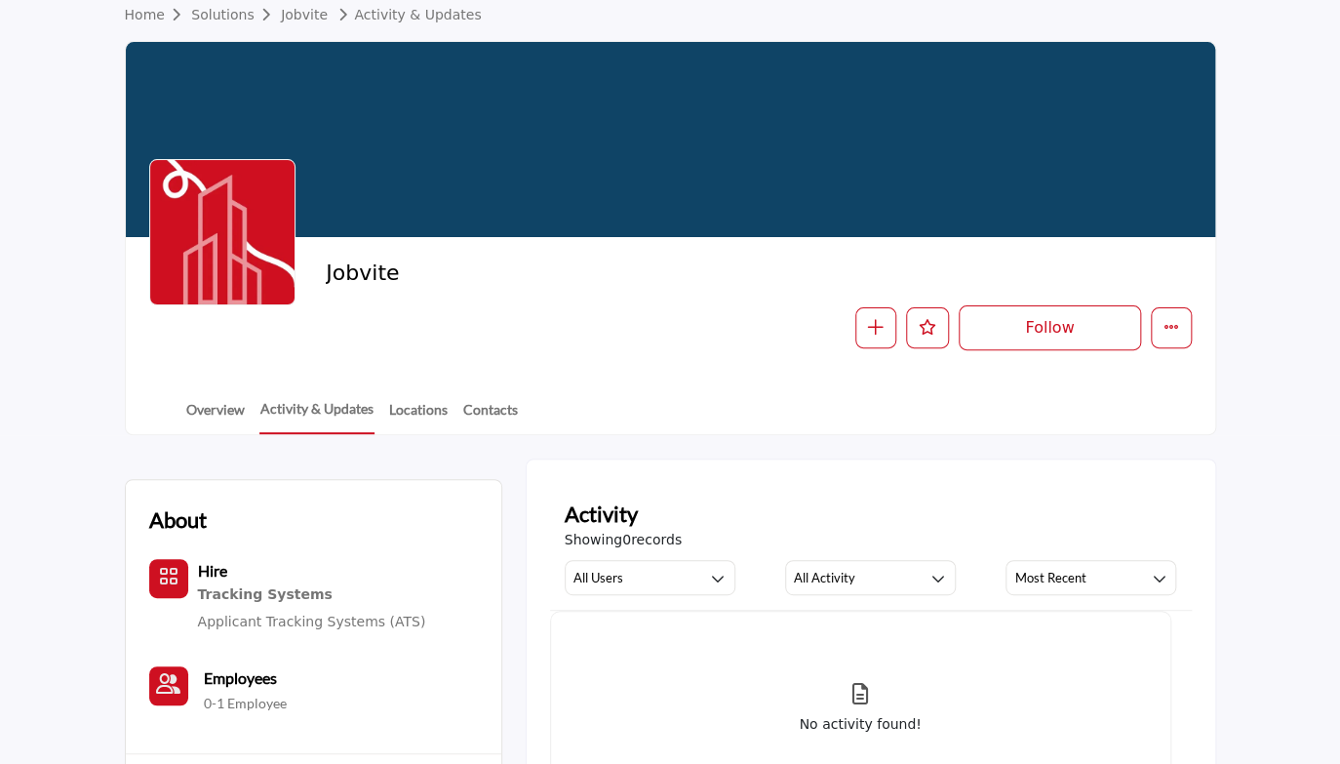
click at [61, 534] on section "About Hire Tracking Systems Employees" at bounding box center [670, 659] width 1340 height 449
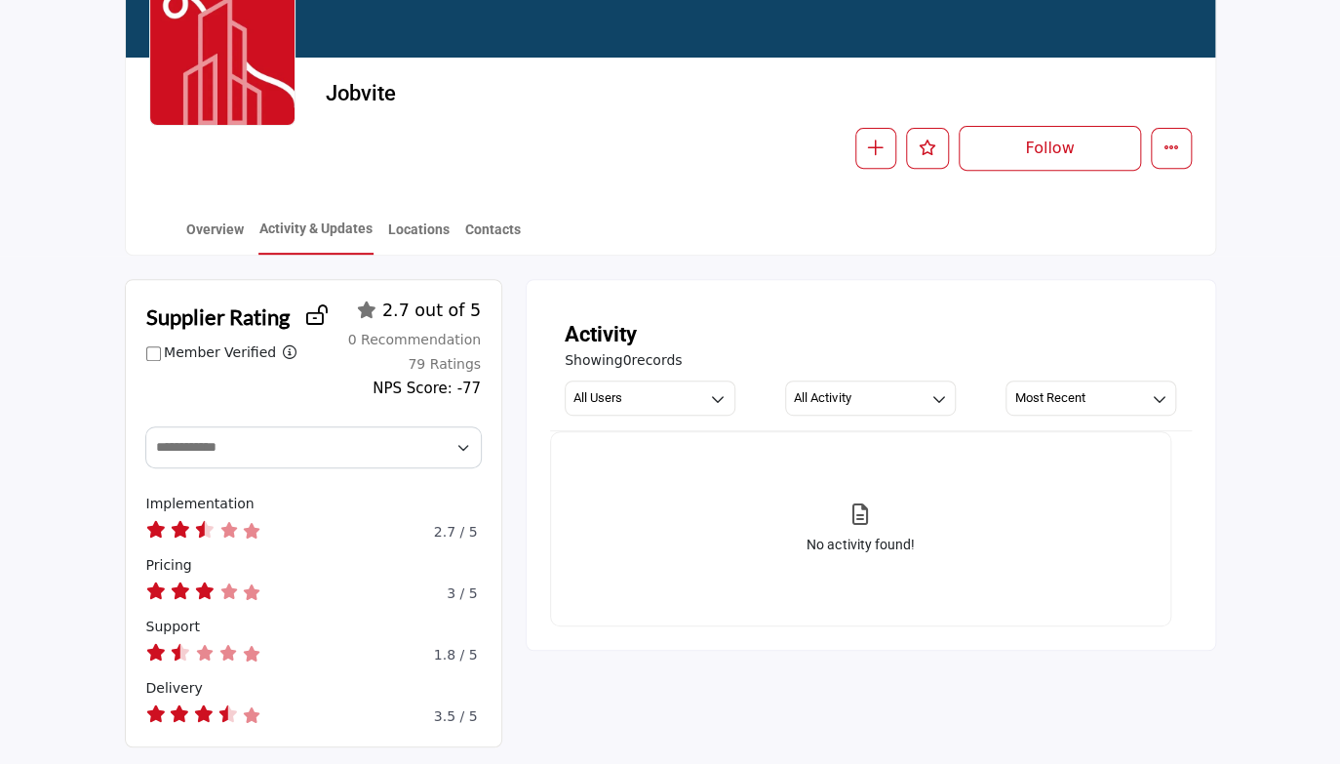
scroll to position [256, 0]
click at [415, 231] on link "Locations" at bounding box center [418, 237] width 63 height 34
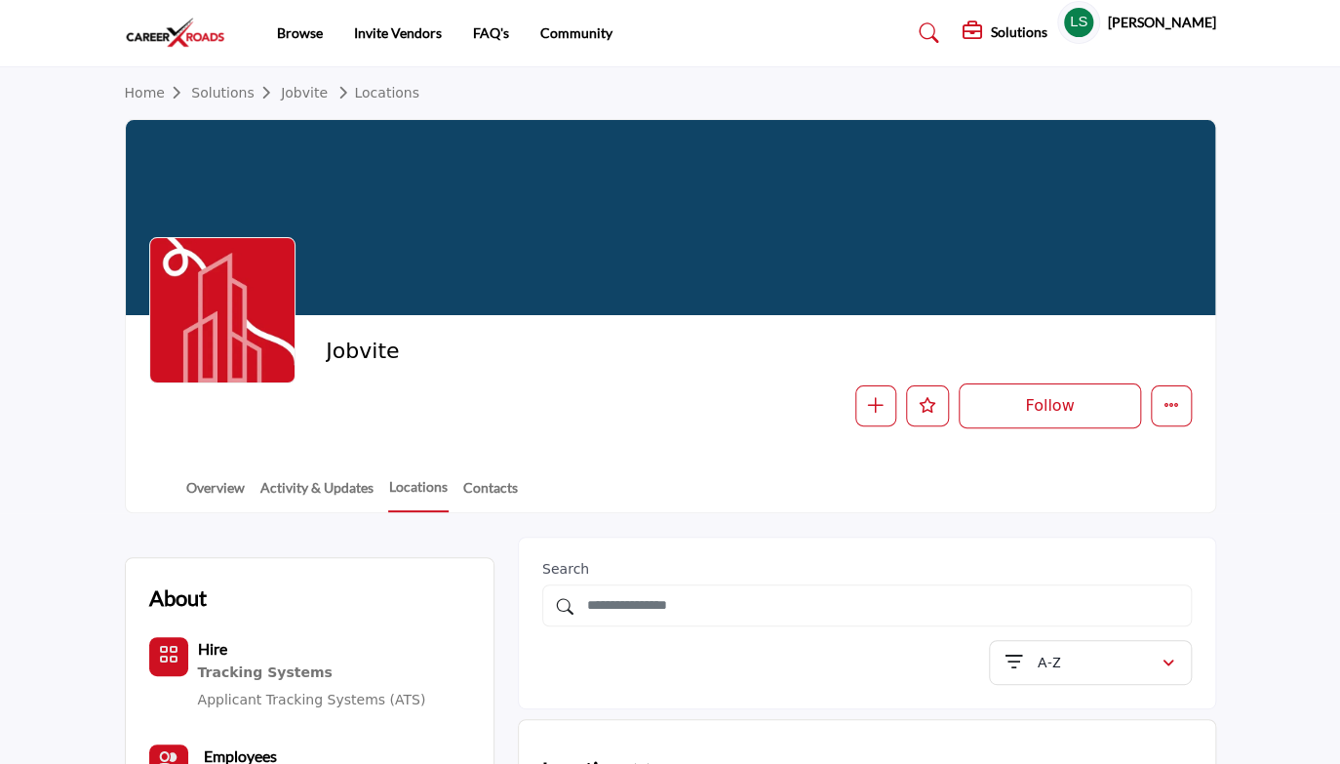
click at [86, 428] on section "Home Solutions Jobvite Locations [GEOGRAPHIC_DATA] Follow Following Message Rec…" at bounding box center [670, 290] width 1340 height 446
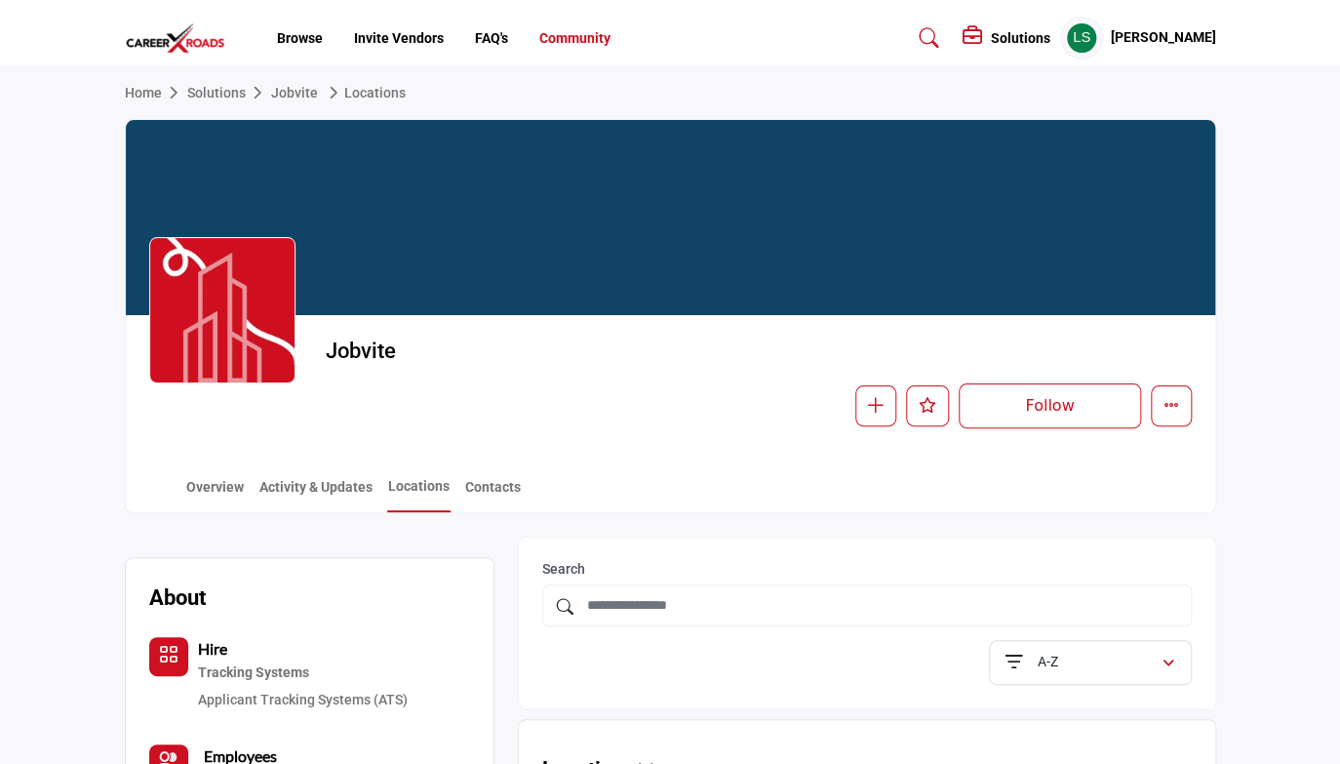
click at [559, 41] on link "Community" at bounding box center [574, 38] width 71 height 16
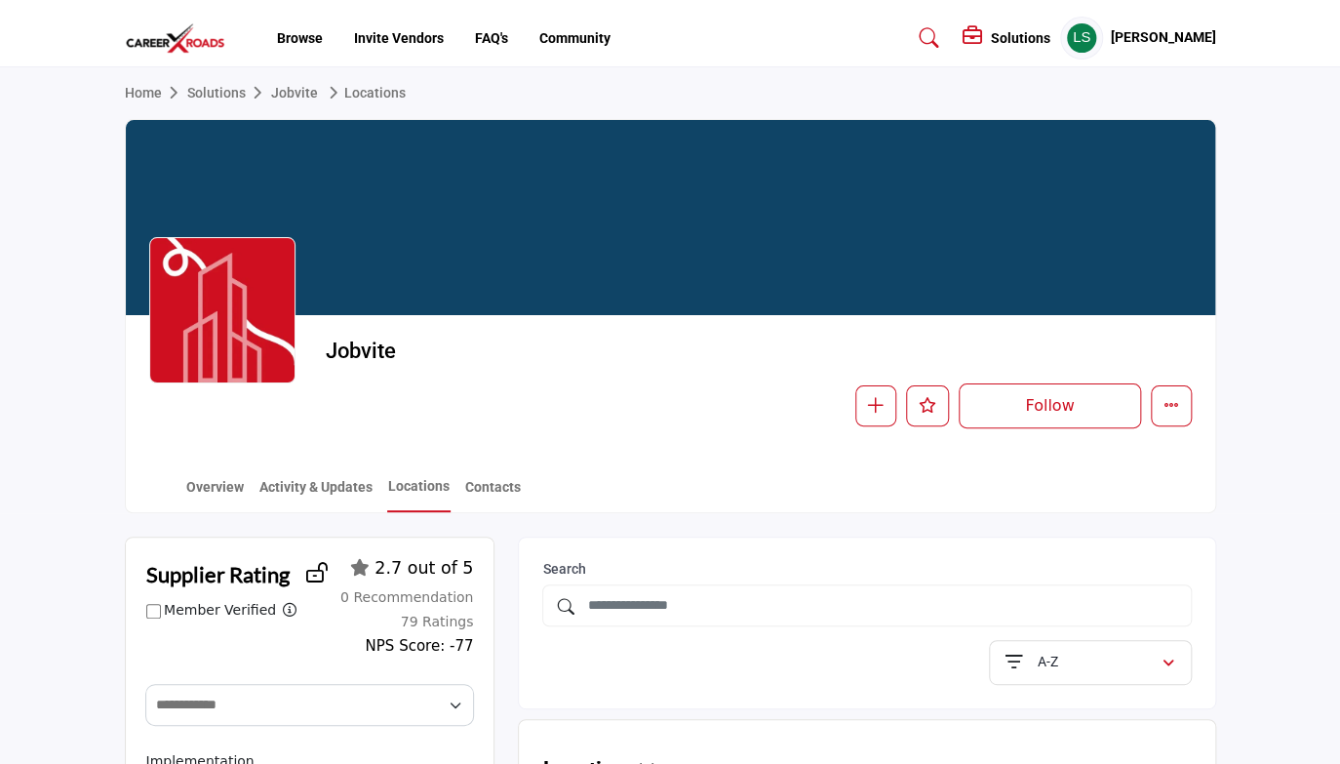
click at [648, 406] on div "Follow Following Message Recommend Add to My Suppliers Claim Listing Report Page" at bounding box center [888, 405] width 606 height 45
click at [223, 88] on link "Solutions" at bounding box center [229, 93] width 84 height 16
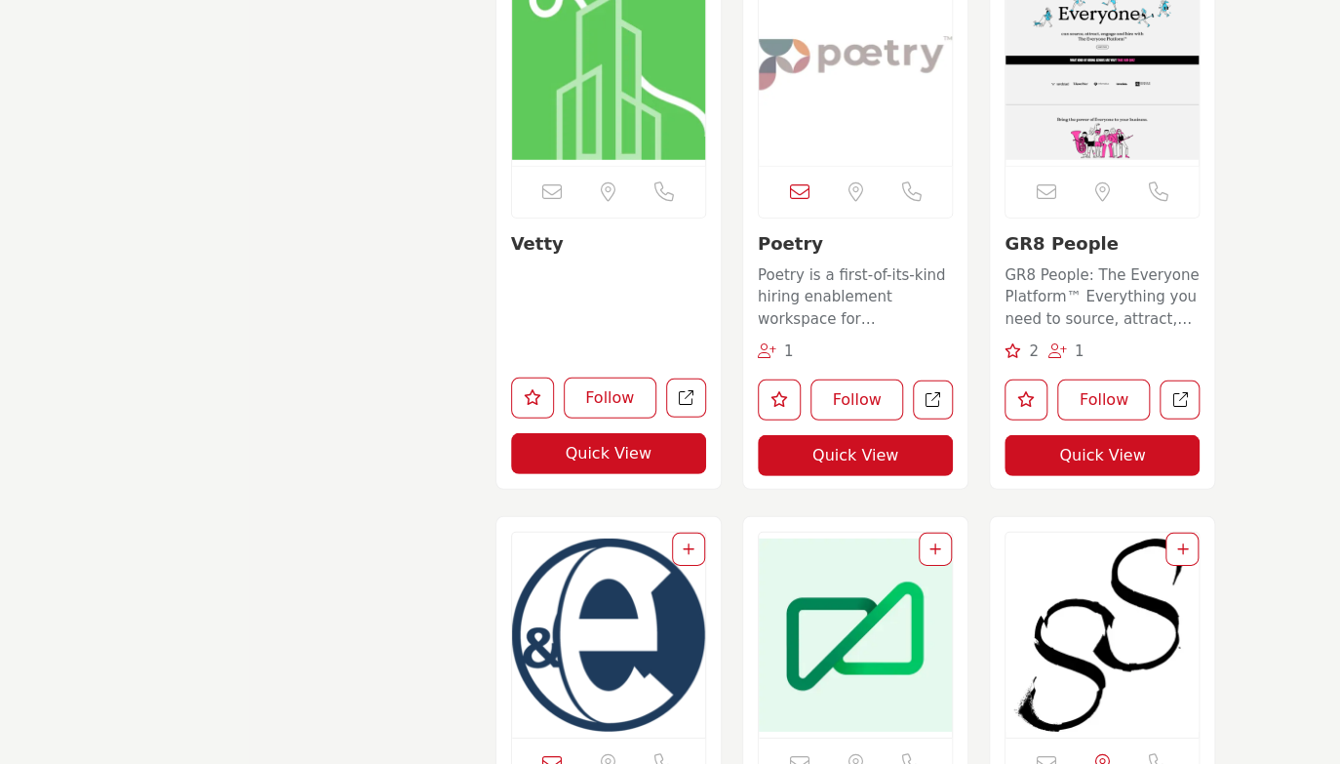
scroll to position [5925, 0]
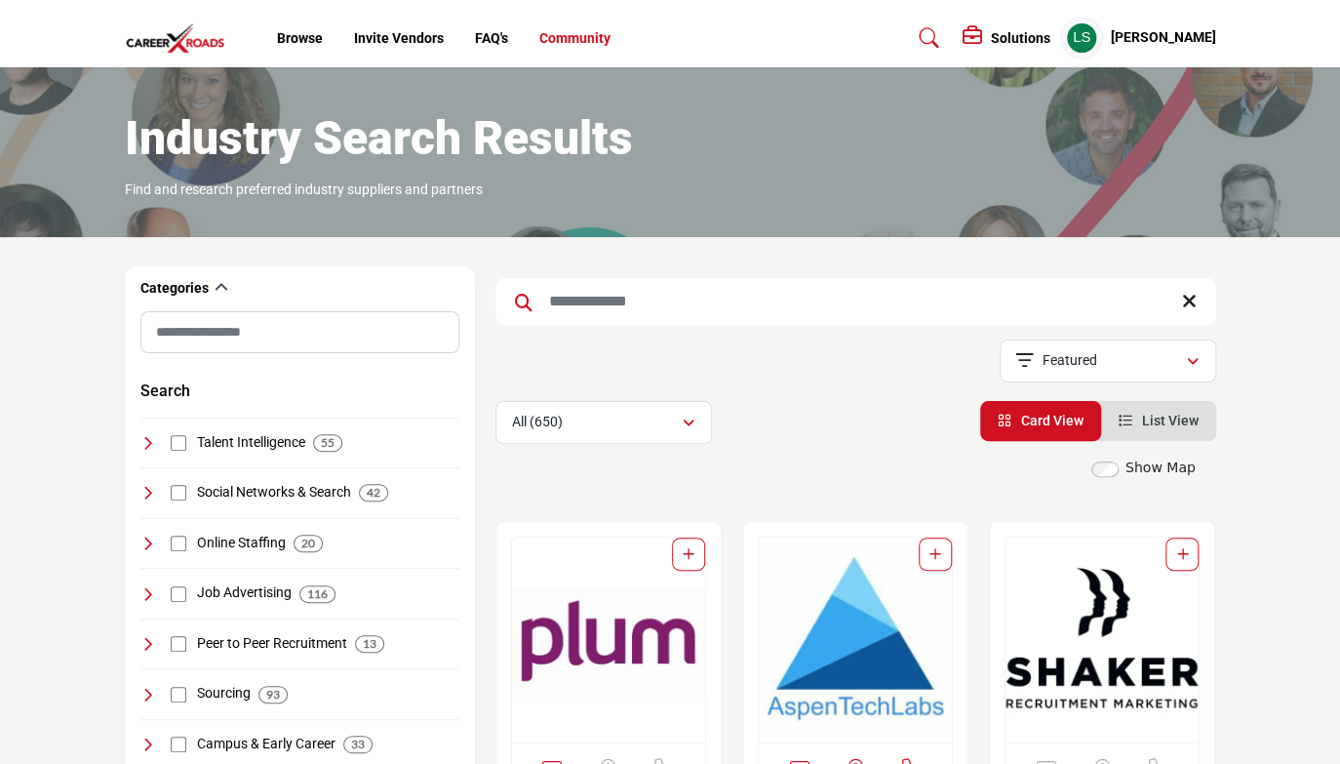
click at [556, 40] on link "Community" at bounding box center [574, 38] width 71 height 16
